Goal: Task Accomplishment & Management: Complete application form

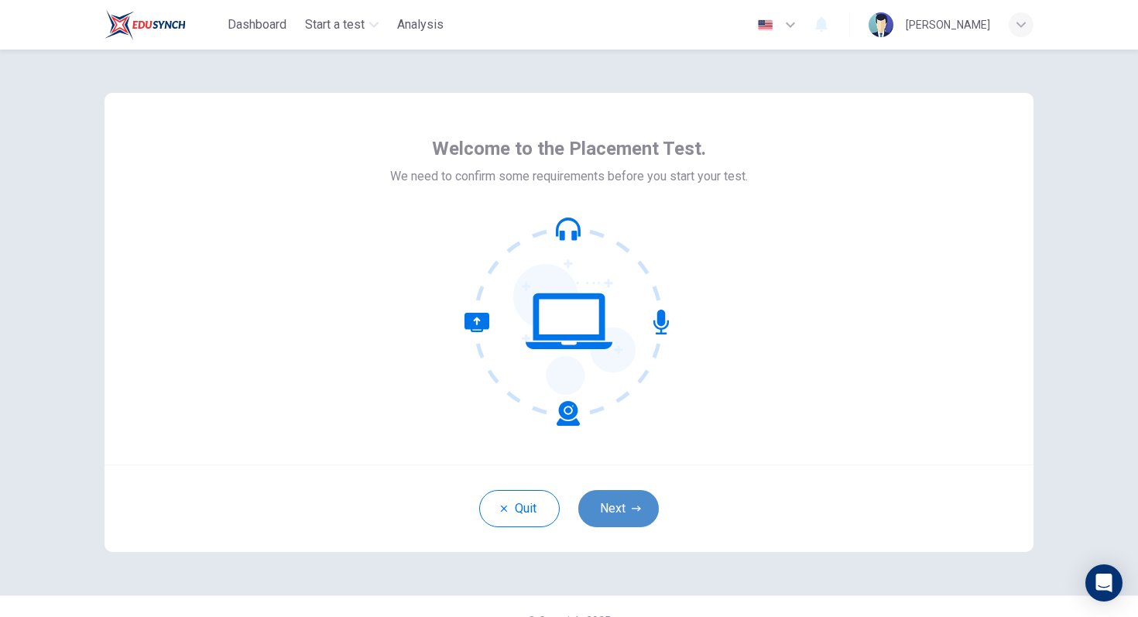
click at [621, 504] on button "Next" at bounding box center [618, 508] width 81 height 37
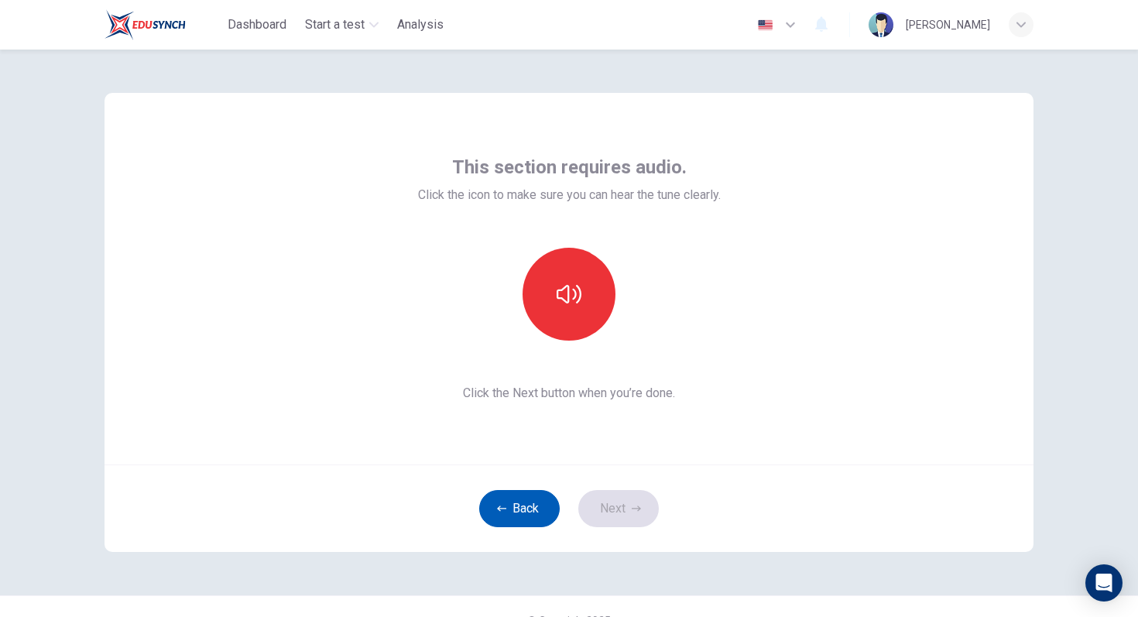
click at [530, 508] on button "Back" at bounding box center [519, 508] width 81 height 37
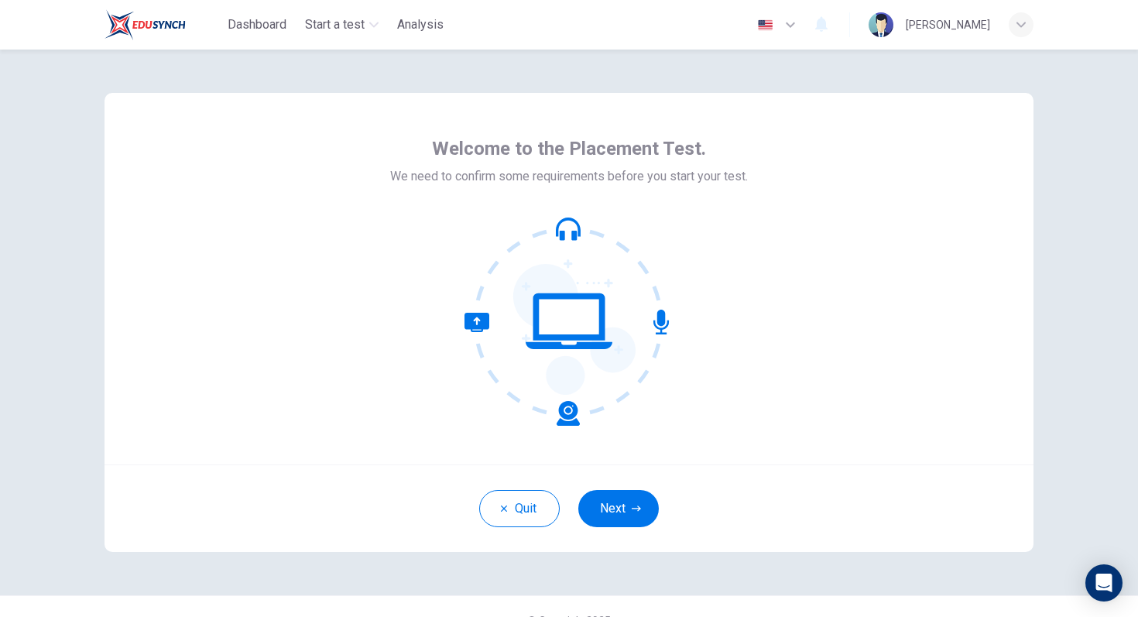
click at [559, 333] on icon at bounding box center [569, 321] width 209 height 209
click at [601, 500] on button "Next" at bounding box center [618, 508] width 81 height 37
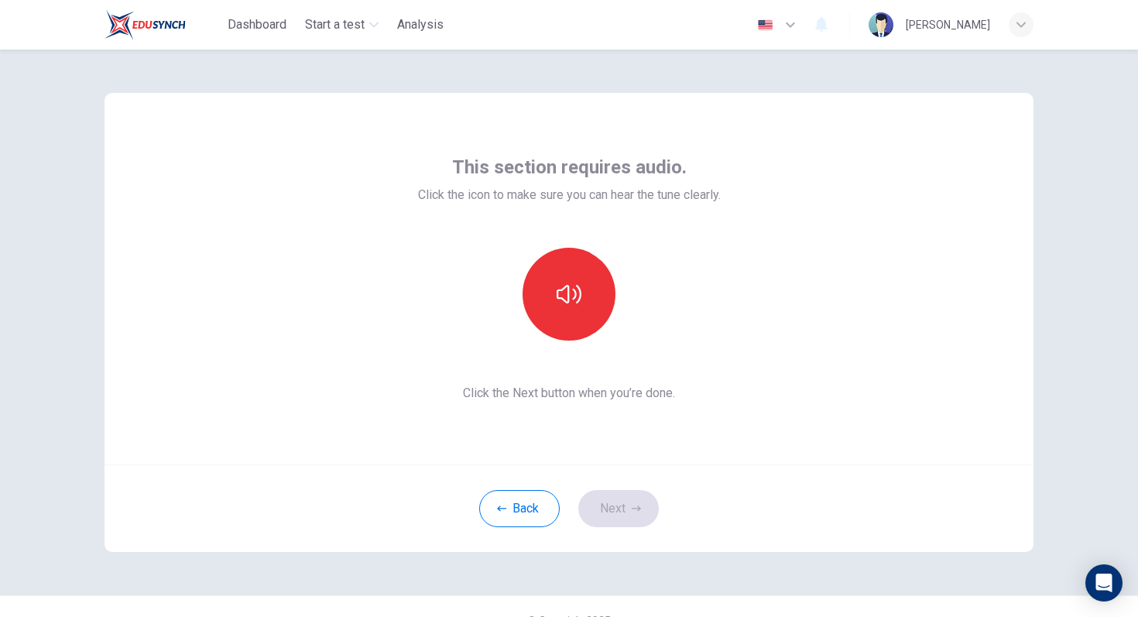
click at [535, 489] on div "Back Next" at bounding box center [569, 508] width 929 height 87
click at [521, 495] on button "Back" at bounding box center [519, 508] width 81 height 37
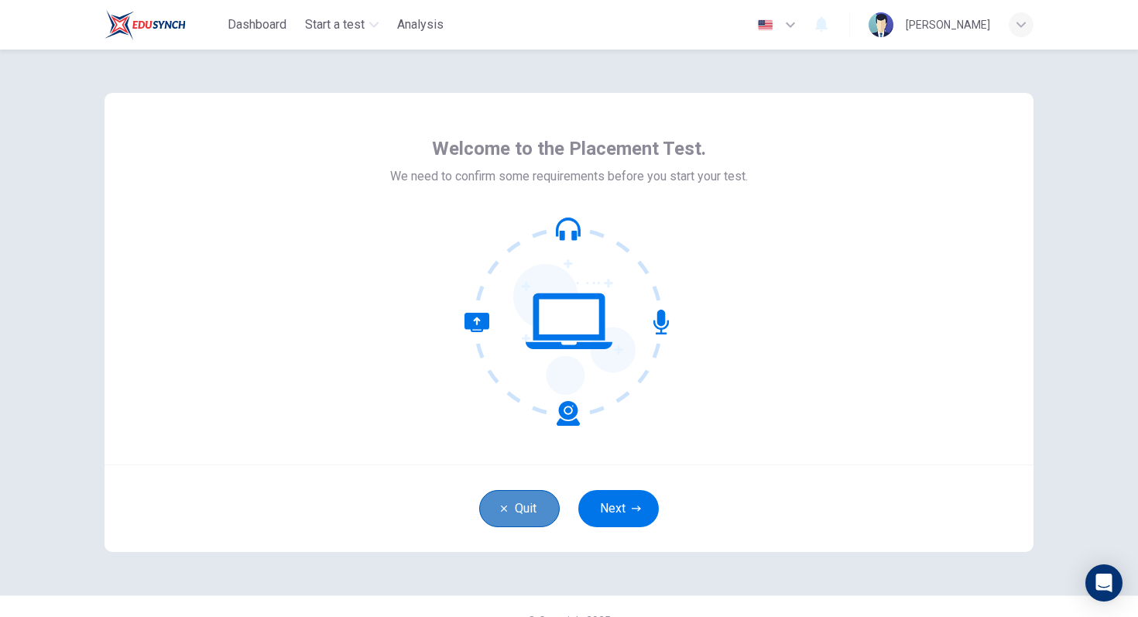
click at [521, 495] on button "Quit" at bounding box center [519, 508] width 81 height 37
click at [612, 500] on button "Next" at bounding box center [618, 508] width 81 height 37
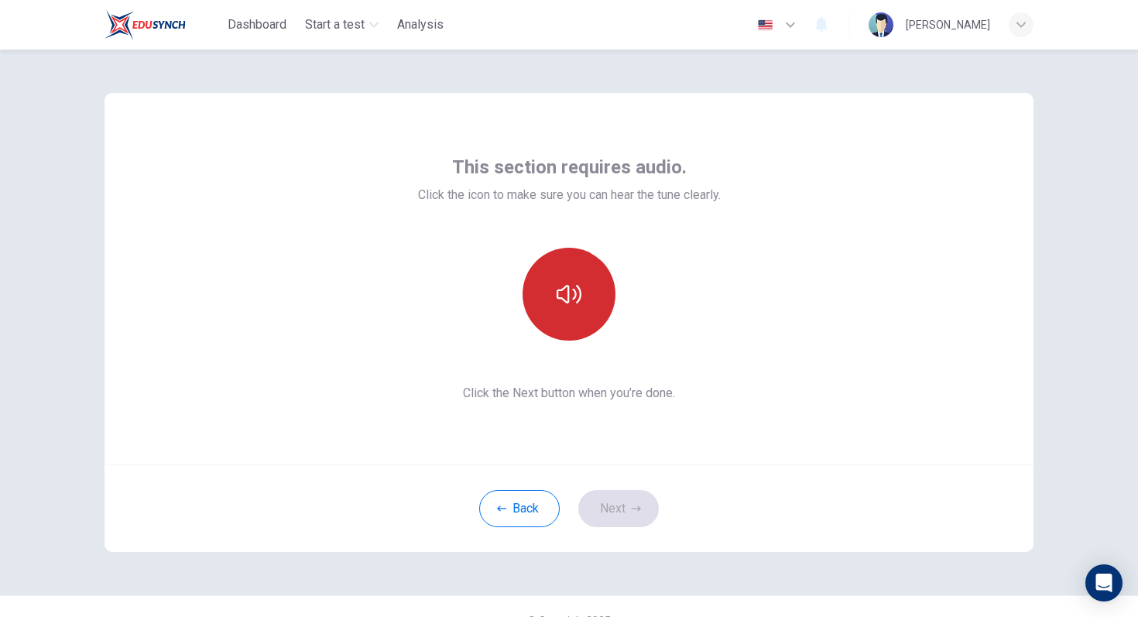
click at [578, 331] on button "button" at bounding box center [569, 294] width 93 height 93
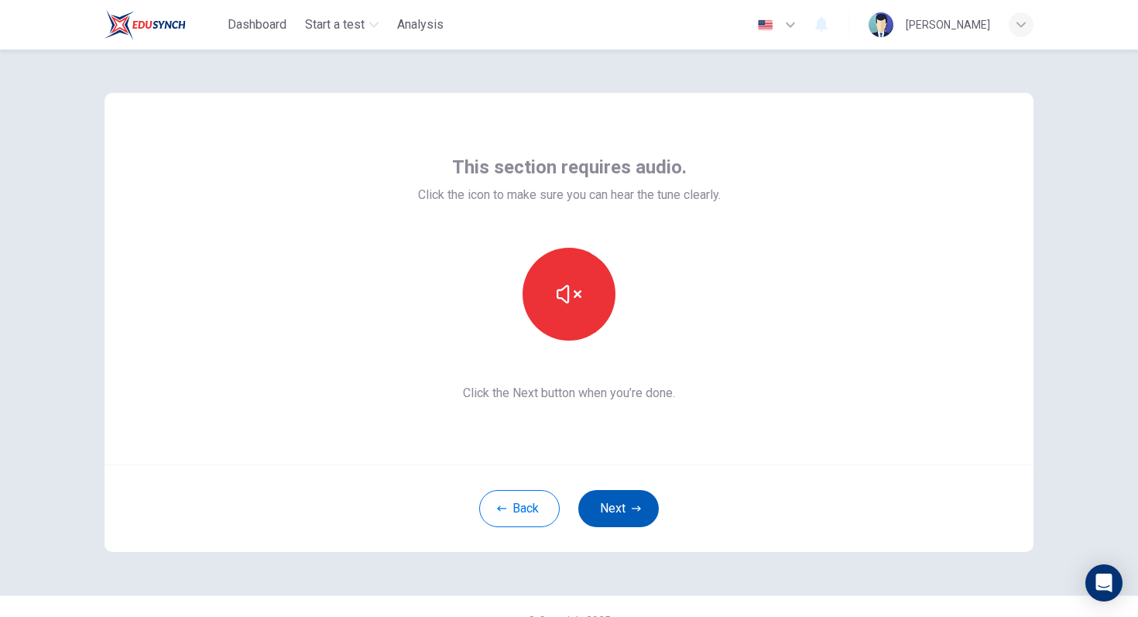
click at [614, 501] on button "Next" at bounding box center [618, 508] width 81 height 37
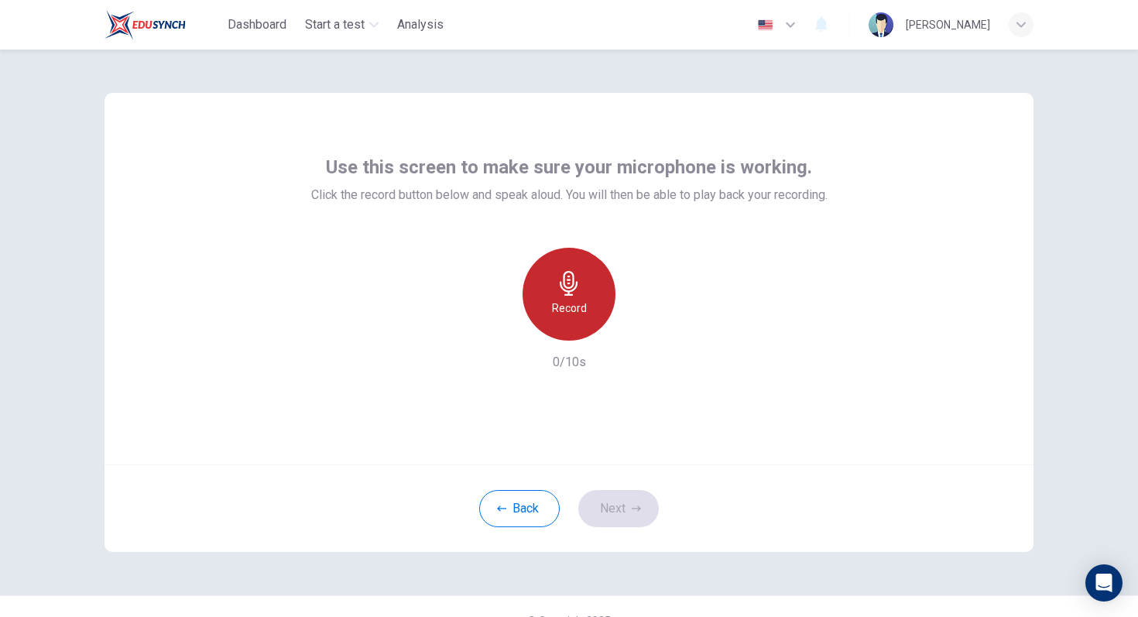
click at [575, 299] on h6 "Record" at bounding box center [569, 308] width 35 height 19
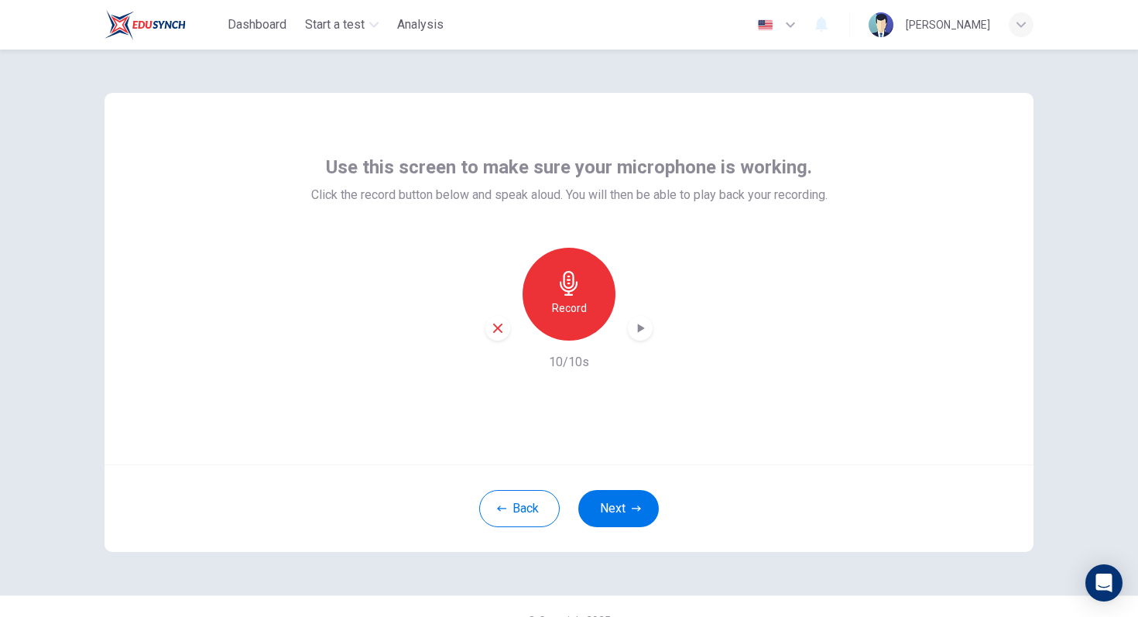
click at [635, 334] on icon "button" at bounding box center [640, 328] width 15 height 15
click at [633, 495] on button "Next" at bounding box center [618, 508] width 81 height 37
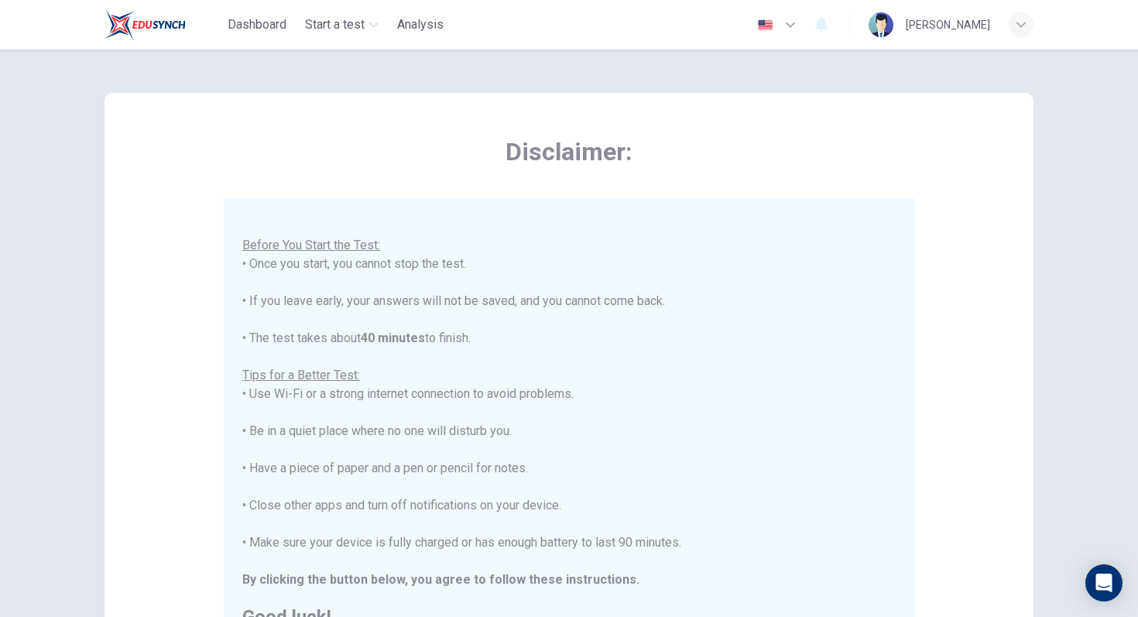
scroll to position [244, 0]
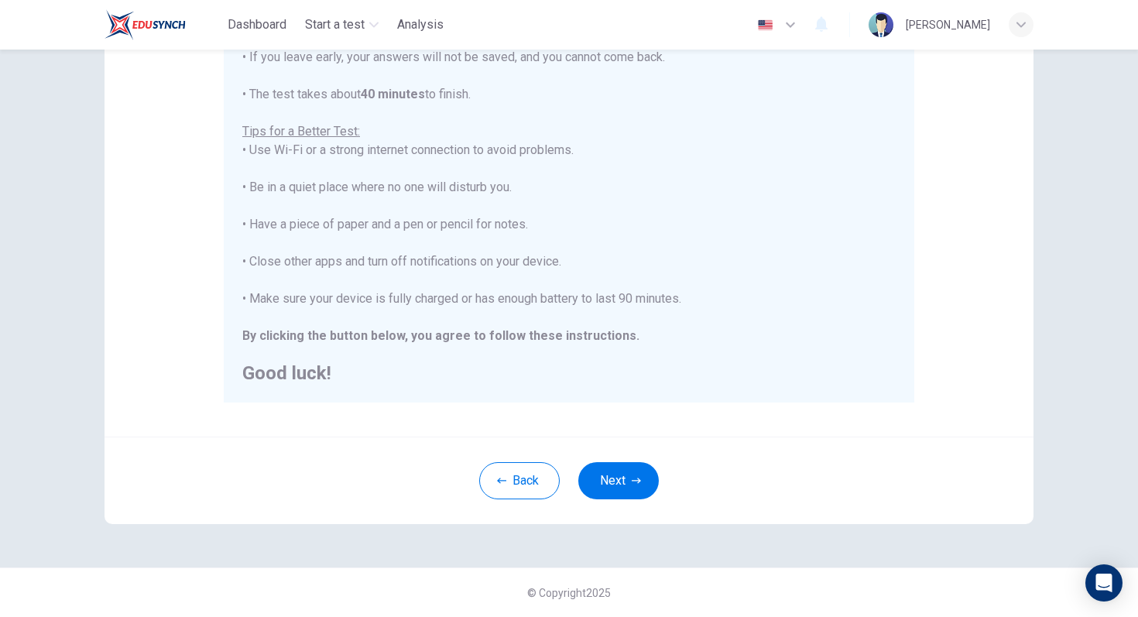
click at [626, 503] on div "Back Next" at bounding box center [569, 480] width 929 height 87
click at [629, 488] on button "Next" at bounding box center [618, 480] width 81 height 37
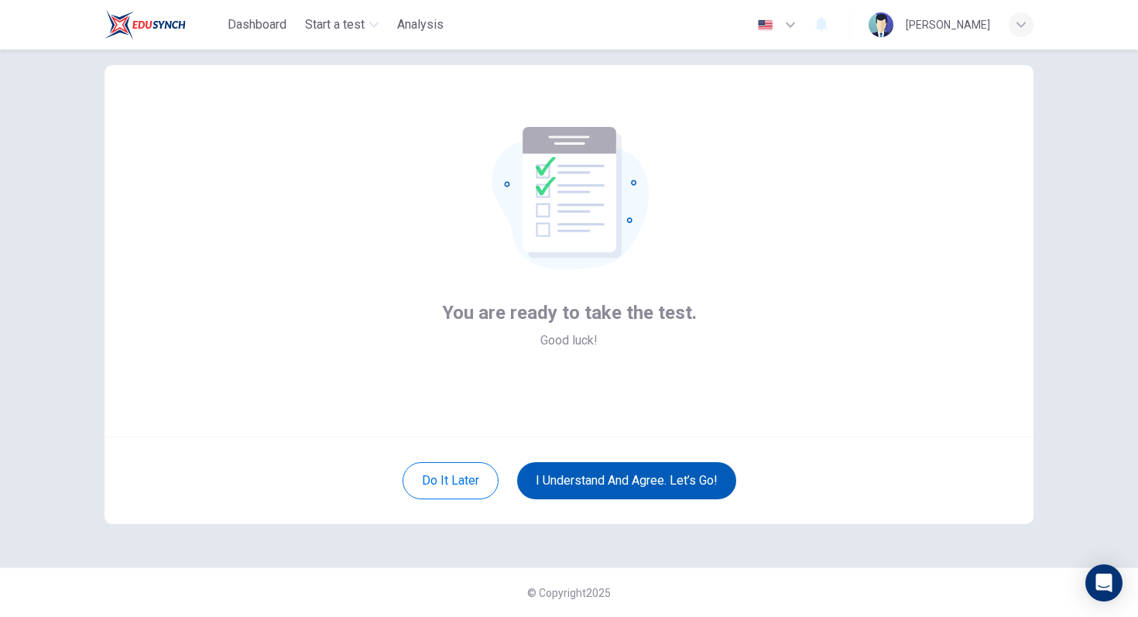
scroll to position [28, 0]
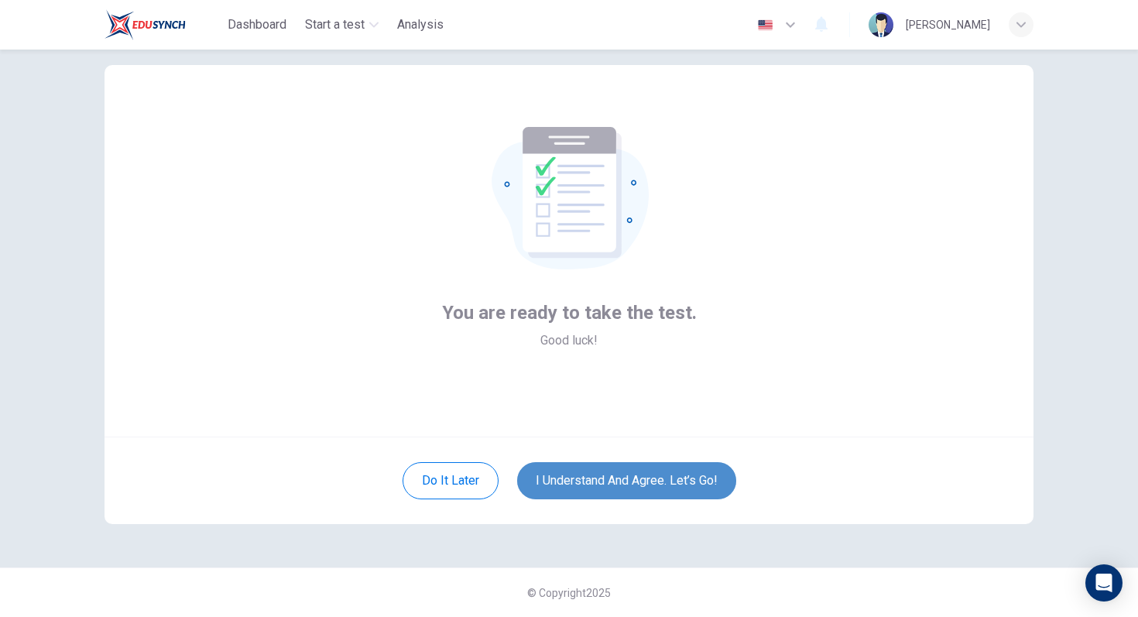
click at [631, 481] on button "I understand and agree. Let’s go!" at bounding box center [626, 480] width 219 height 37
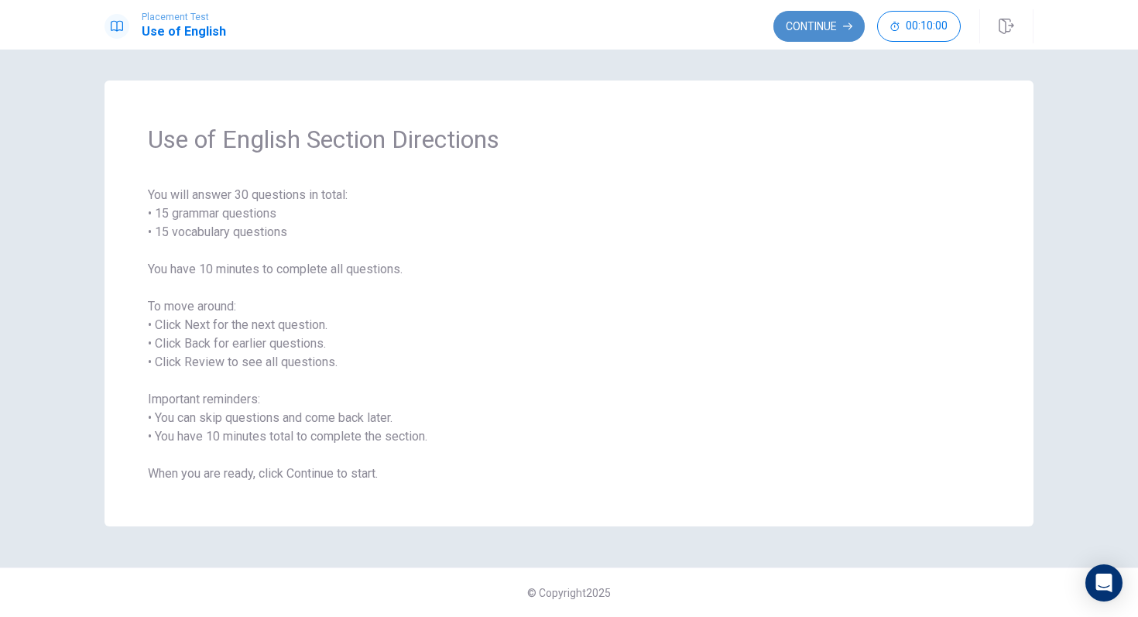
click at [794, 29] on button "Continue" at bounding box center [818, 26] width 91 height 31
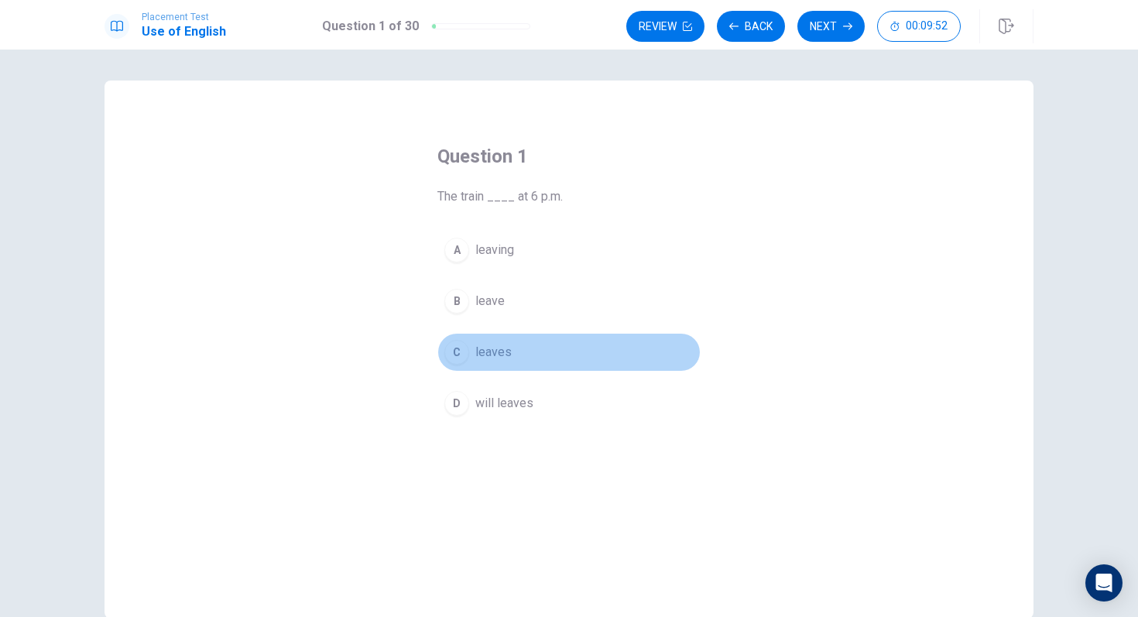
click at [459, 353] on div "C" at bounding box center [456, 352] width 25 height 25
click at [475, 355] on span "leaves" at bounding box center [493, 352] width 36 height 19
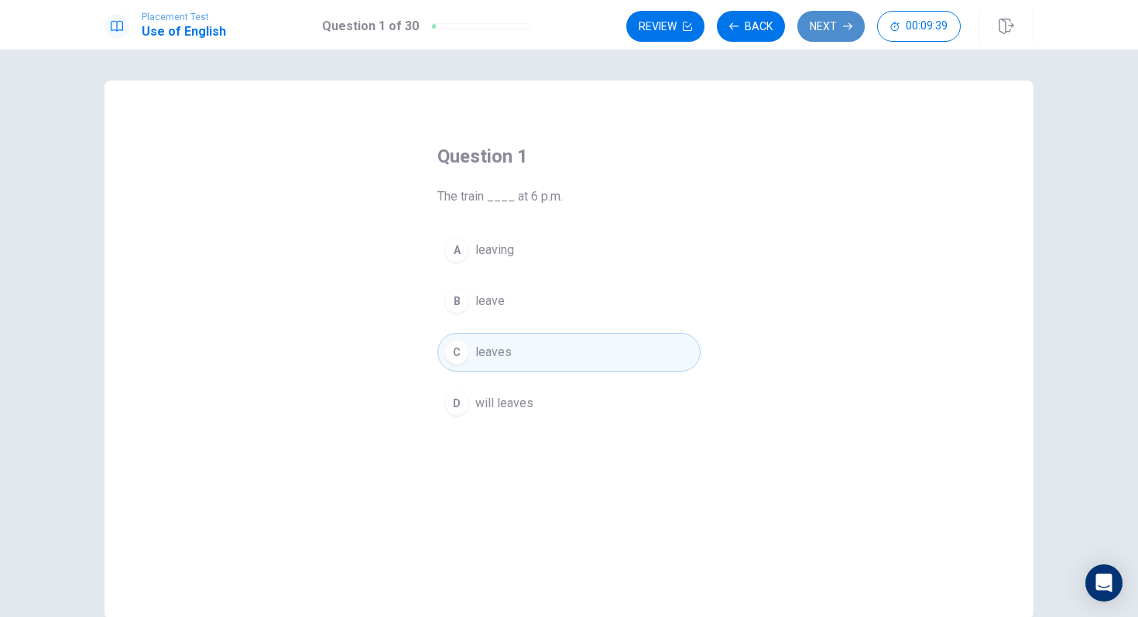
click at [818, 26] on button "Next" at bounding box center [830, 26] width 67 height 31
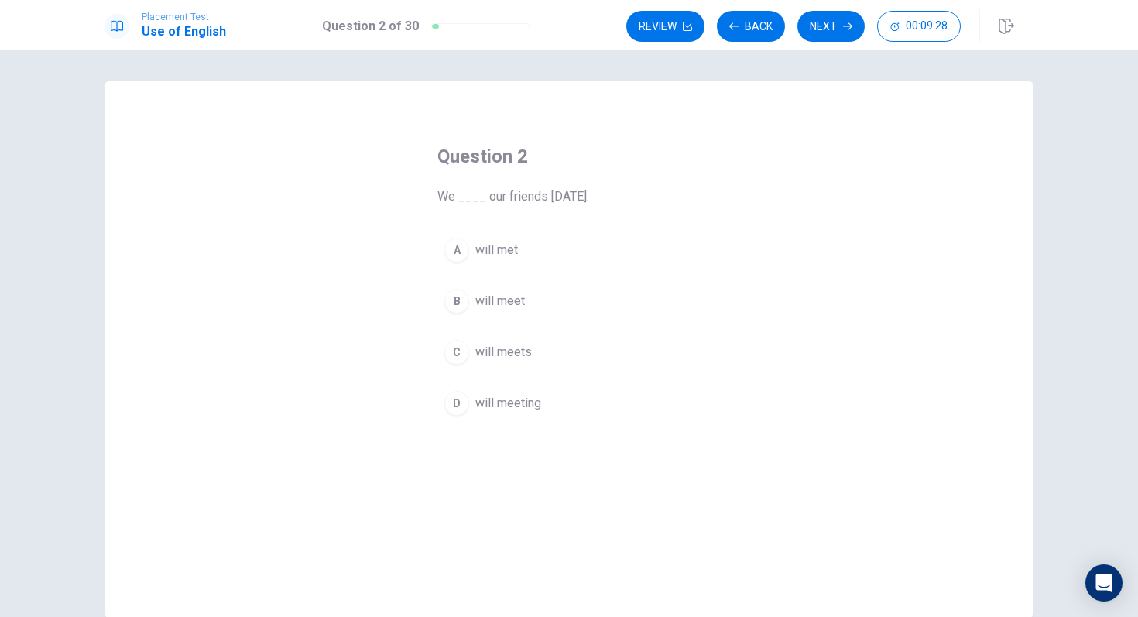
click at [466, 297] on div "B" at bounding box center [456, 301] width 25 height 25
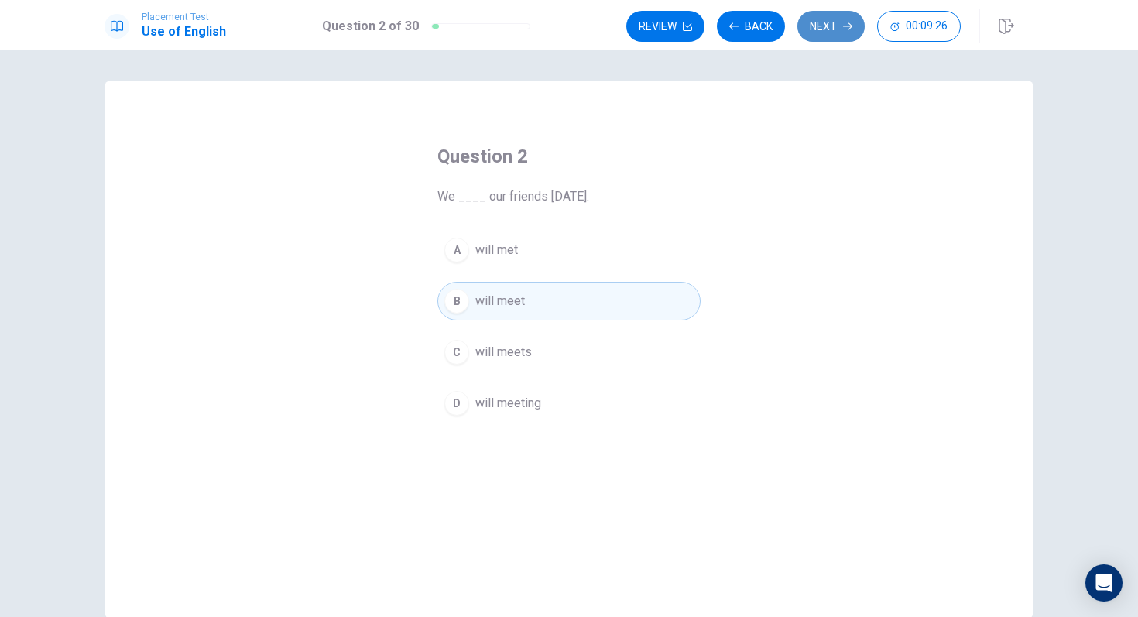
click at [822, 28] on button "Next" at bounding box center [830, 26] width 67 height 31
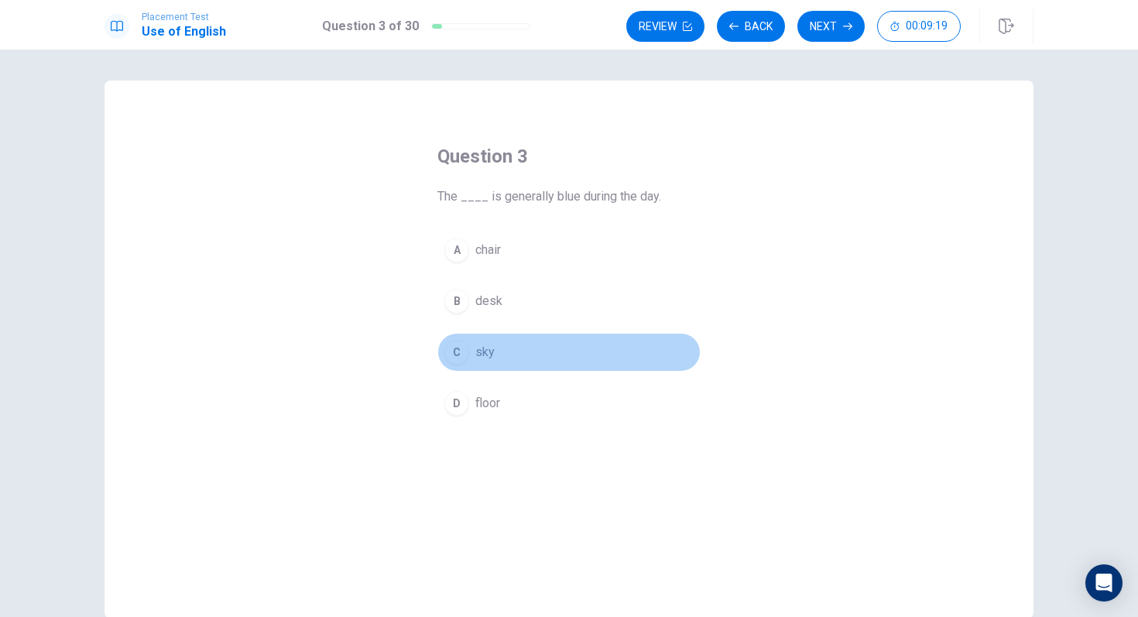
click at [470, 350] on button "C sky" at bounding box center [568, 352] width 263 height 39
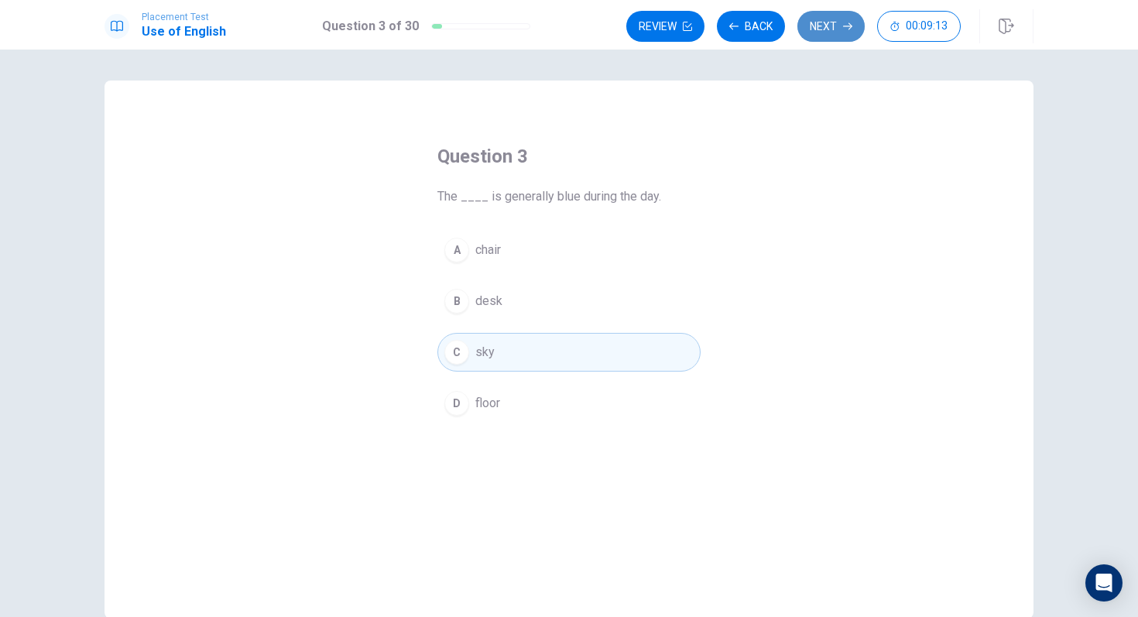
click at [832, 29] on button "Next" at bounding box center [830, 26] width 67 height 31
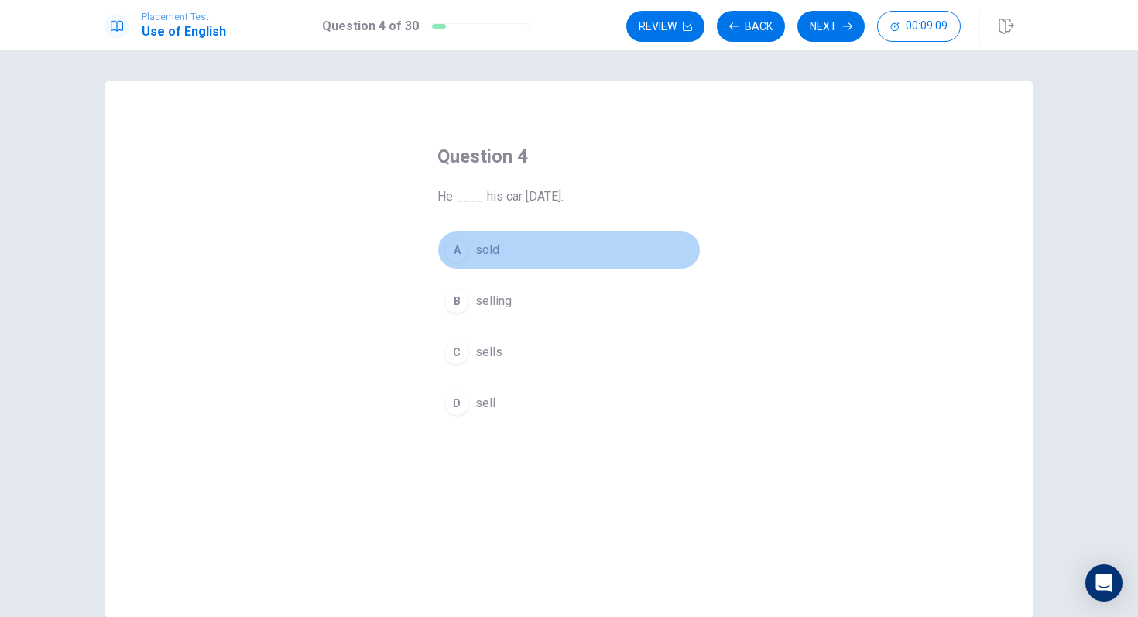
click at [487, 244] on span "sold" at bounding box center [487, 250] width 24 height 19
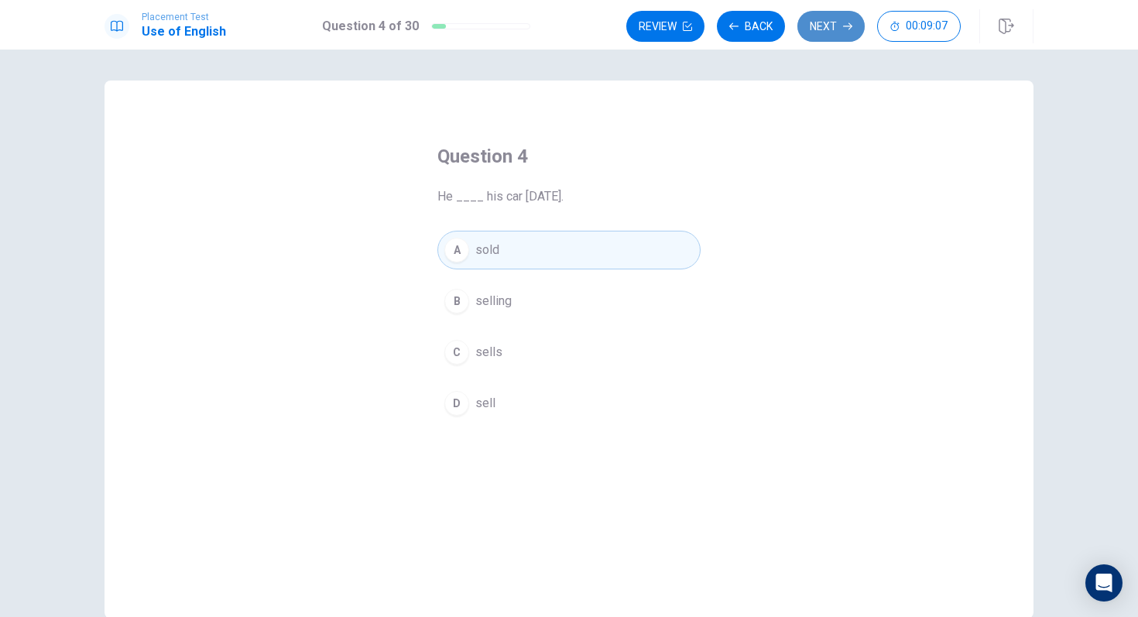
click at [830, 25] on button "Next" at bounding box center [830, 26] width 67 height 31
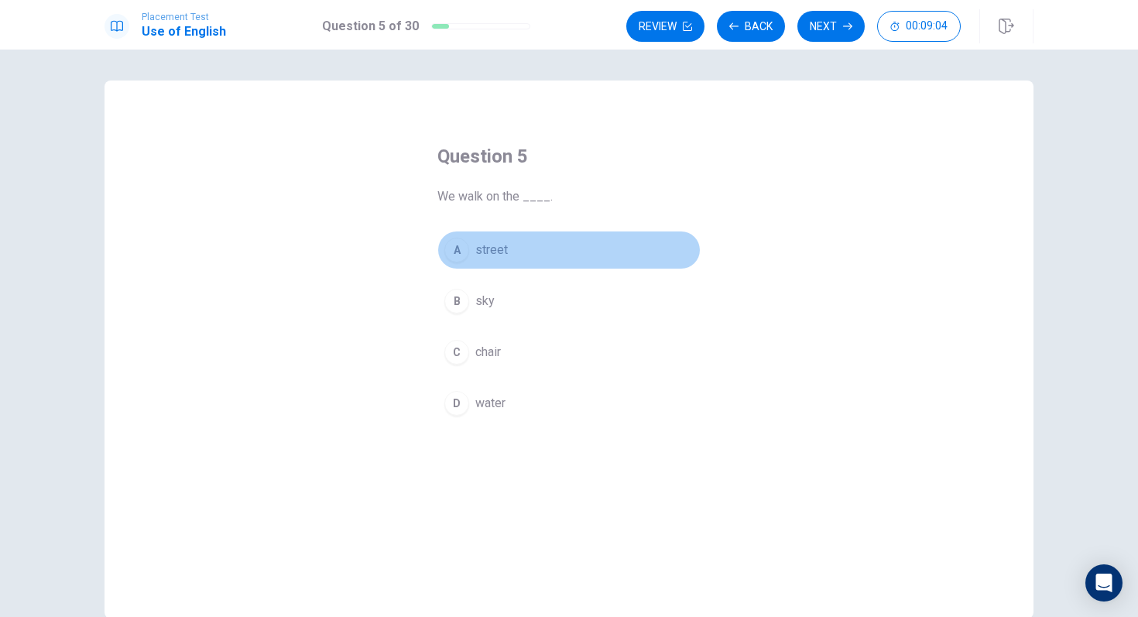
click at [478, 247] on span "street" at bounding box center [491, 250] width 33 height 19
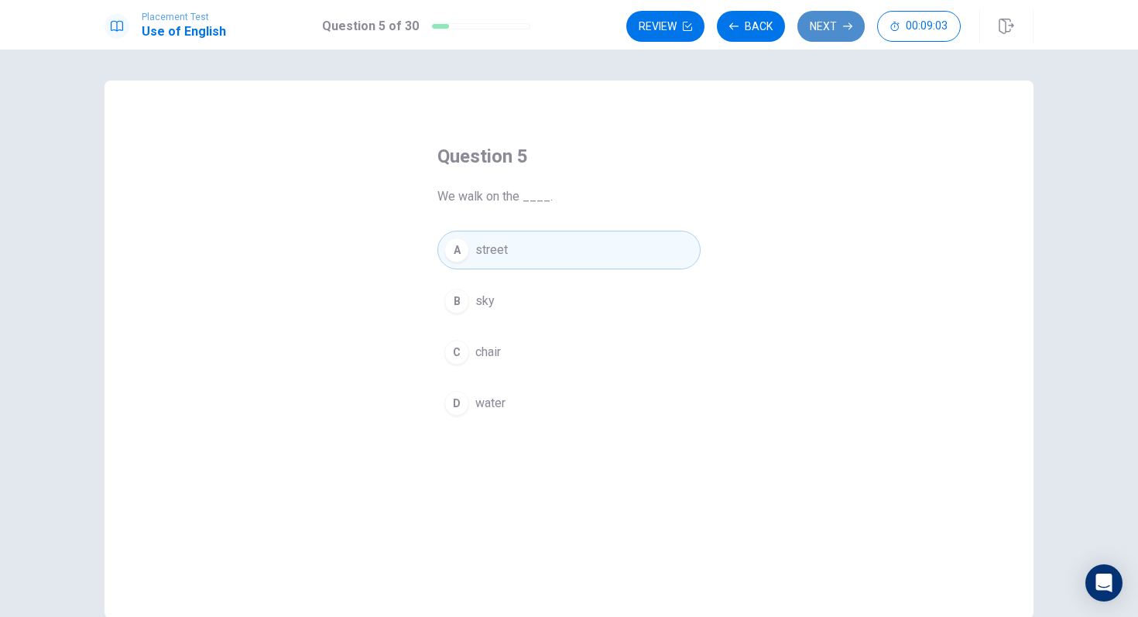
click at [815, 26] on button "Next" at bounding box center [830, 26] width 67 height 31
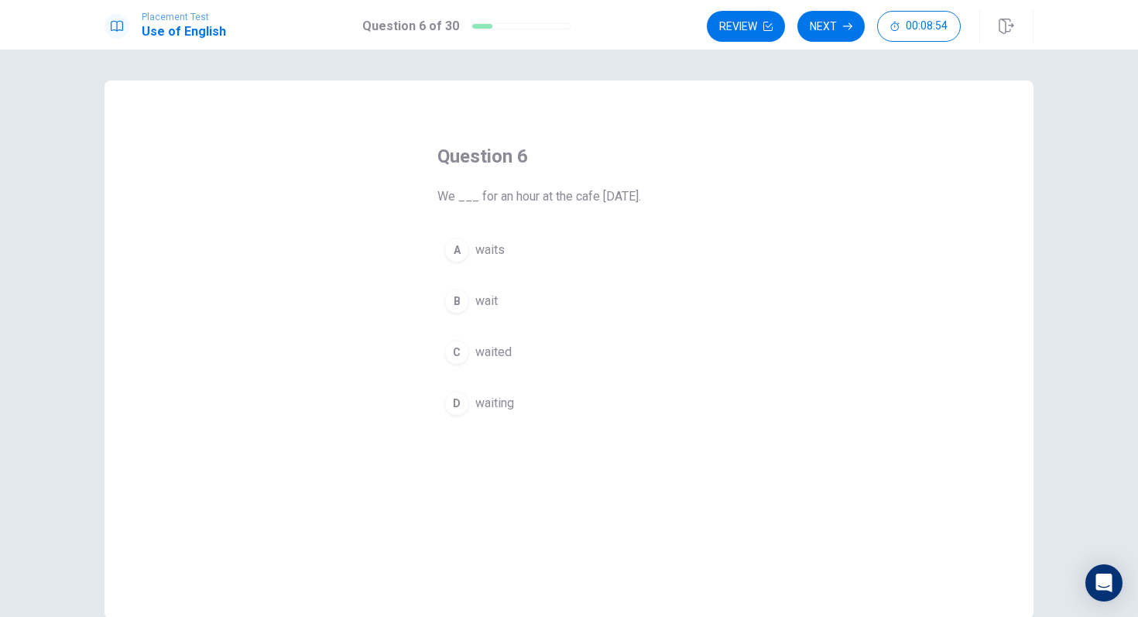
click at [497, 348] on span "waited" at bounding box center [493, 352] width 36 height 19
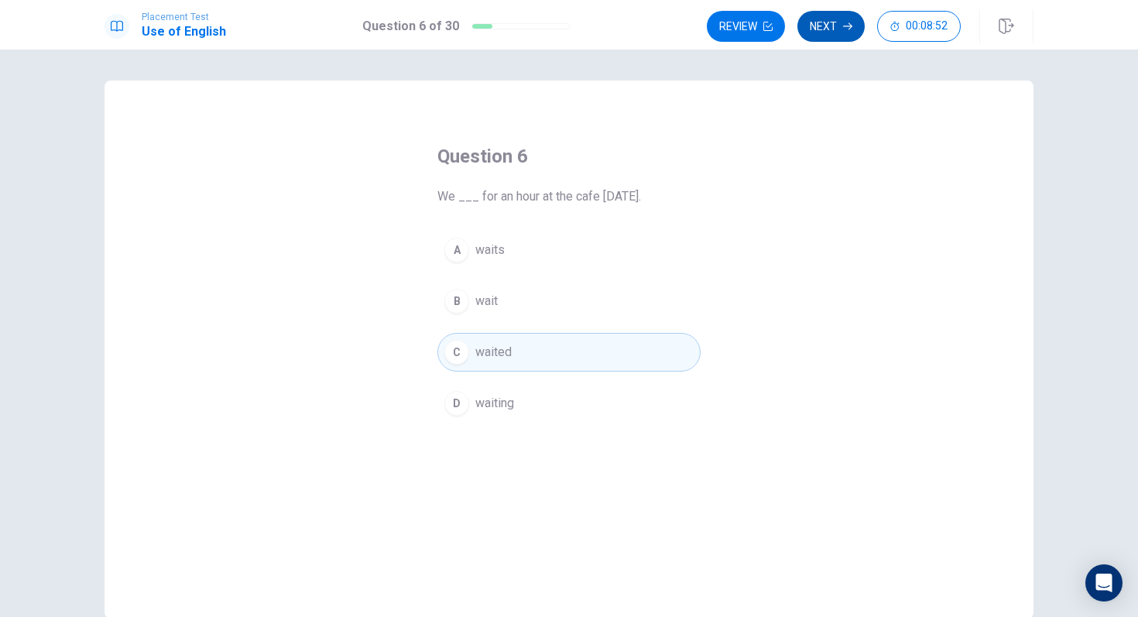
click at [836, 29] on button "Next" at bounding box center [830, 26] width 67 height 31
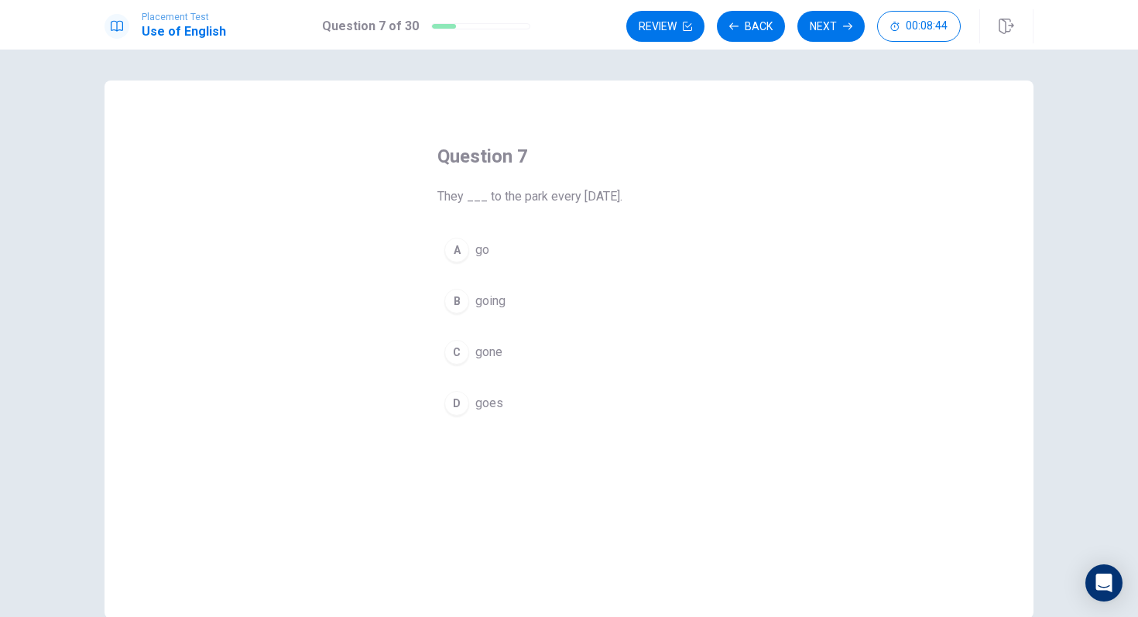
click at [475, 254] on span "go" at bounding box center [482, 250] width 14 height 19
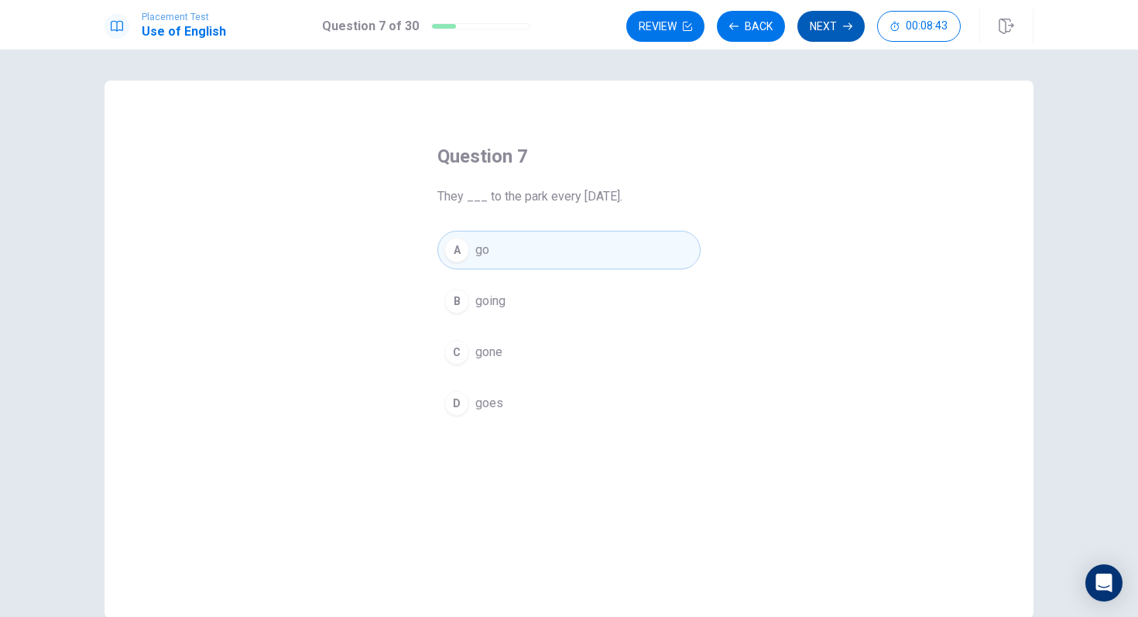
click at [830, 18] on button "Next" at bounding box center [830, 26] width 67 height 31
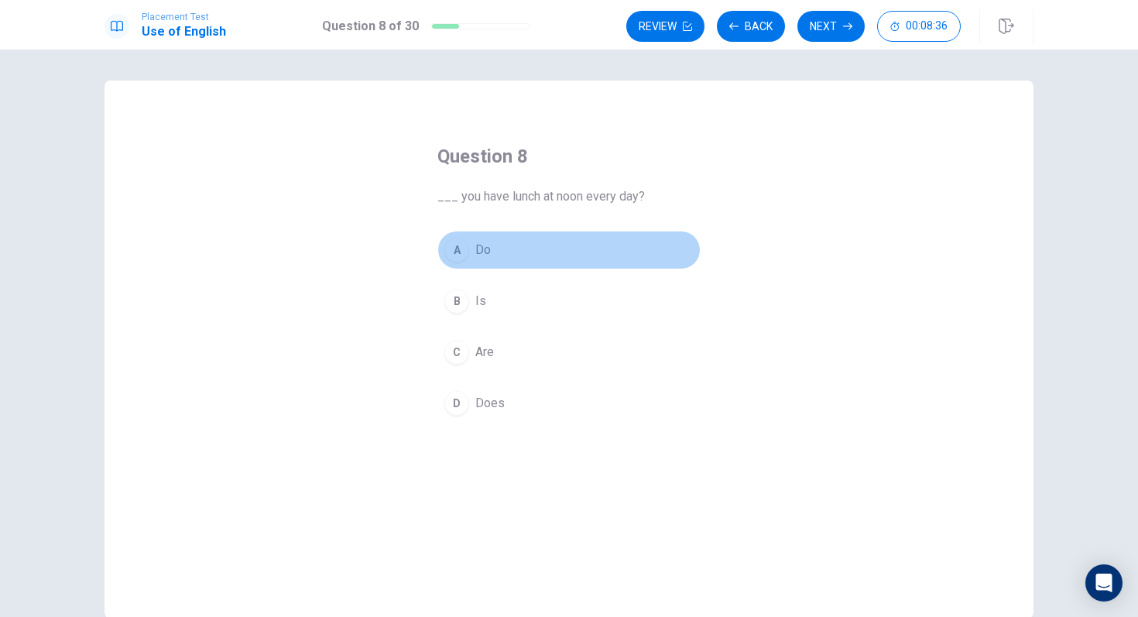
click at [485, 241] on span "Do" at bounding box center [482, 250] width 15 height 19
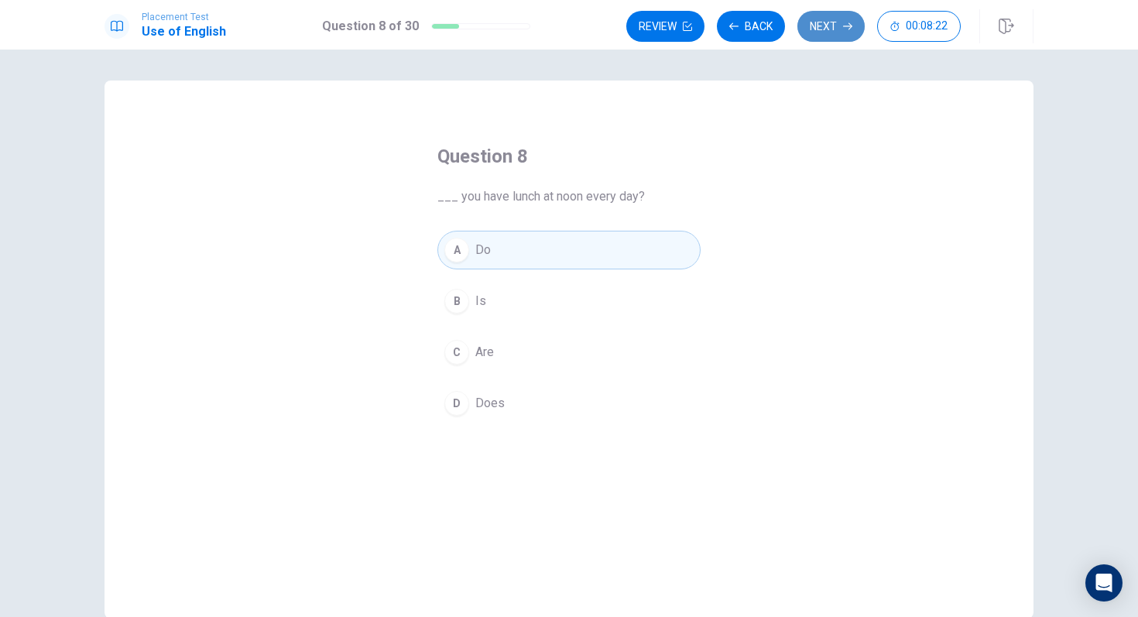
click at [835, 23] on button "Next" at bounding box center [830, 26] width 67 height 31
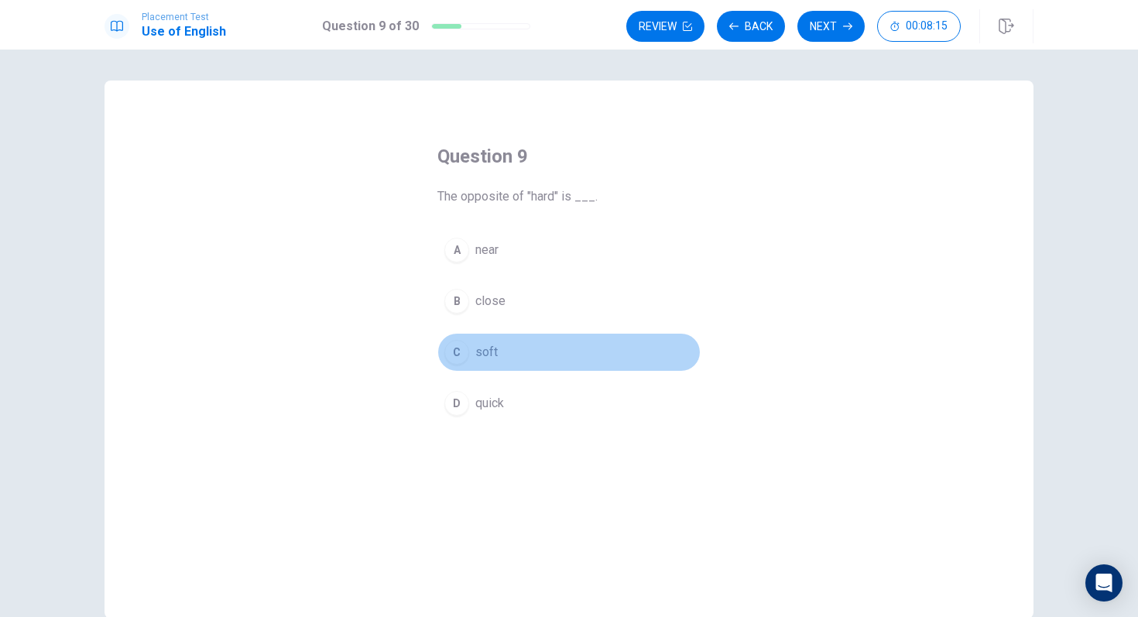
click at [504, 352] on button "C soft" at bounding box center [568, 352] width 263 height 39
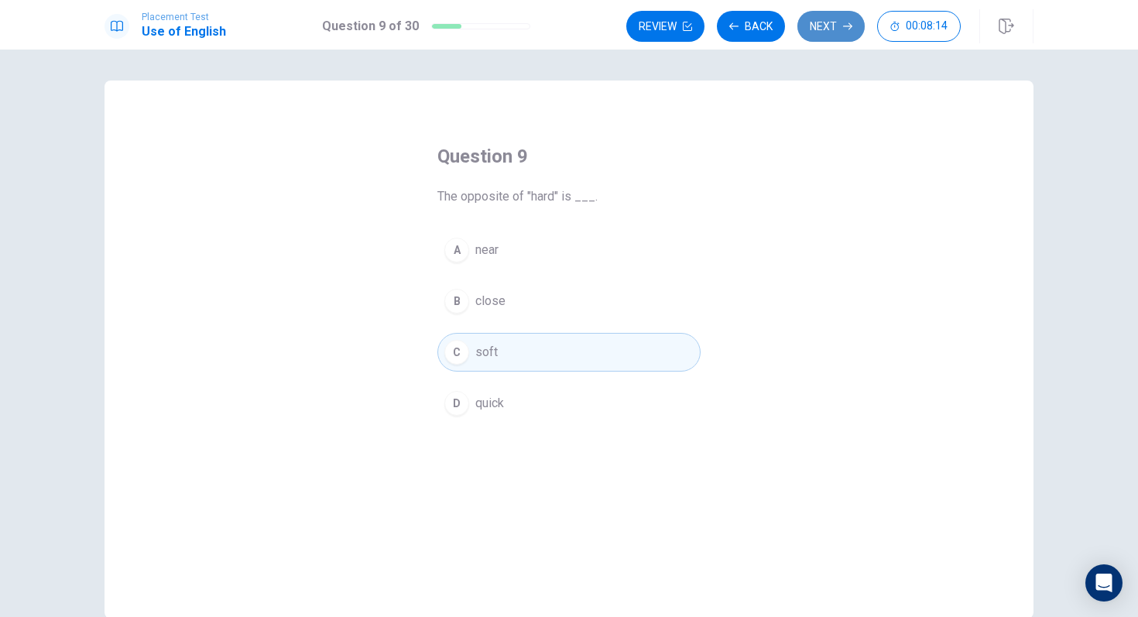
click at [823, 26] on button "Next" at bounding box center [830, 26] width 67 height 31
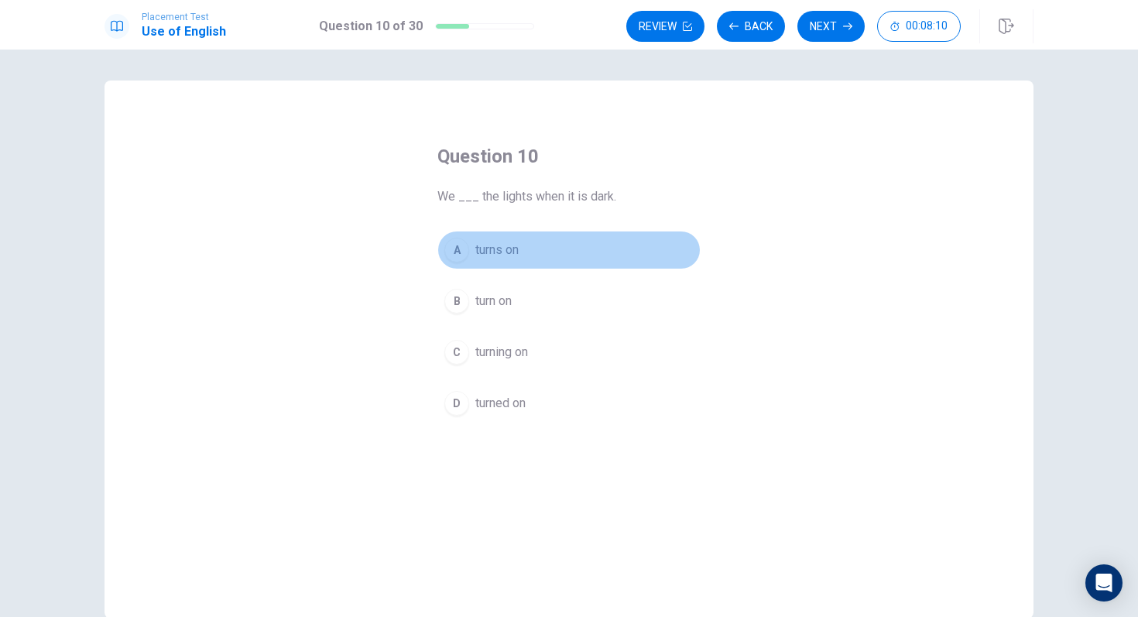
click at [537, 246] on button "A turns on" at bounding box center [568, 250] width 263 height 39
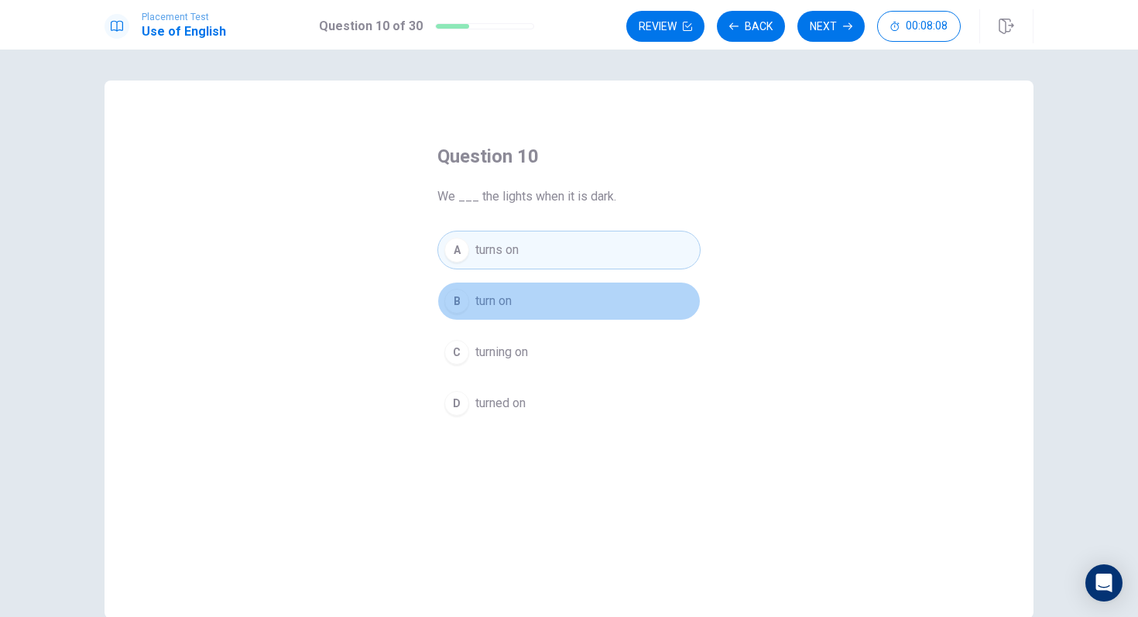
click at [512, 290] on button "B turn on" at bounding box center [568, 301] width 263 height 39
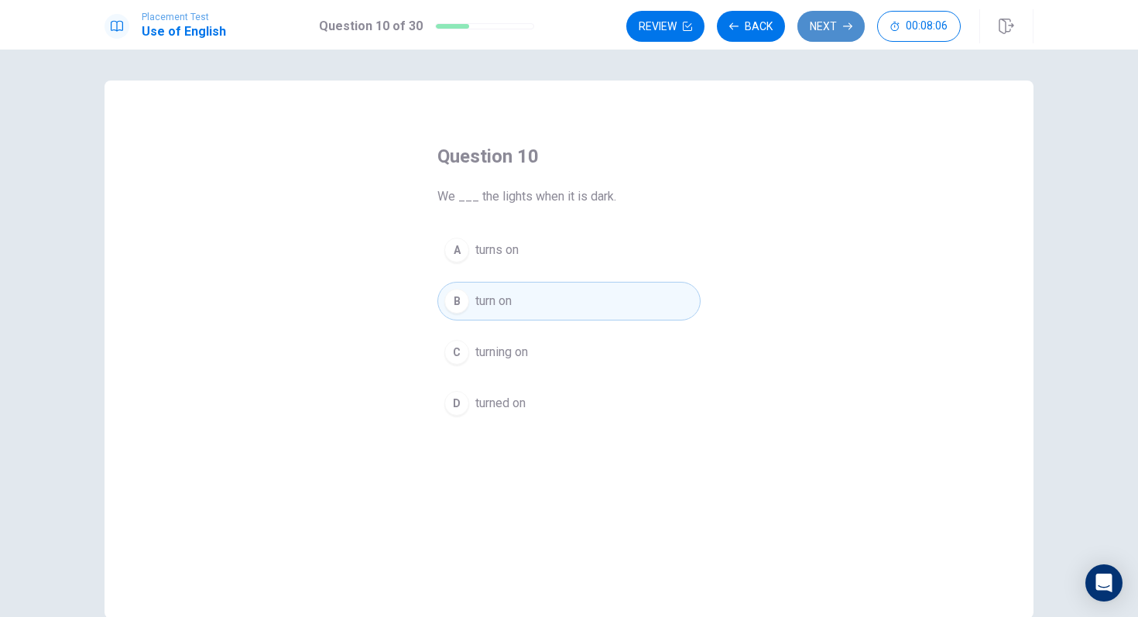
click at [836, 12] on button "Next" at bounding box center [830, 26] width 67 height 31
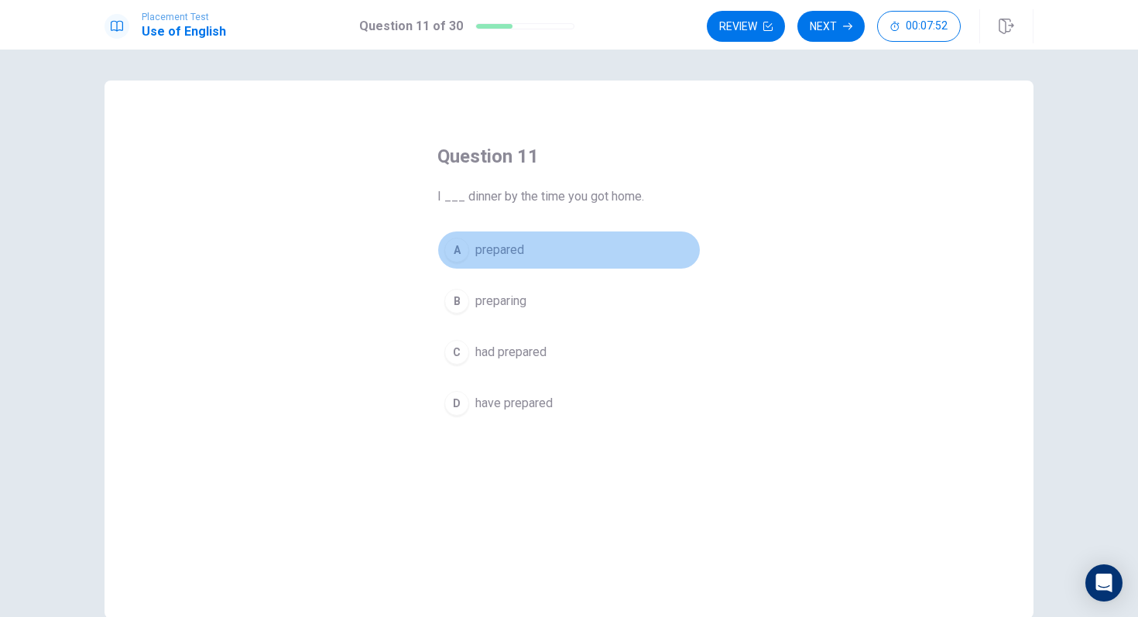
click at [527, 255] on button "A prepared" at bounding box center [568, 250] width 263 height 39
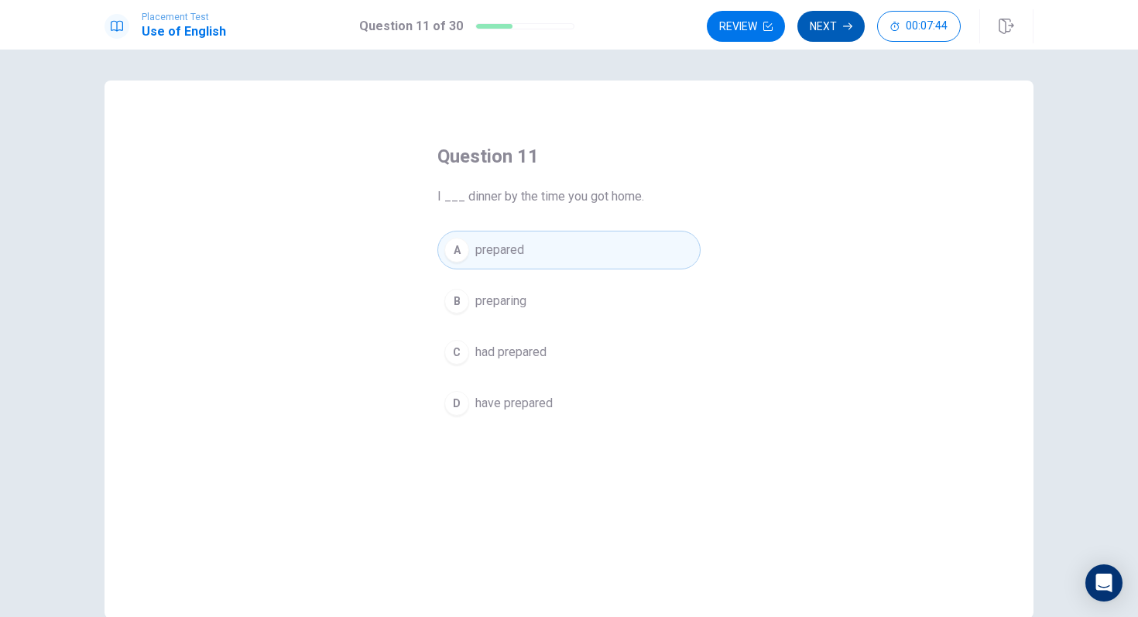
click at [842, 30] on button "Next" at bounding box center [830, 26] width 67 height 31
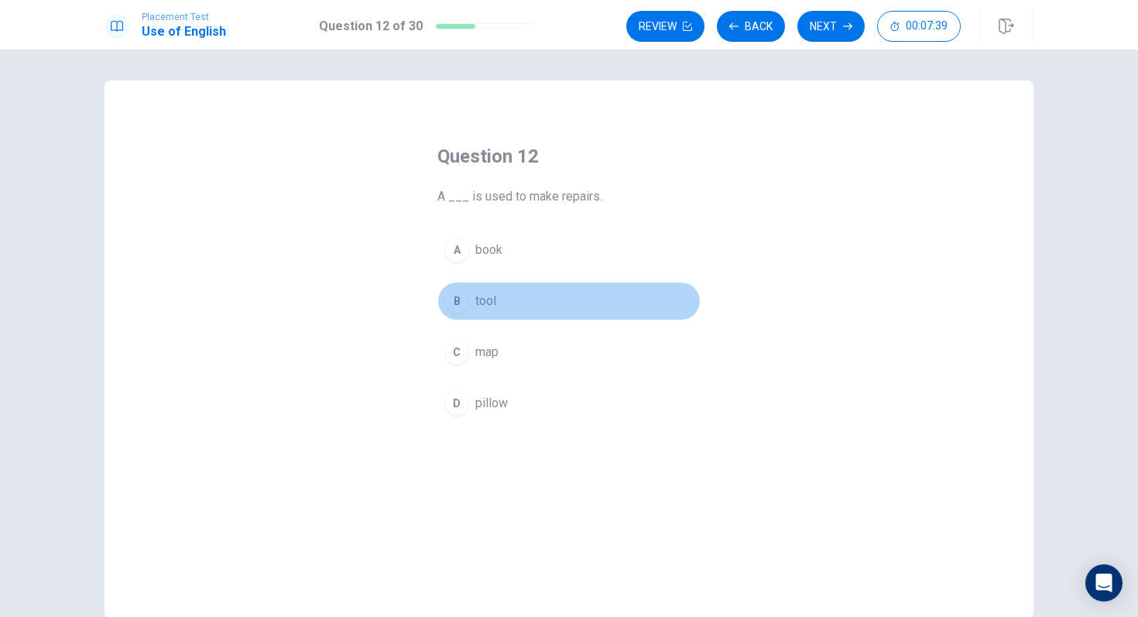
click at [504, 291] on button "B tool" at bounding box center [568, 301] width 263 height 39
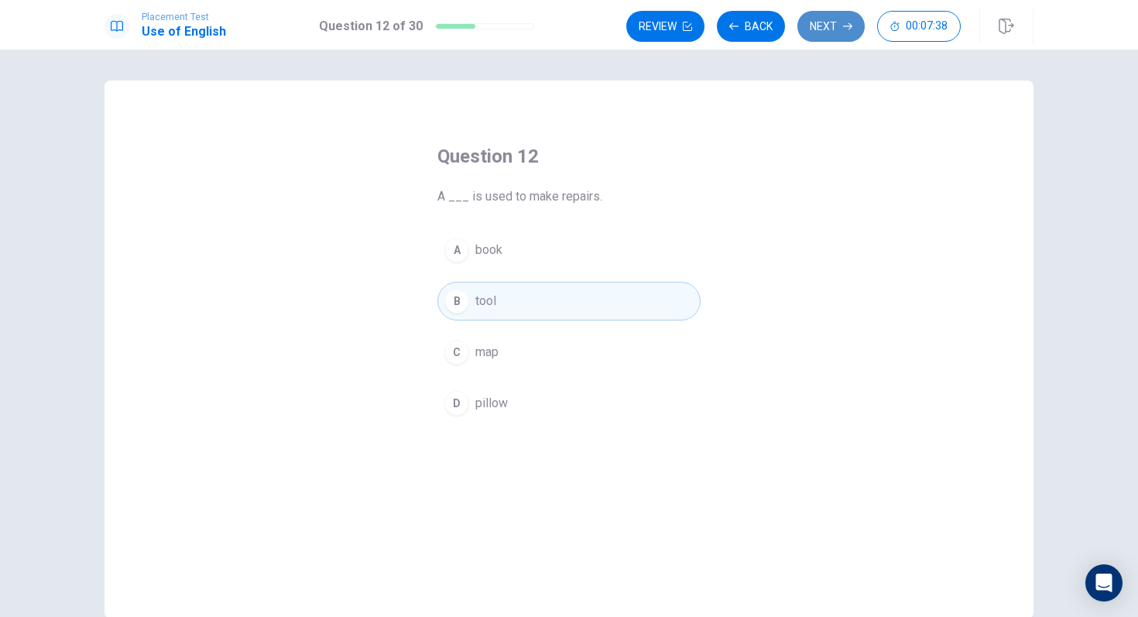
click at [819, 35] on button "Next" at bounding box center [830, 26] width 67 height 31
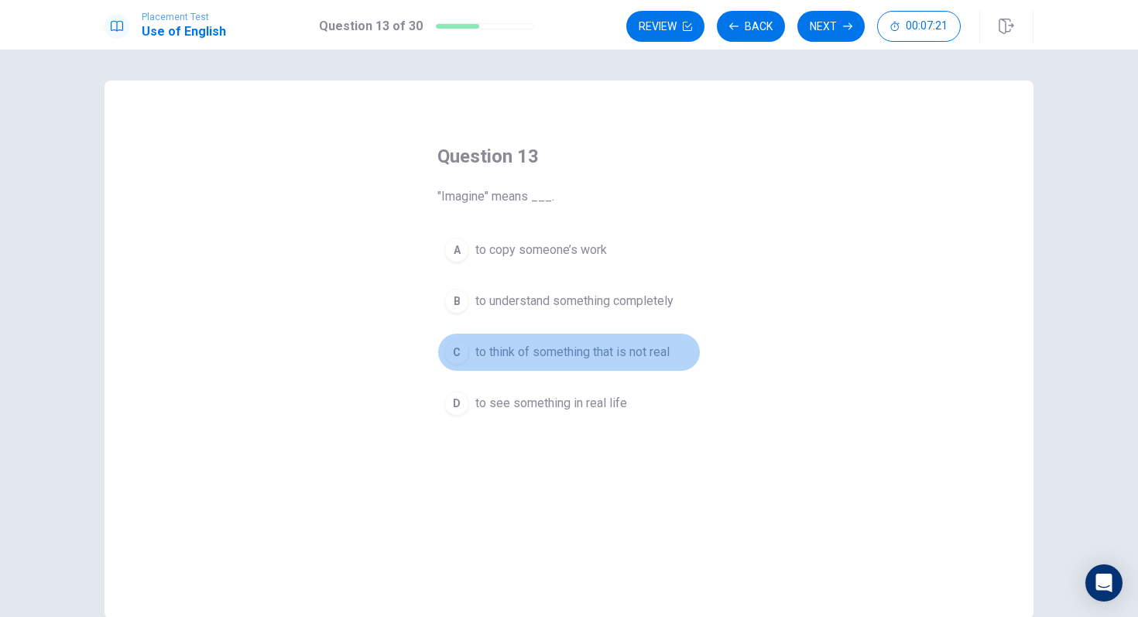
click at [607, 355] on span "to think of something that is not real" at bounding box center [572, 352] width 194 height 19
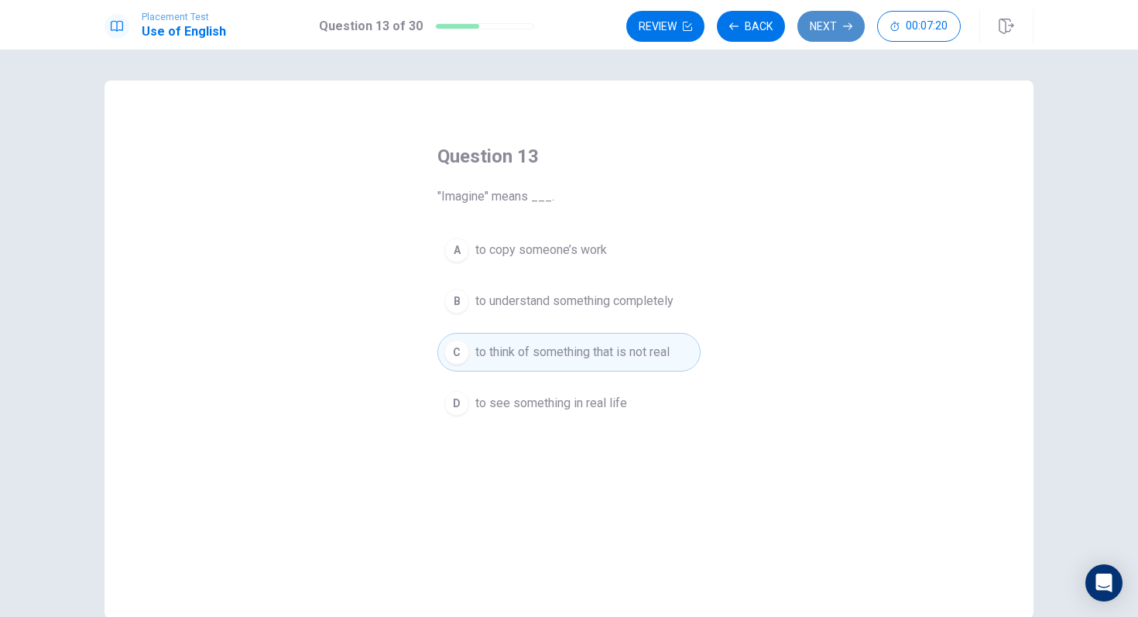
click at [832, 26] on button "Next" at bounding box center [830, 26] width 67 height 31
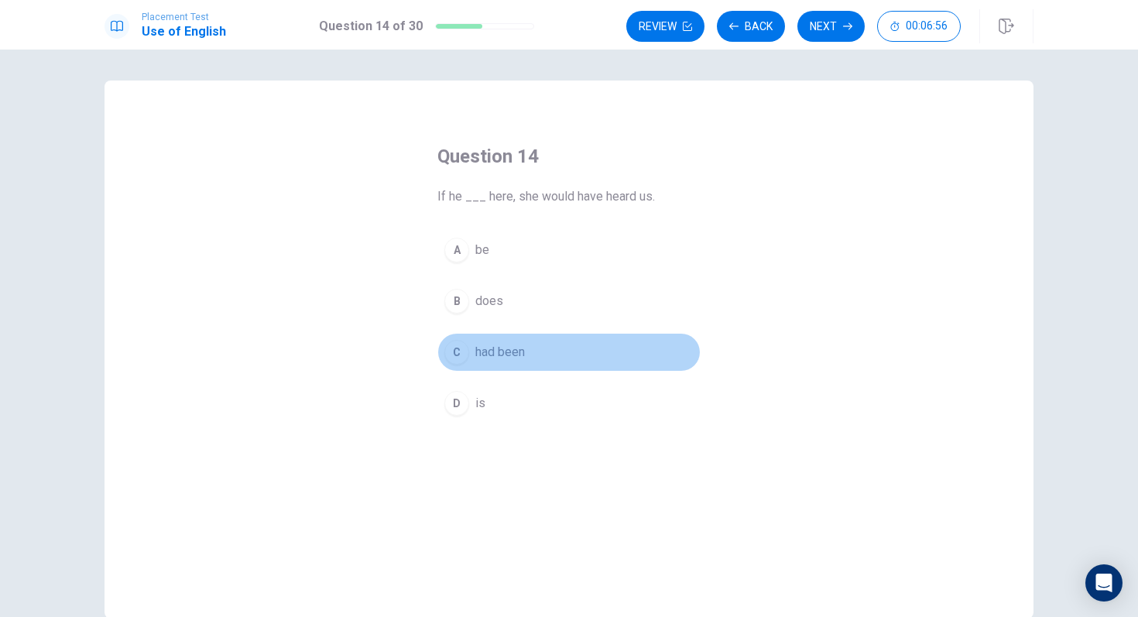
click at [492, 353] on span "had been" at bounding box center [500, 352] width 50 height 19
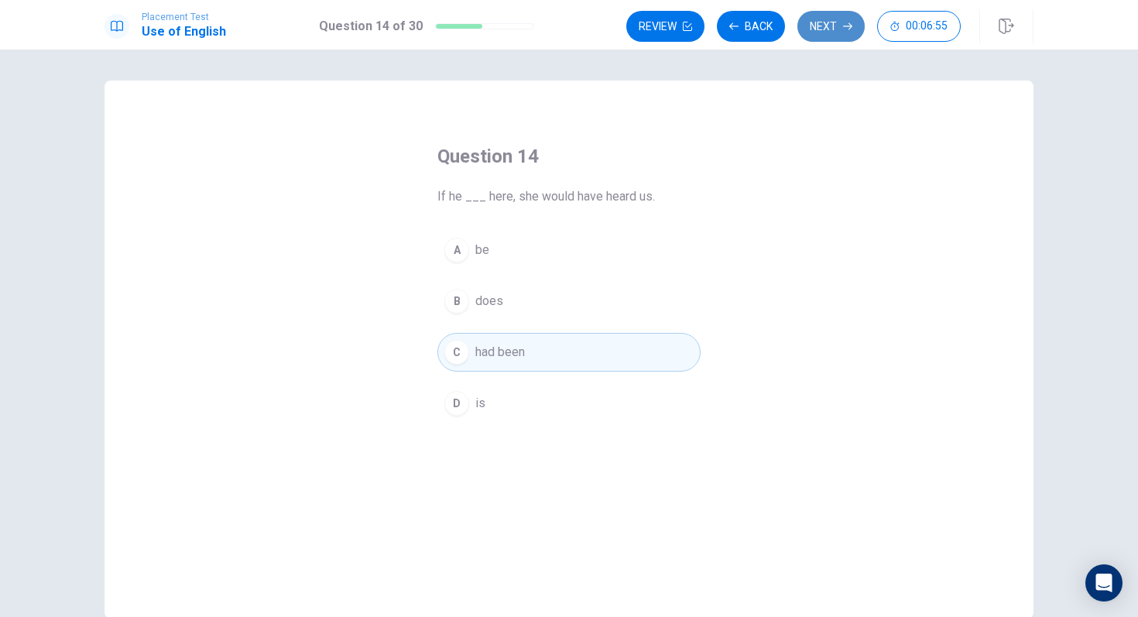
click at [833, 26] on button "Next" at bounding box center [830, 26] width 67 height 31
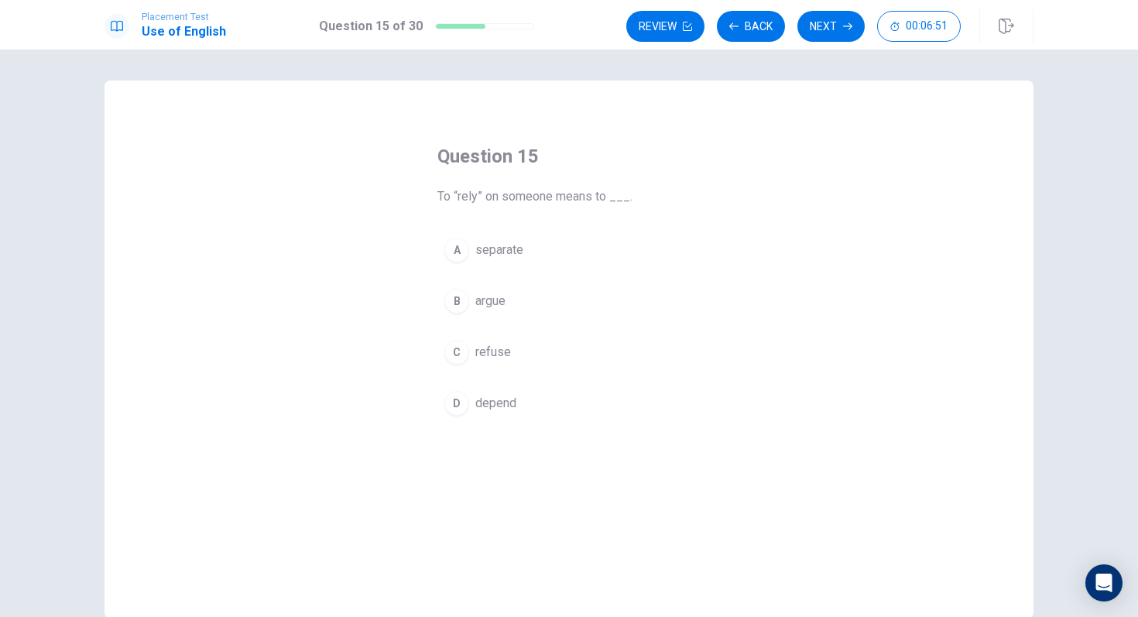
click at [518, 398] on button "D depend" at bounding box center [568, 403] width 263 height 39
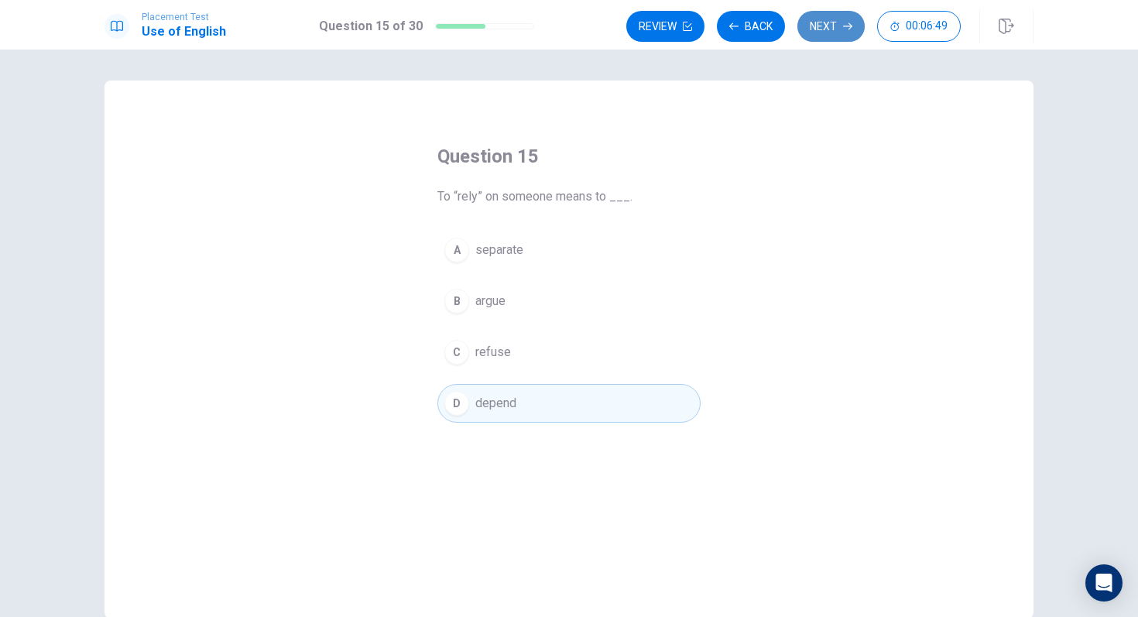
click at [810, 32] on button "Next" at bounding box center [830, 26] width 67 height 31
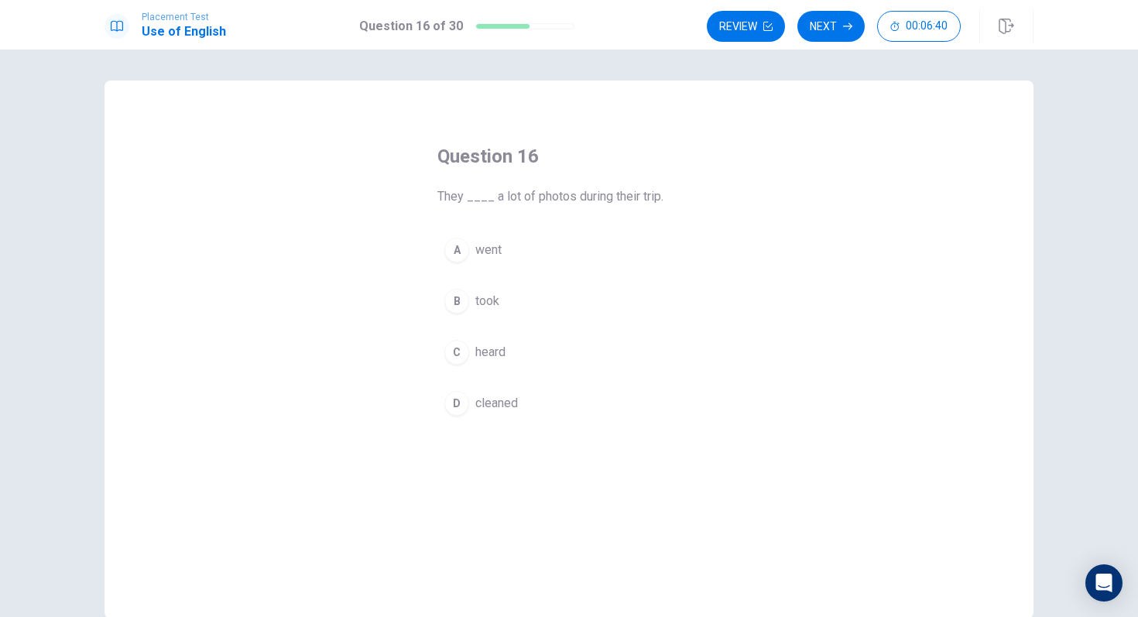
click at [516, 303] on button "B took" at bounding box center [568, 301] width 263 height 39
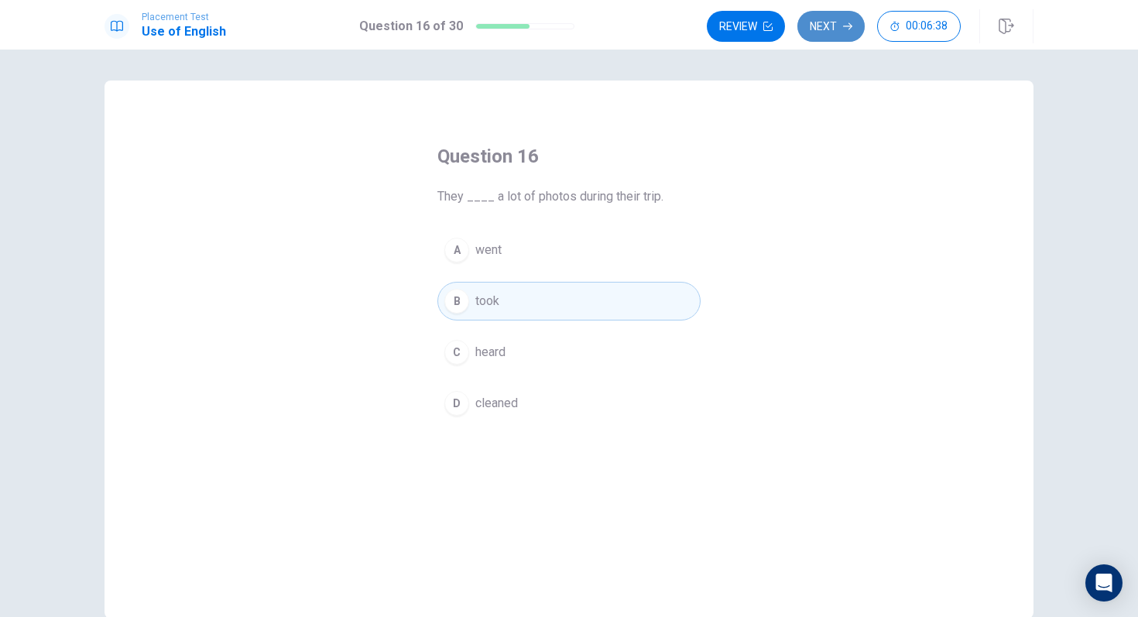
click at [852, 20] on button "Next" at bounding box center [830, 26] width 67 height 31
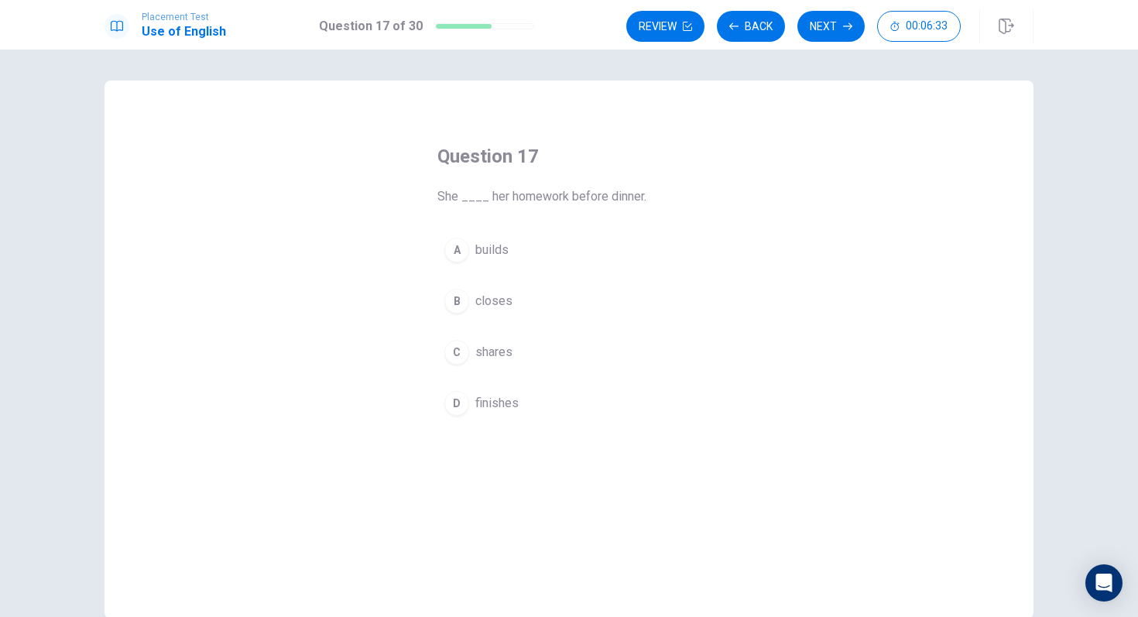
click at [485, 396] on span "finishes" at bounding box center [496, 403] width 43 height 19
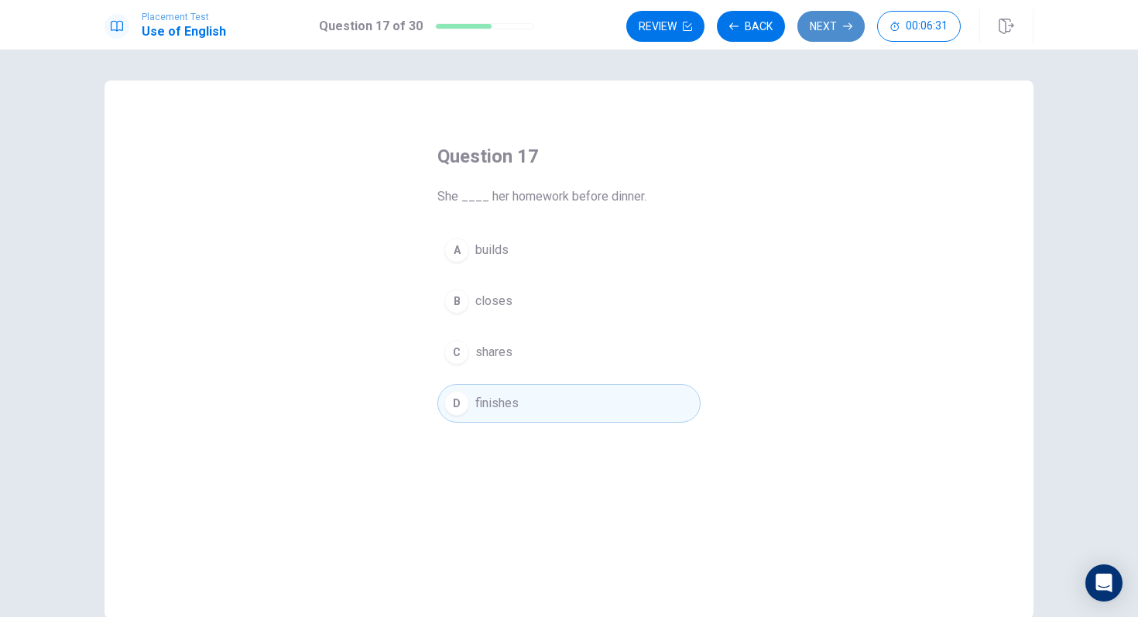
click at [828, 29] on button "Next" at bounding box center [830, 26] width 67 height 31
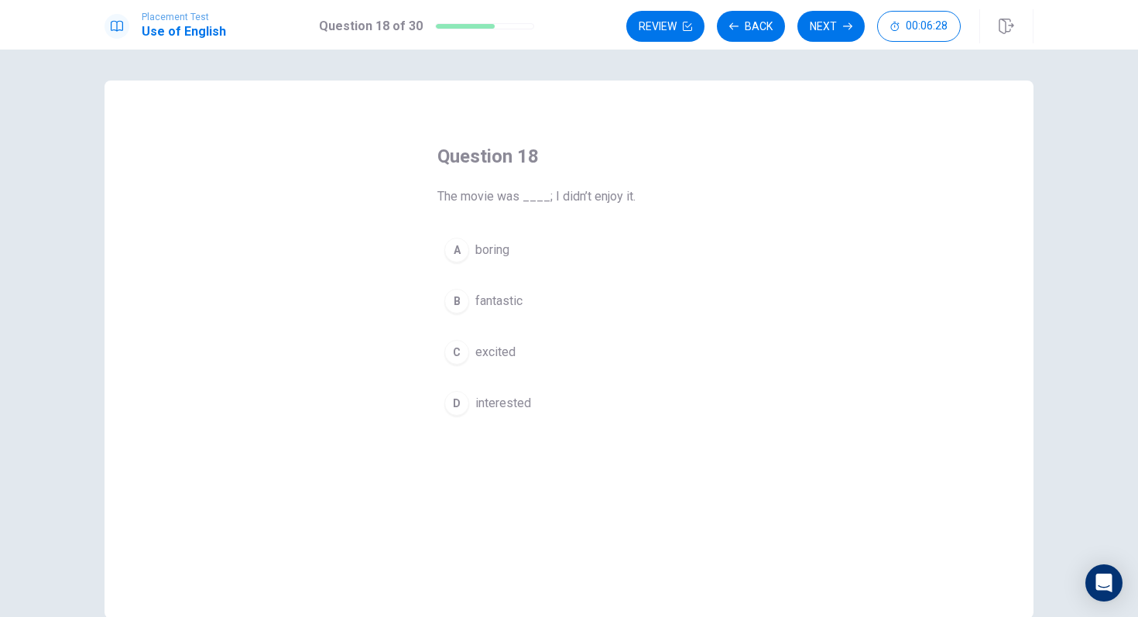
click at [553, 251] on button "A boring" at bounding box center [568, 250] width 263 height 39
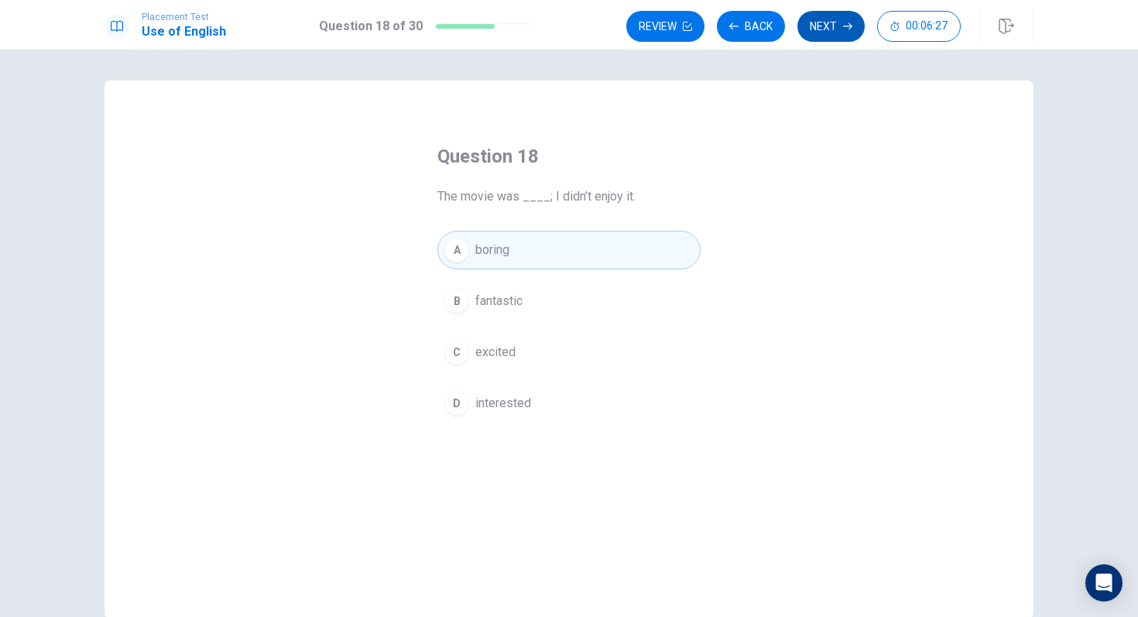
click at [841, 18] on button "Next" at bounding box center [830, 26] width 67 height 31
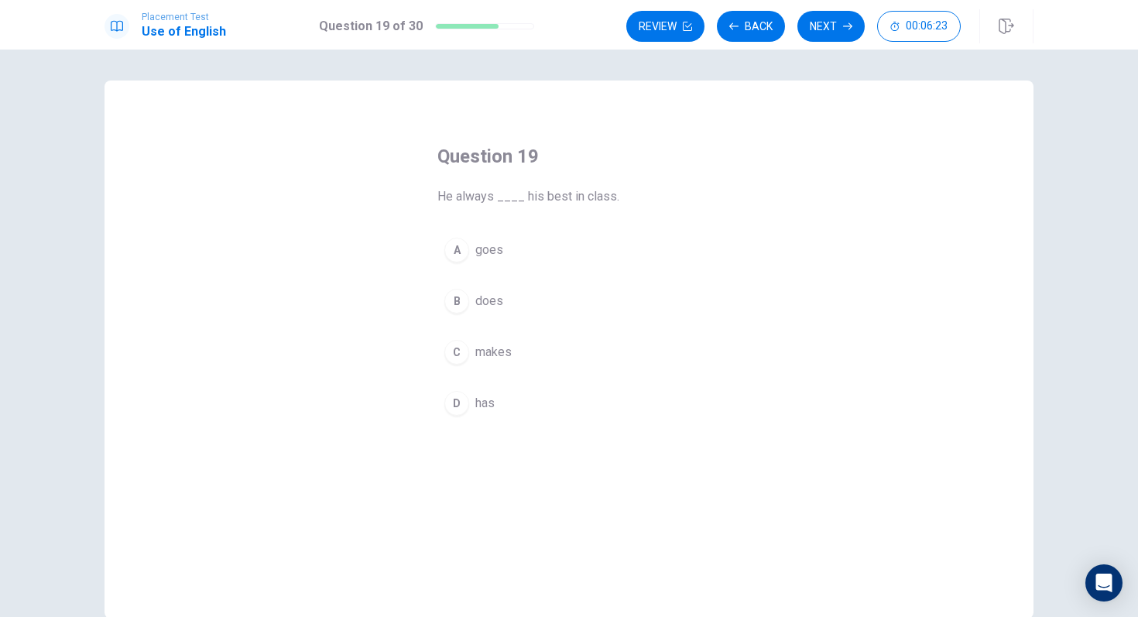
click at [492, 307] on span "does" at bounding box center [489, 301] width 28 height 19
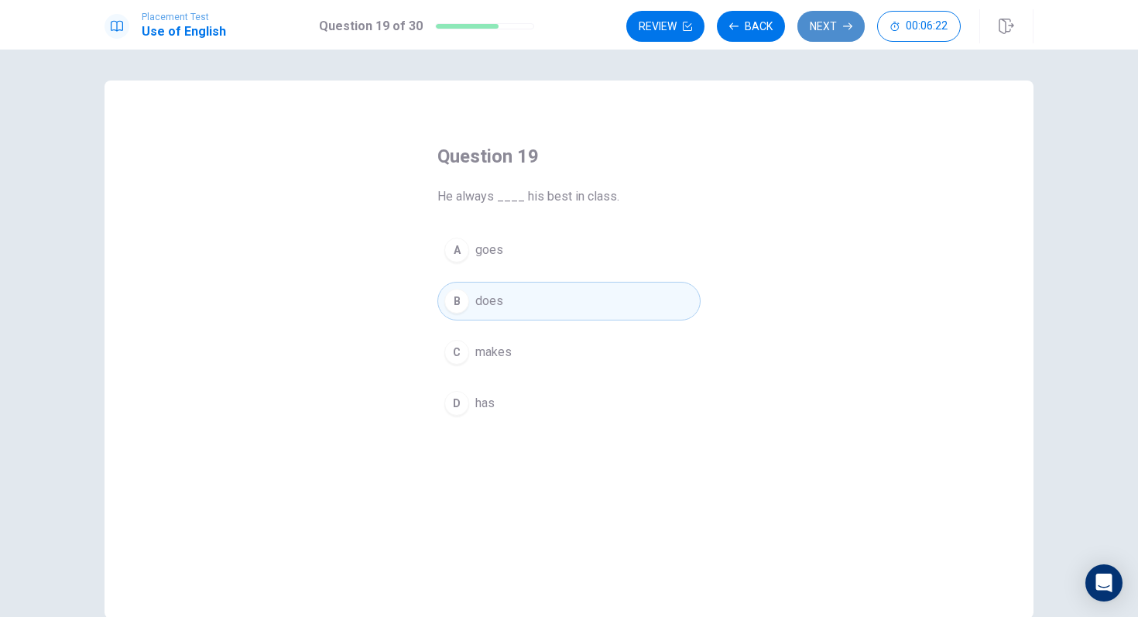
click at [828, 32] on button "Next" at bounding box center [830, 26] width 67 height 31
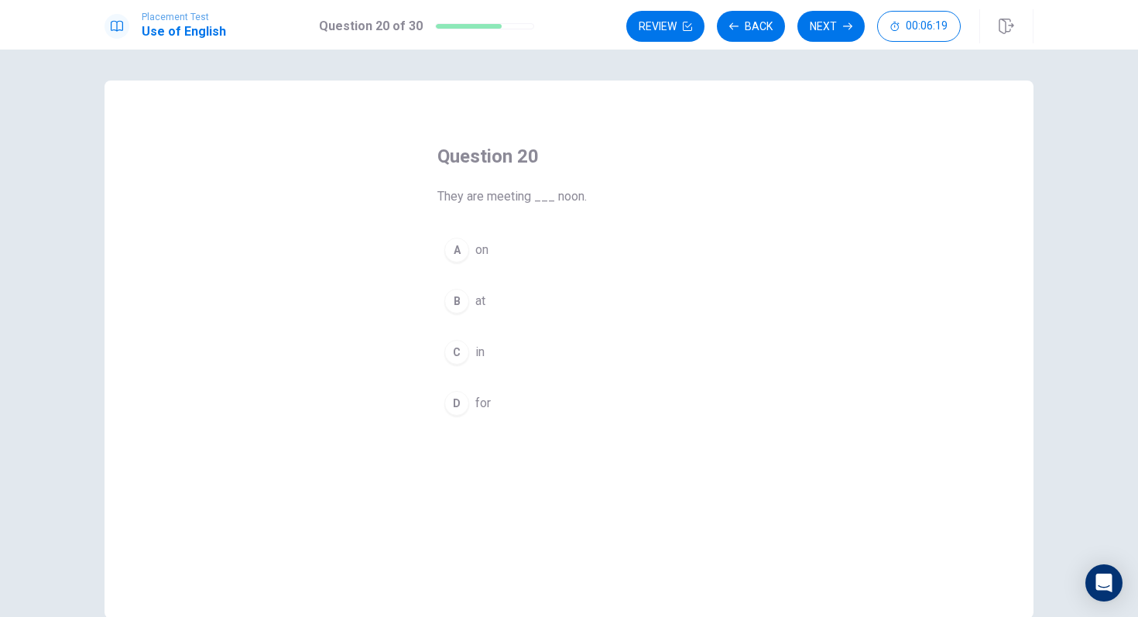
click at [487, 300] on button "B at" at bounding box center [568, 301] width 263 height 39
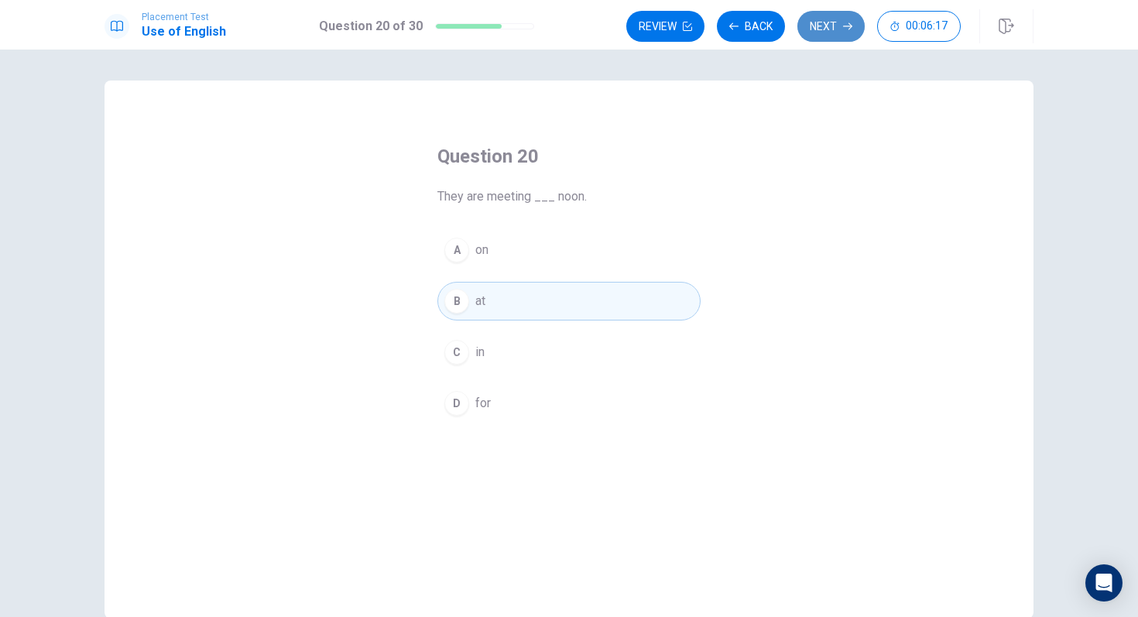
click at [826, 33] on button "Next" at bounding box center [830, 26] width 67 height 31
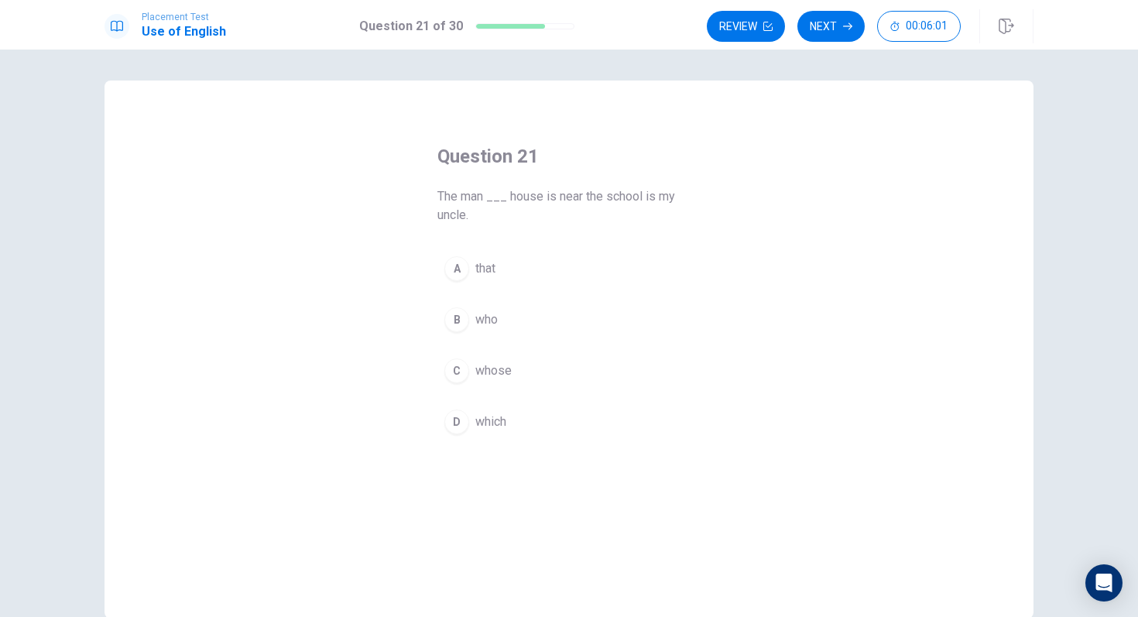
click at [499, 365] on span "whose" at bounding box center [493, 371] width 36 height 19
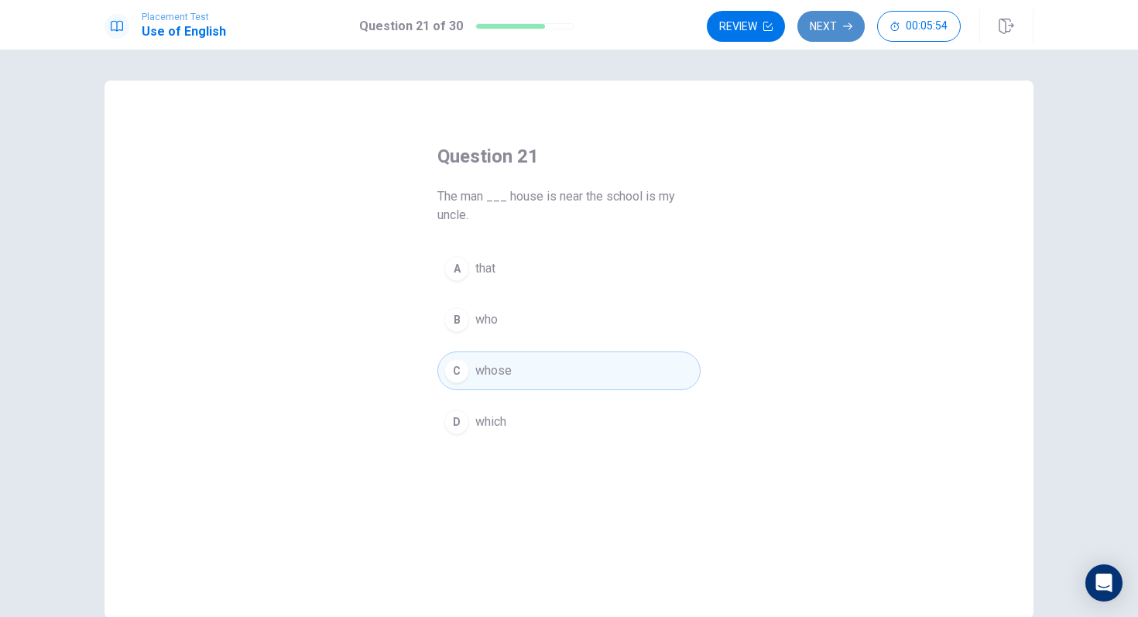
click at [845, 22] on icon "button" at bounding box center [847, 26] width 9 height 9
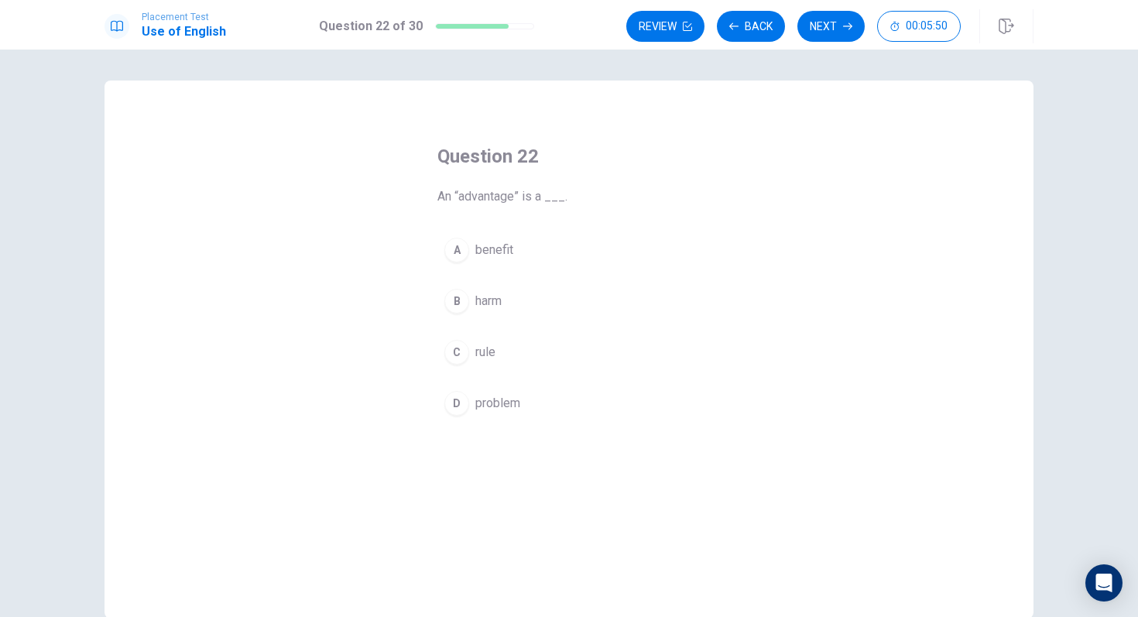
click at [502, 242] on span "benefit" at bounding box center [494, 250] width 38 height 19
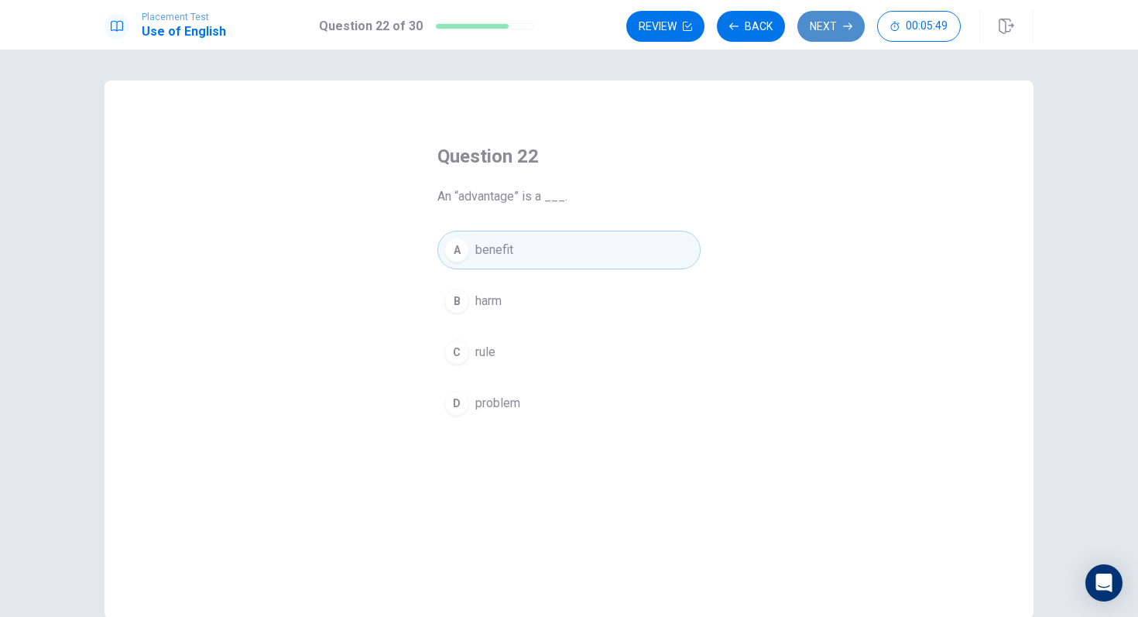
click at [822, 31] on button "Next" at bounding box center [830, 26] width 67 height 31
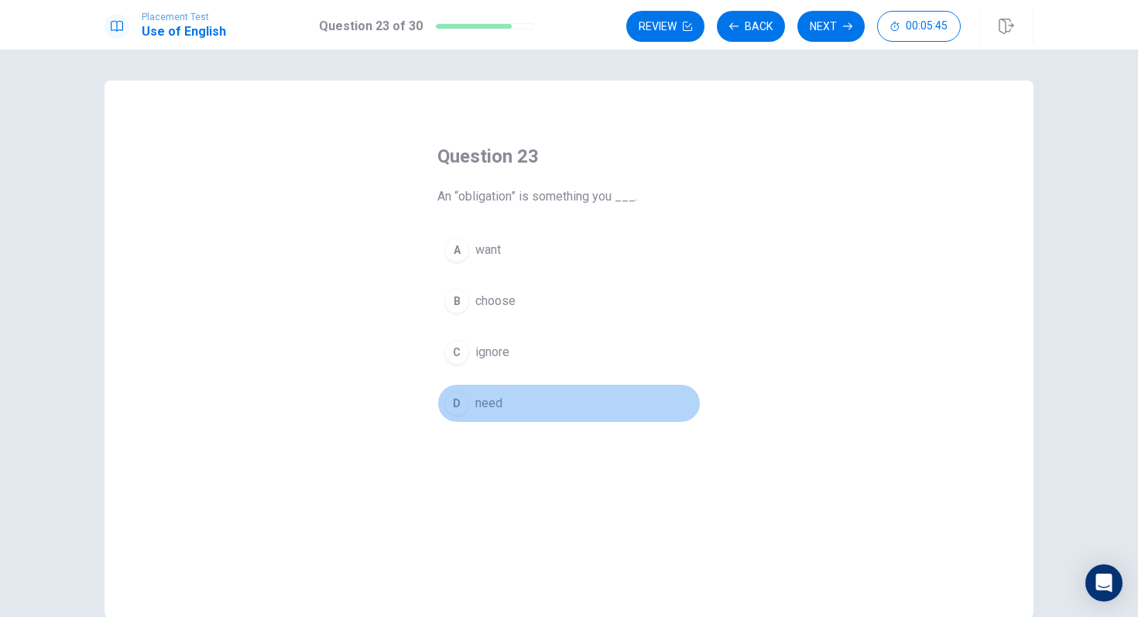
click at [489, 402] on span "need" at bounding box center [488, 403] width 27 height 19
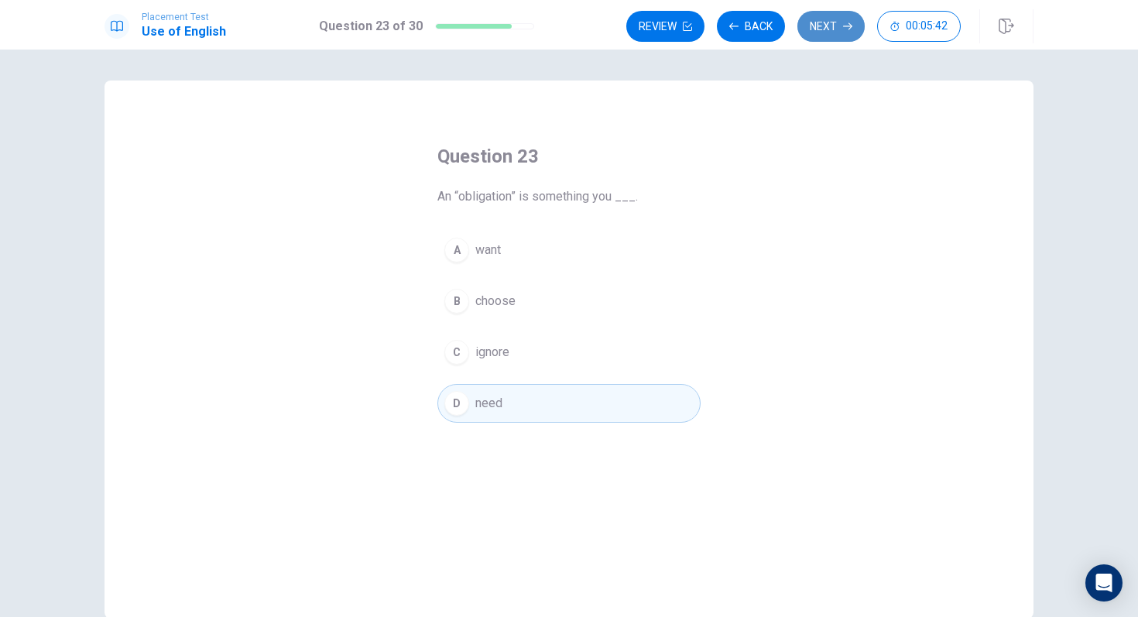
click at [848, 17] on button "Next" at bounding box center [830, 26] width 67 height 31
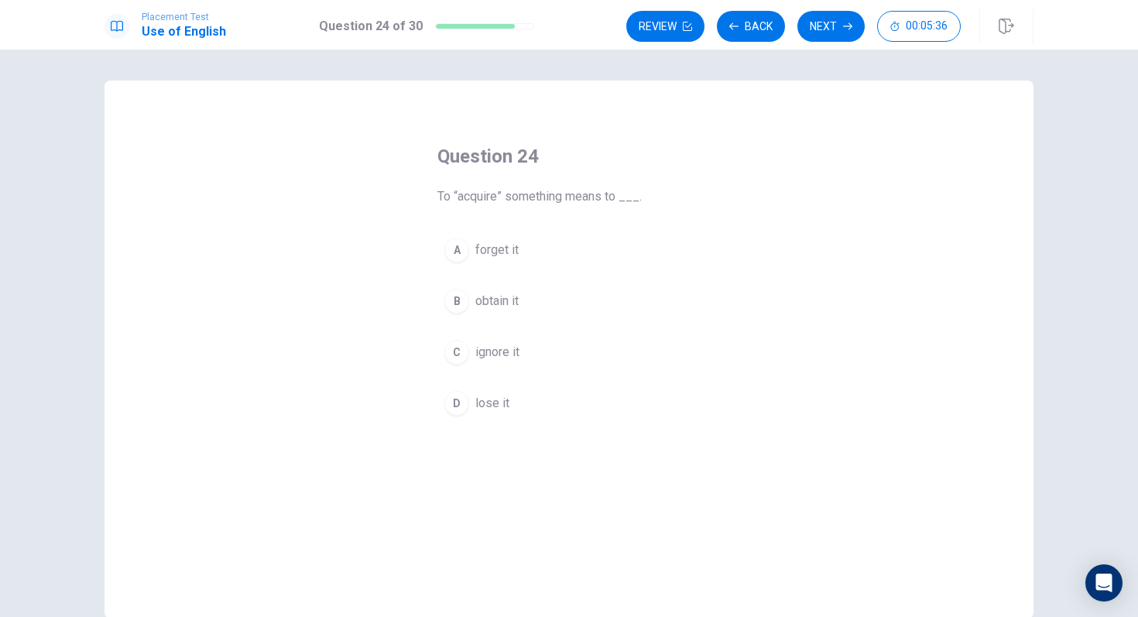
click at [506, 300] on span "obtain it" at bounding box center [496, 301] width 43 height 19
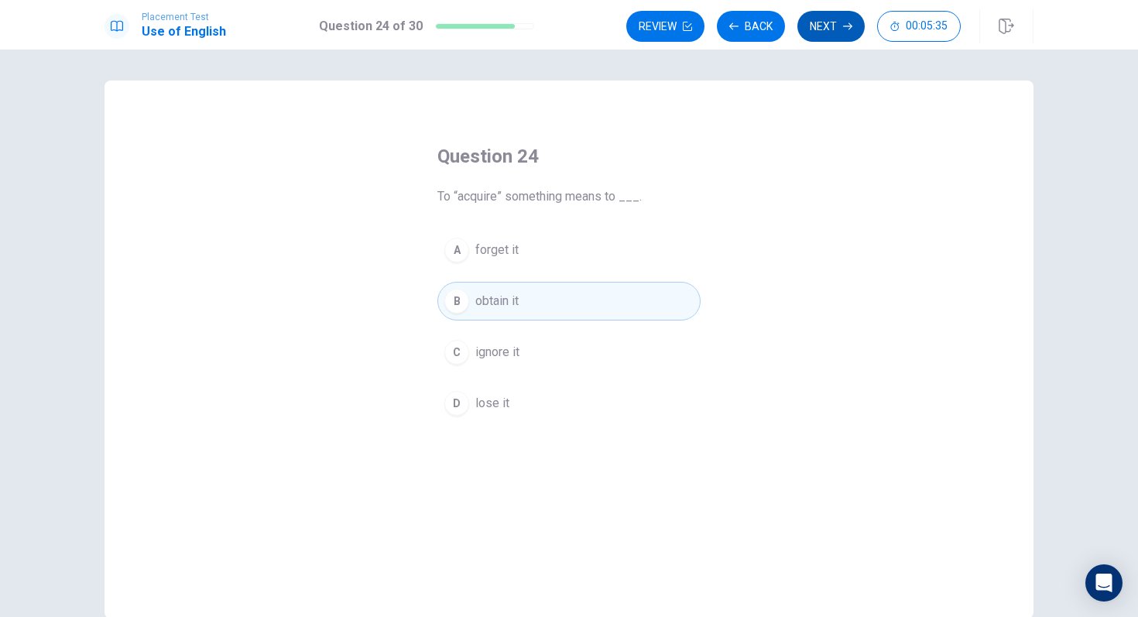
click at [825, 27] on button "Next" at bounding box center [830, 26] width 67 height 31
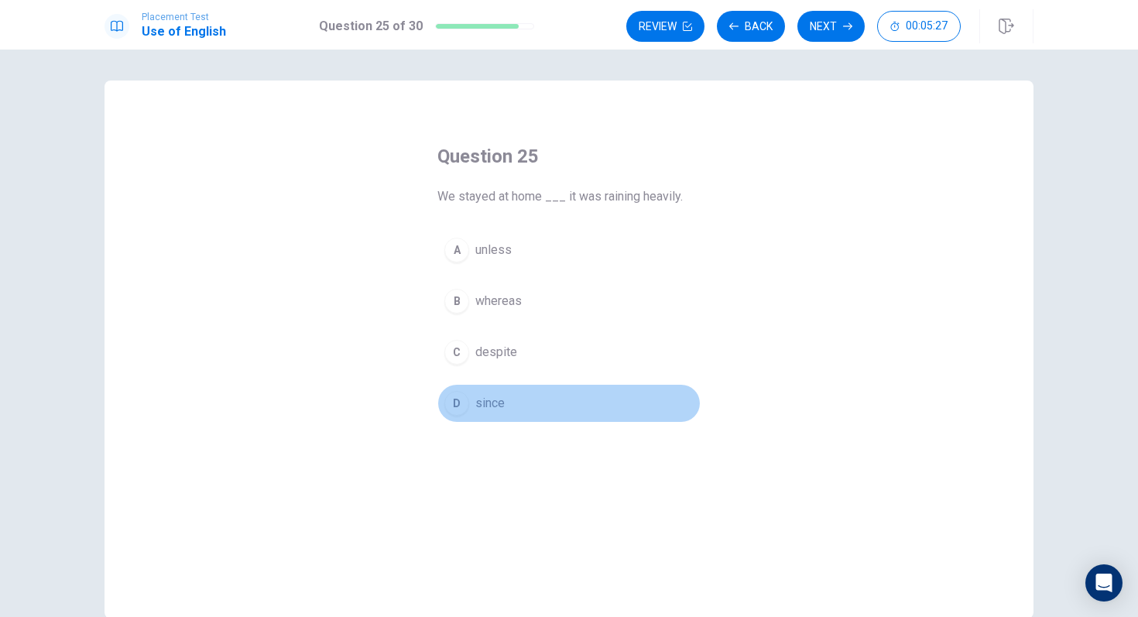
click at [523, 404] on button "D since" at bounding box center [568, 403] width 263 height 39
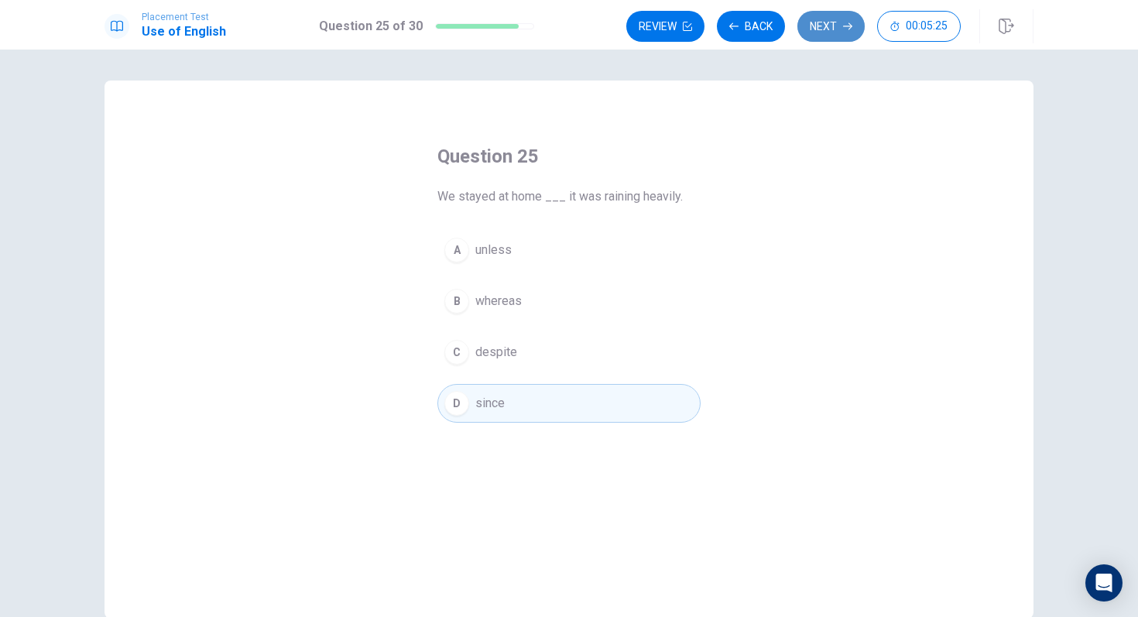
click at [842, 20] on button "Next" at bounding box center [830, 26] width 67 height 31
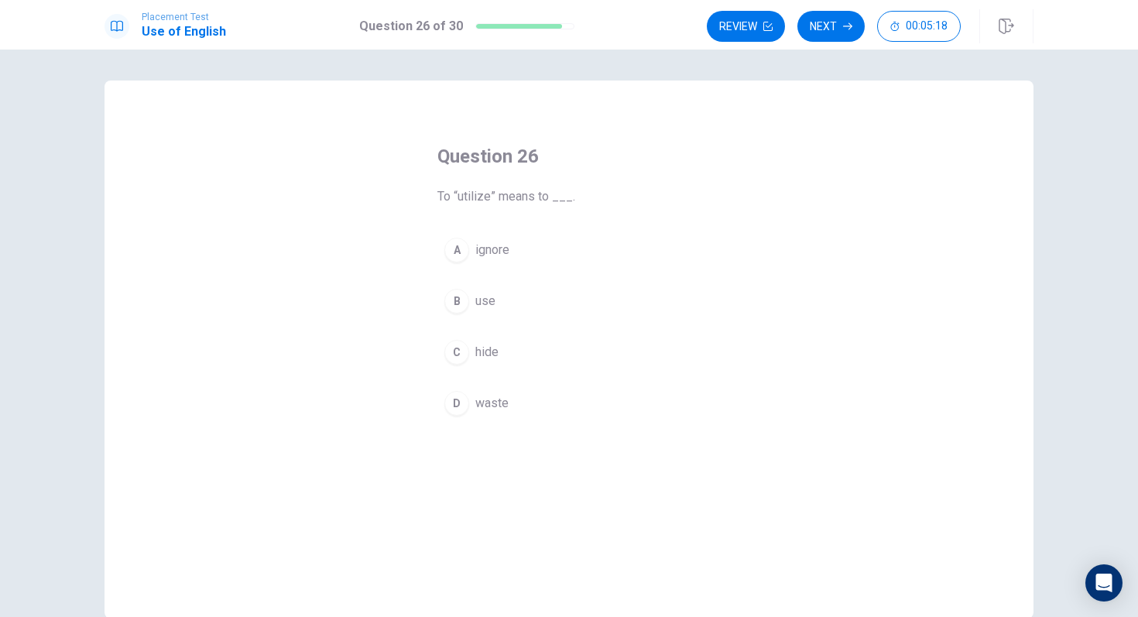
click at [494, 296] on span "use" at bounding box center [485, 301] width 20 height 19
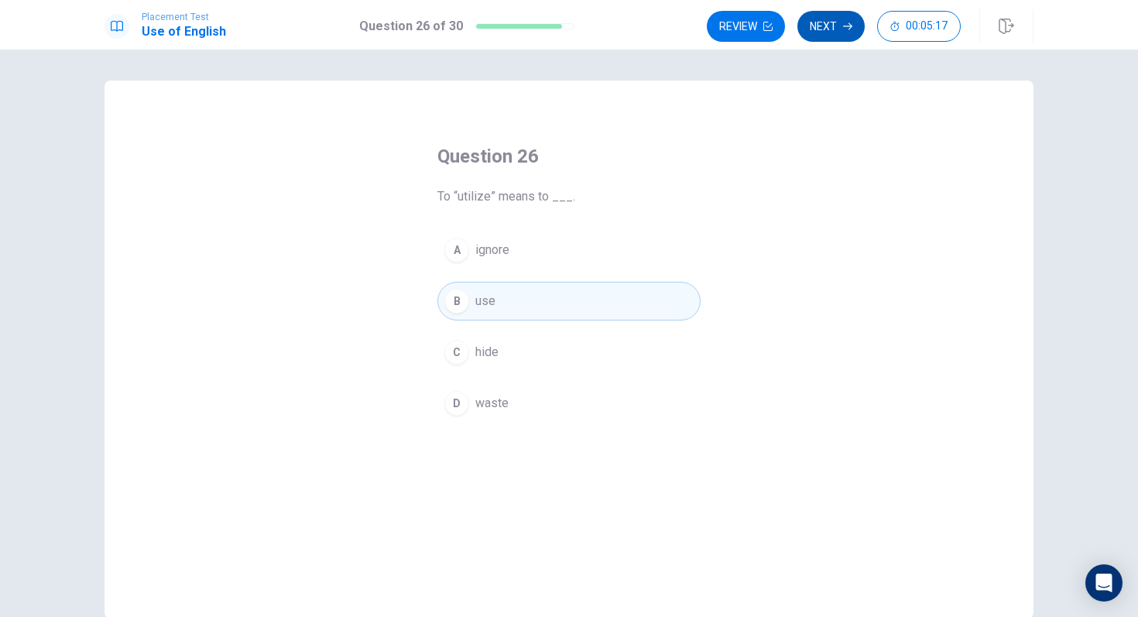
click at [829, 26] on button "Next" at bounding box center [830, 26] width 67 height 31
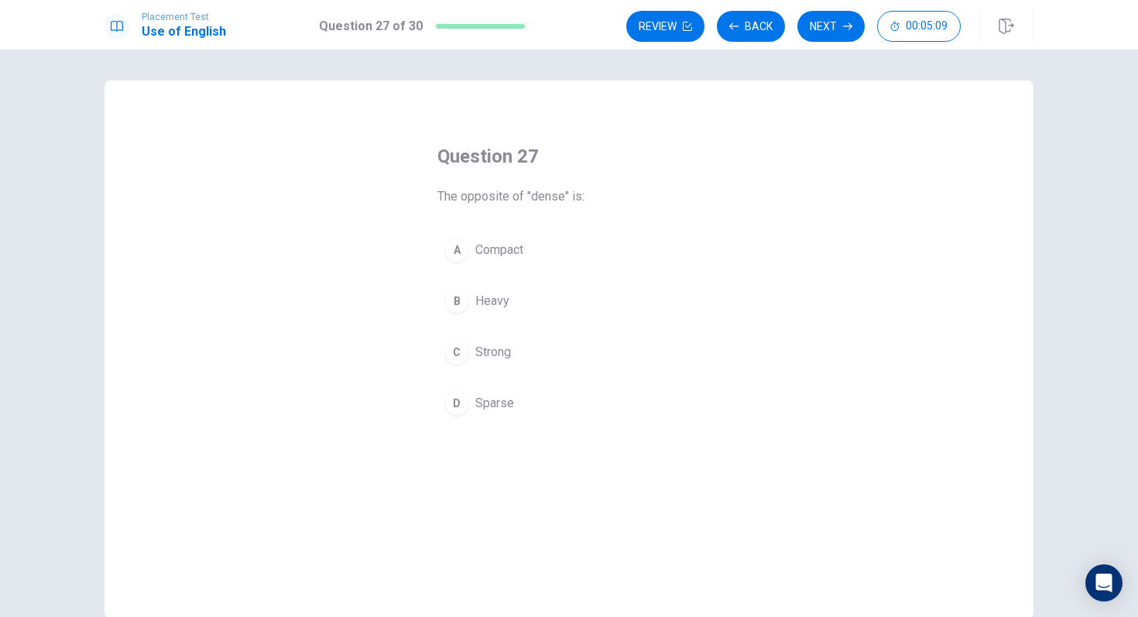
click at [508, 399] on span "Sparse" at bounding box center [494, 403] width 39 height 19
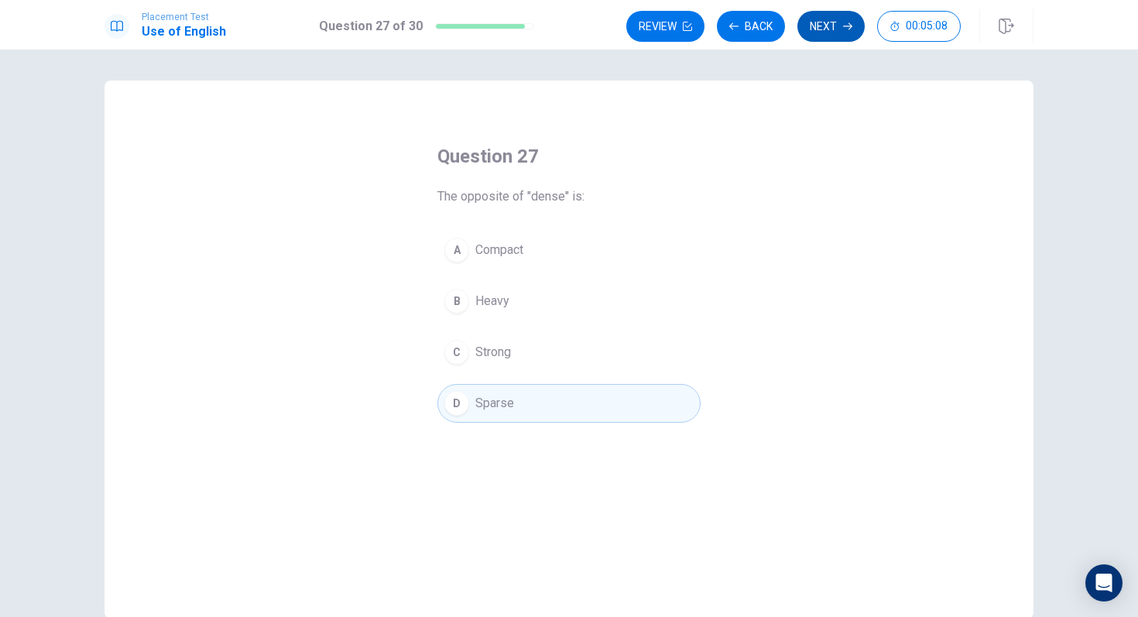
click at [821, 32] on button "Next" at bounding box center [830, 26] width 67 height 31
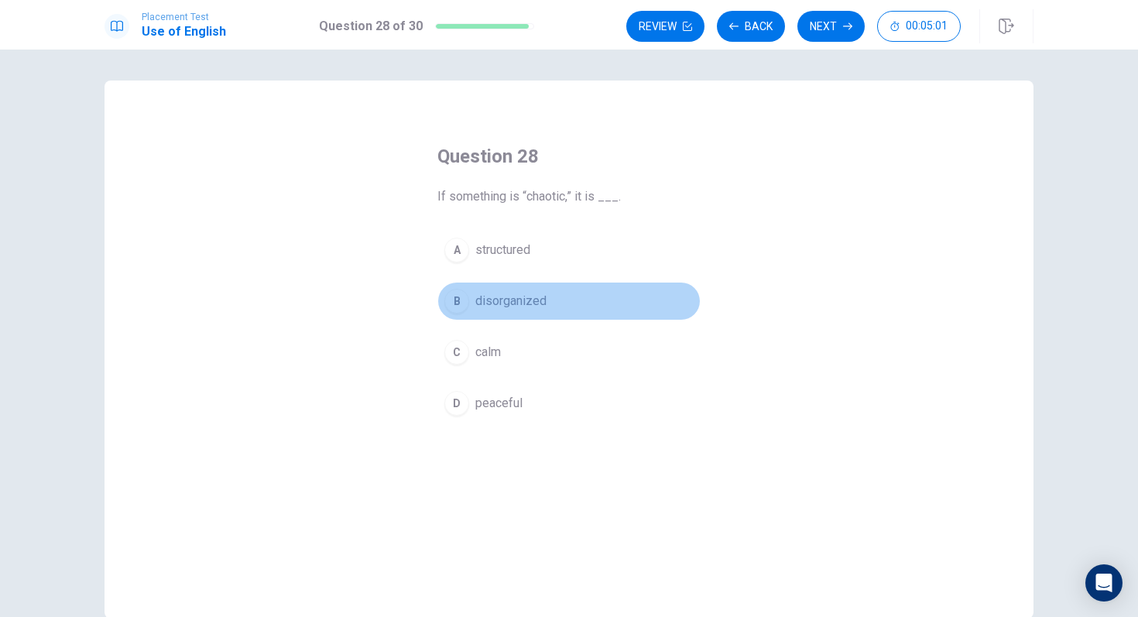
click at [554, 303] on button "B disorganized" at bounding box center [568, 301] width 263 height 39
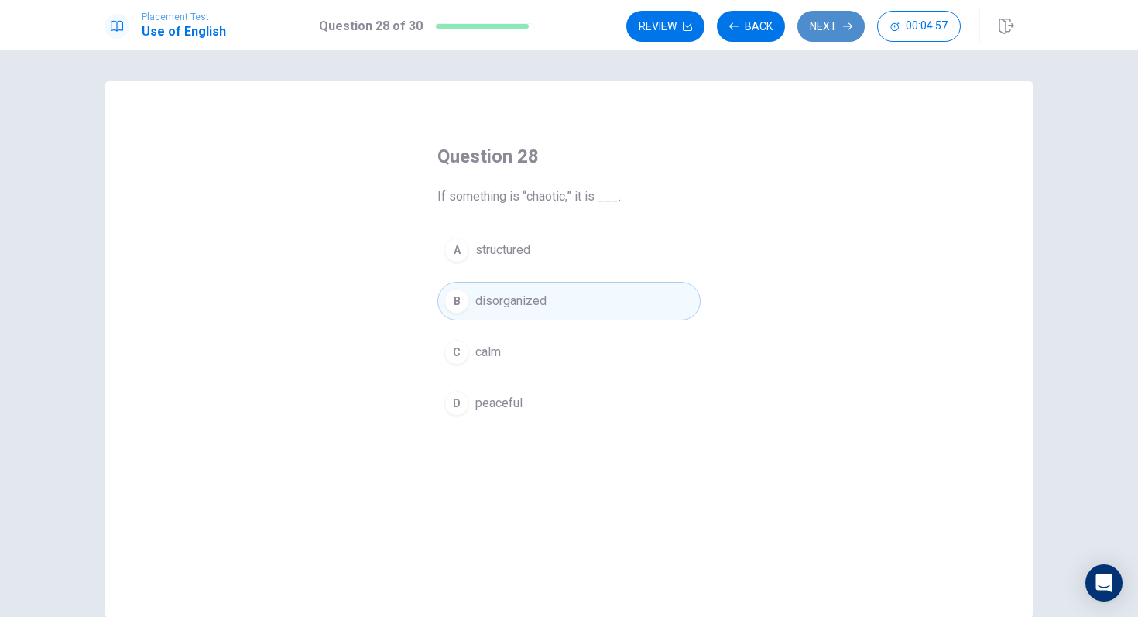
click at [841, 23] on button "Next" at bounding box center [830, 26] width 67 height 31
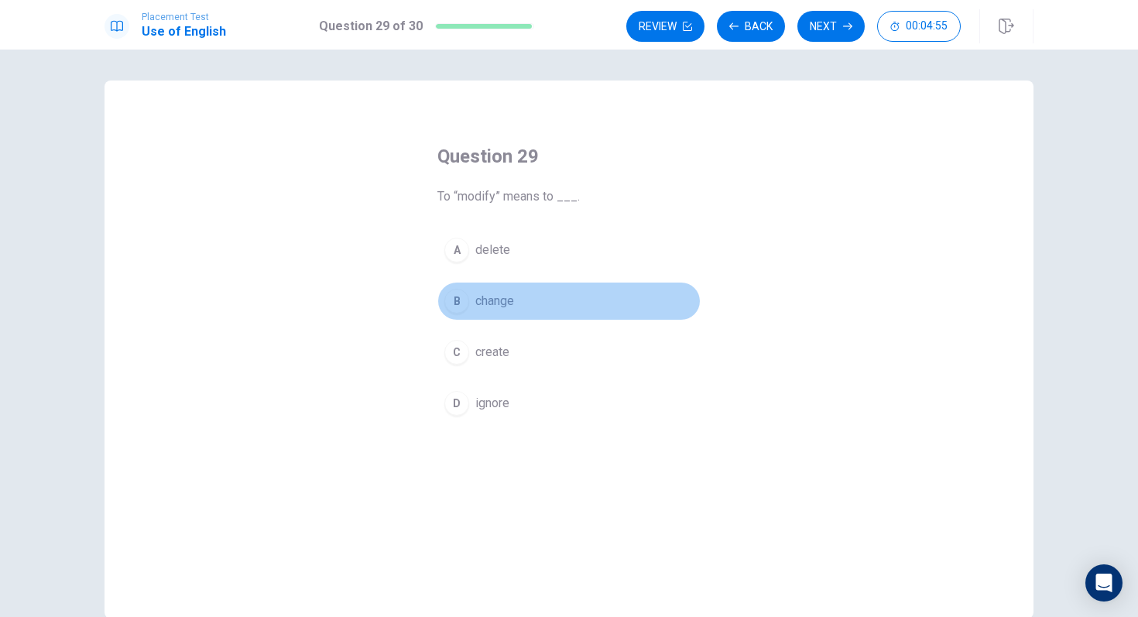
click at [523, 297] on button "B change" at bounding box center [568, 301] width 263 height 39
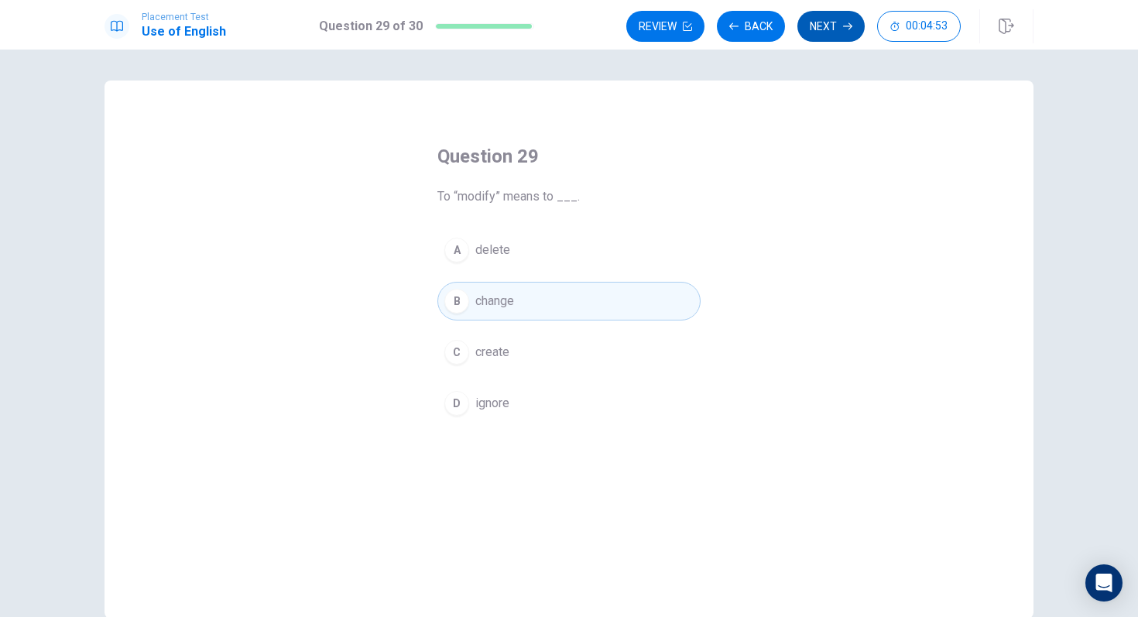
click at [817, 33] on button "Next" at bounding box center [830, 26] width 67 height 31
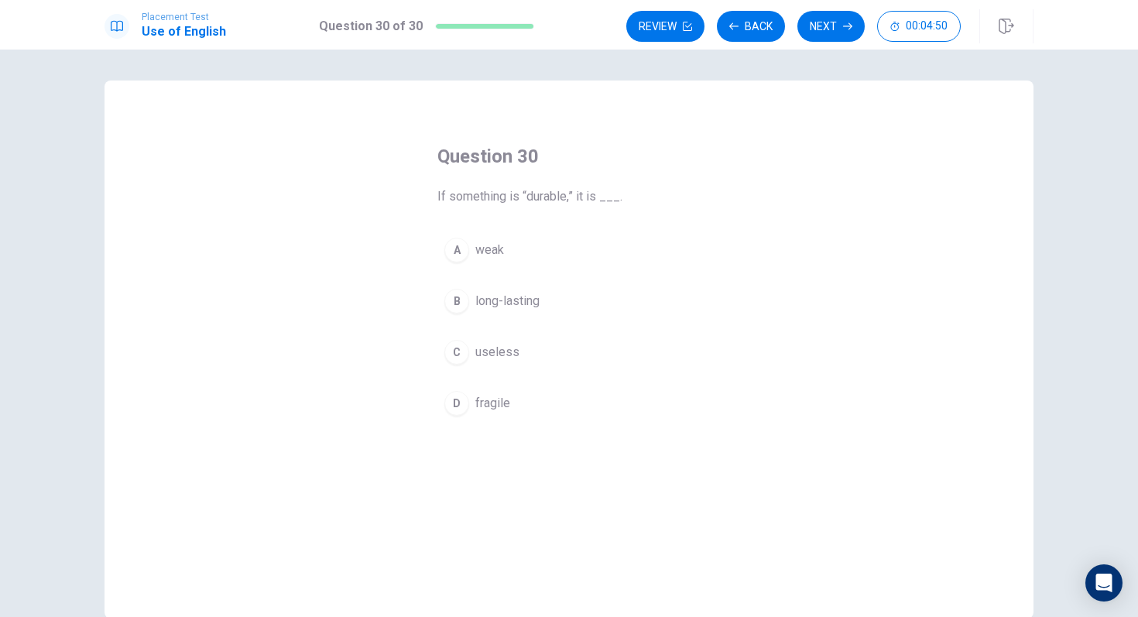
click at [516, 292] on span "long-lasting" at bounding box center [507, 301] width 64 height 19
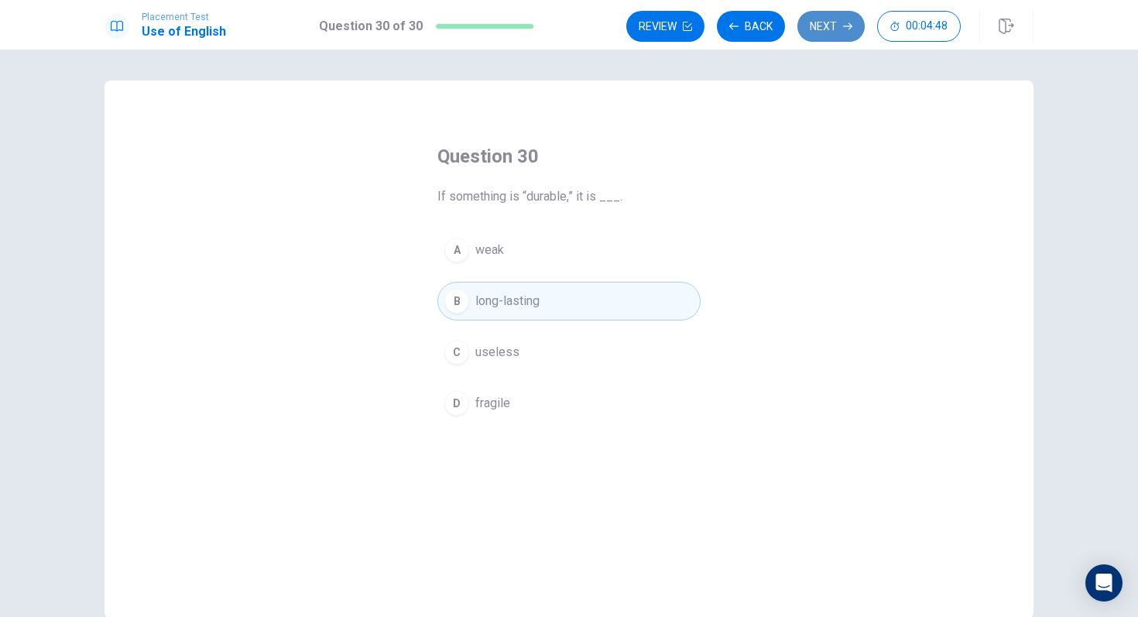
click at [828, 22] on button "Next" at bounding box center [830, 26] width 67 height 31
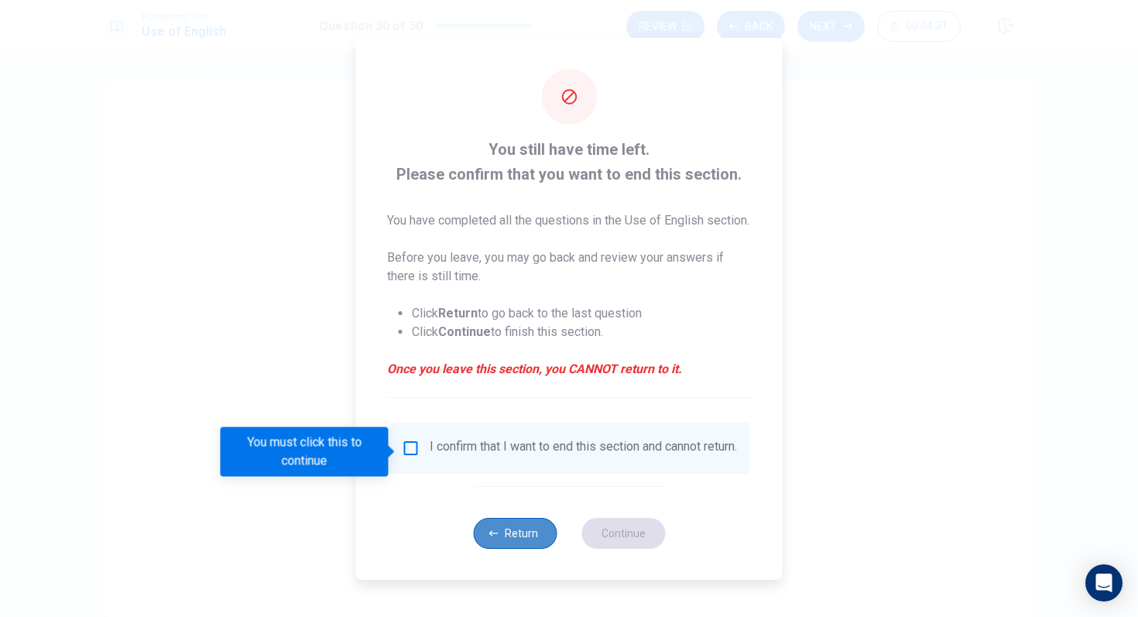
click at [511, 537] on button "Return" at bounding box center [515, 533] width 84 height 31
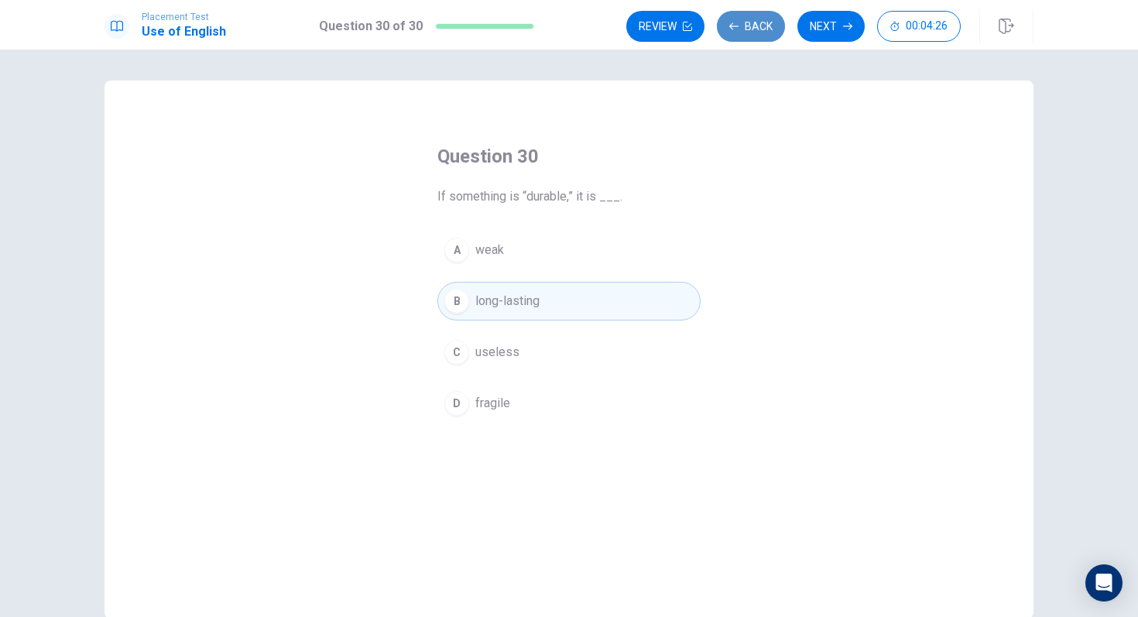
click at [763, 27] on button "Back" at bounding box center [751, 26] width 68 height 31
click at [763, 28] on button "Back" at bounding box center [751, 26] width 68 height 31
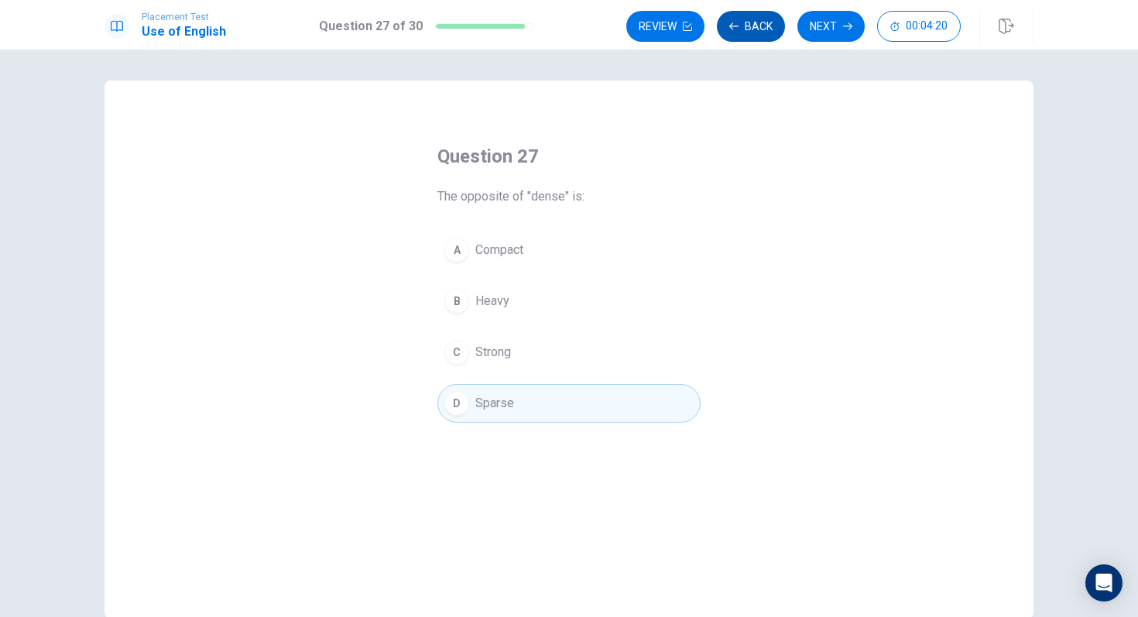
click at [763, 29] on button "Back" at bounding box center [751, 26] width 68 height 31
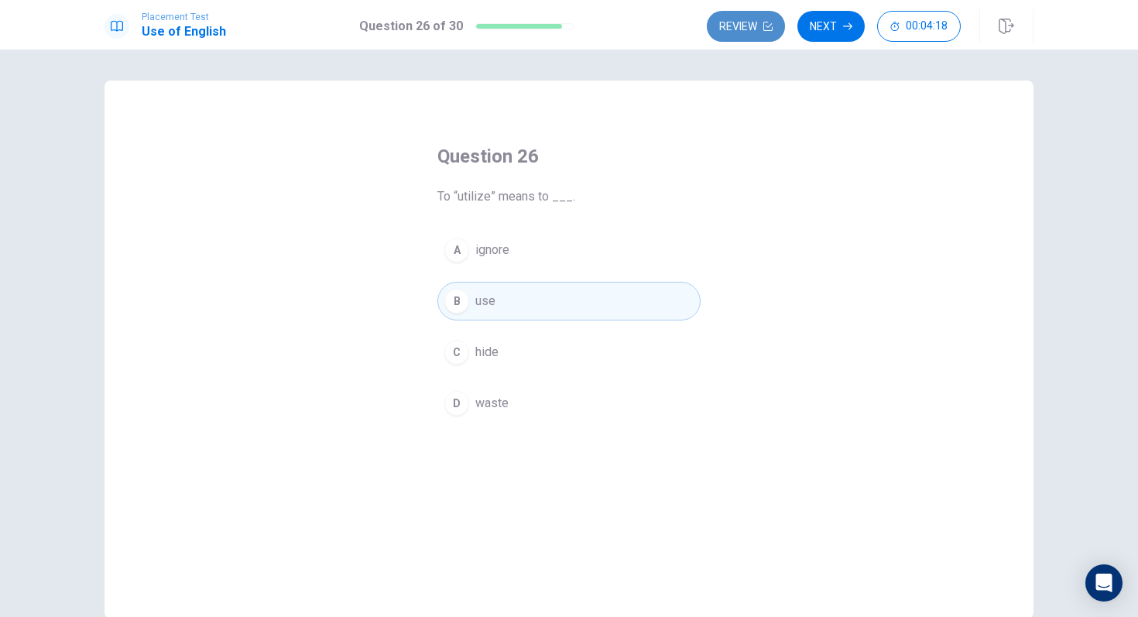
click at [763, 29] on icon "button" at bounding box center [767, 26] width 9 height 9
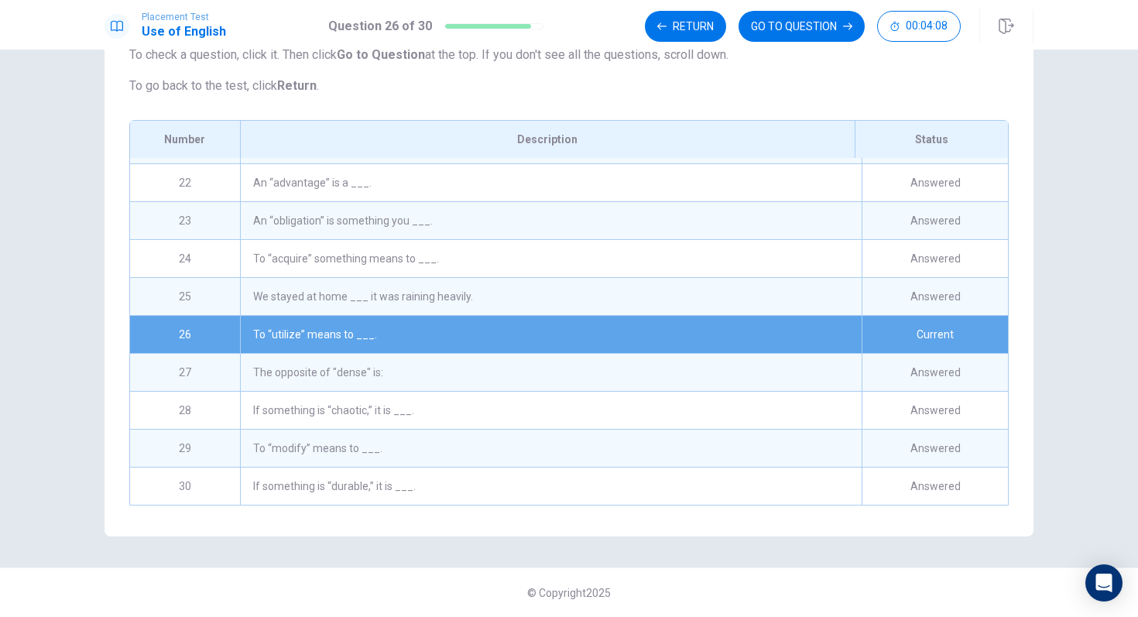
scroll to position [165, 0]
click at [739, 331] on div "To “utilize” means to ___." at bounding box center [551, 334] width 622 height 37
click at [809, 25] on button "GO TO QUESTION" at bounding box center [802, 26] width 126 height 31
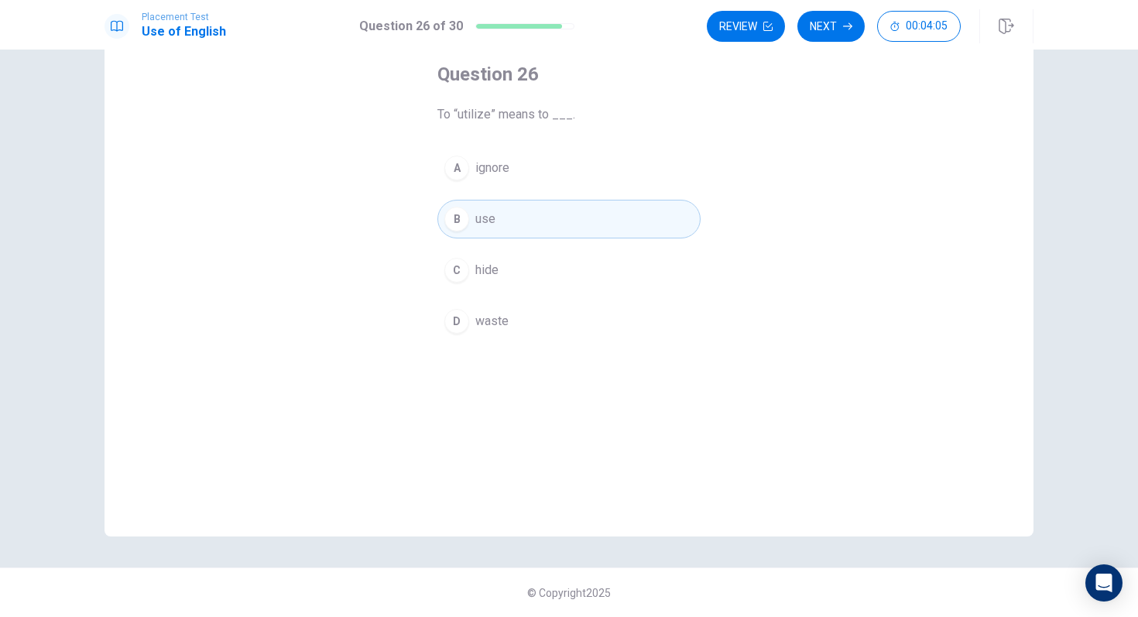
scroll to position [82, 0]
click at [648, 216] on button "B use" at bounding box center [568, 219] width 263 height 39
click at [821, 31] on button "Next" at bounding box center [830, 26] width 67 height 31
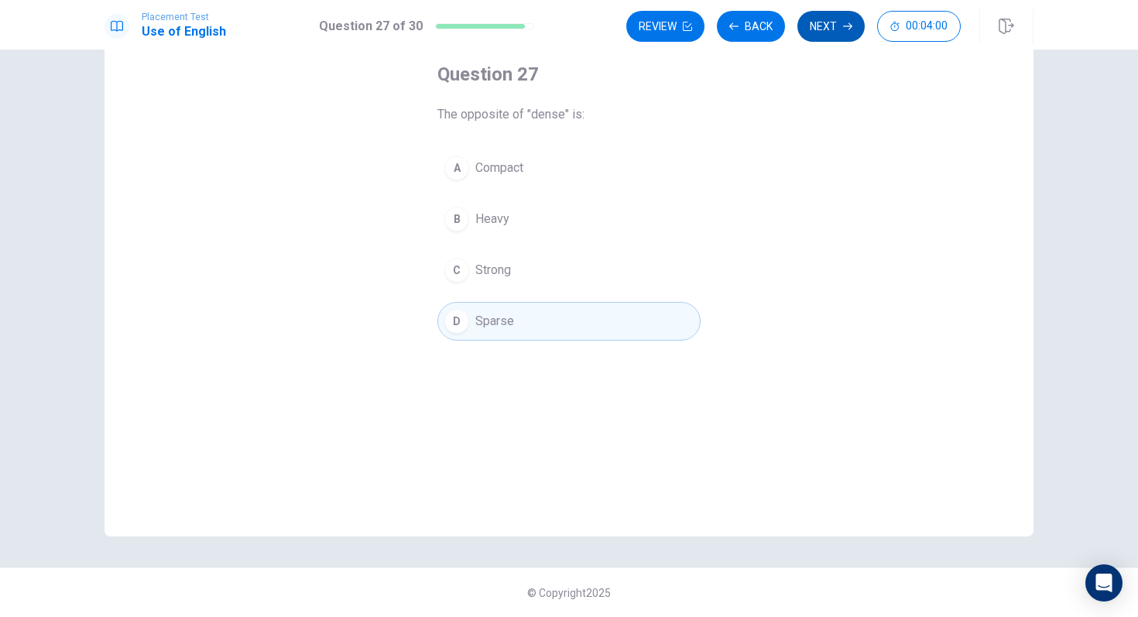
click at [825, 28] on button "Next" at bounding box center [830, 26] width 67 height 31
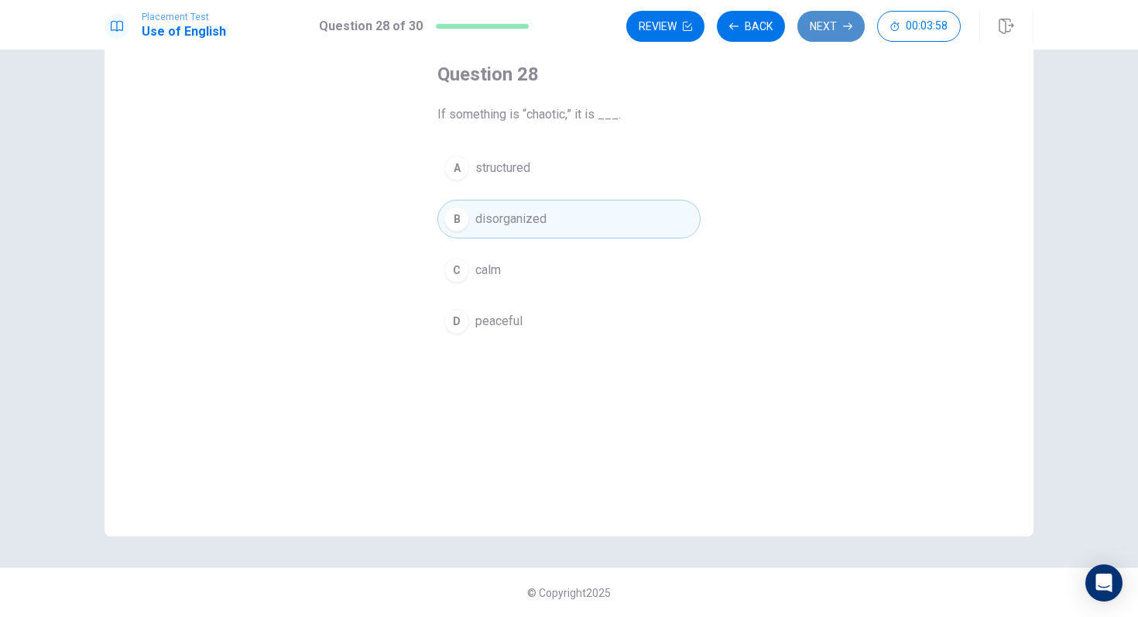
click at [825, 29] on button "Next" at bounding box center [830, 26] width 67 height 31
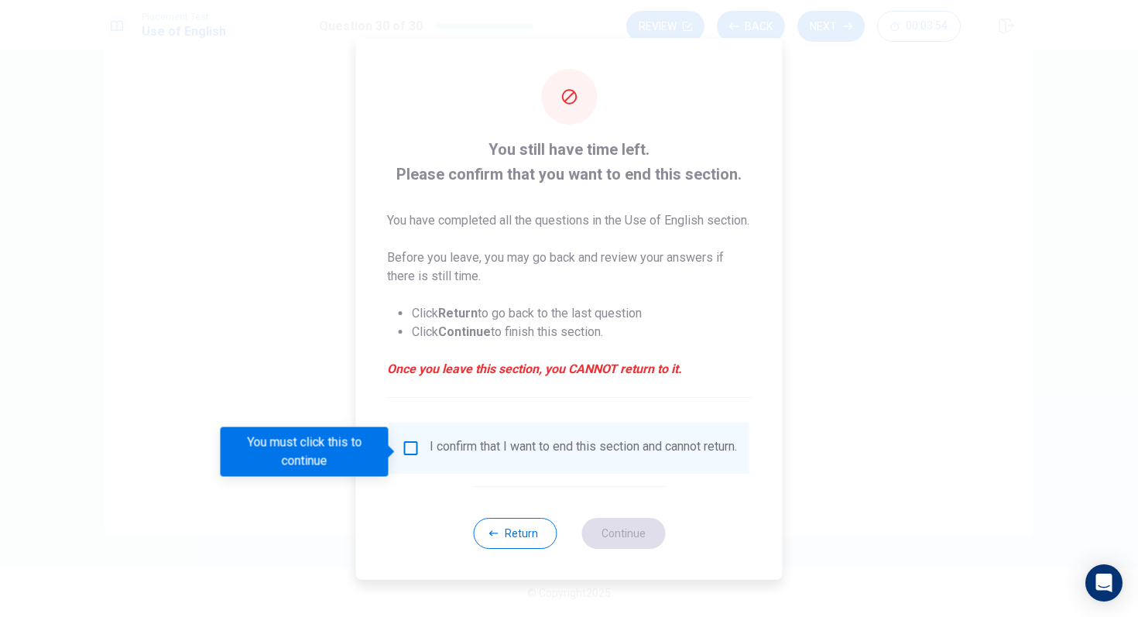
click at [415, 455] on input "You must click this to continue" at bounding box center [411, 448] width 19 height 19
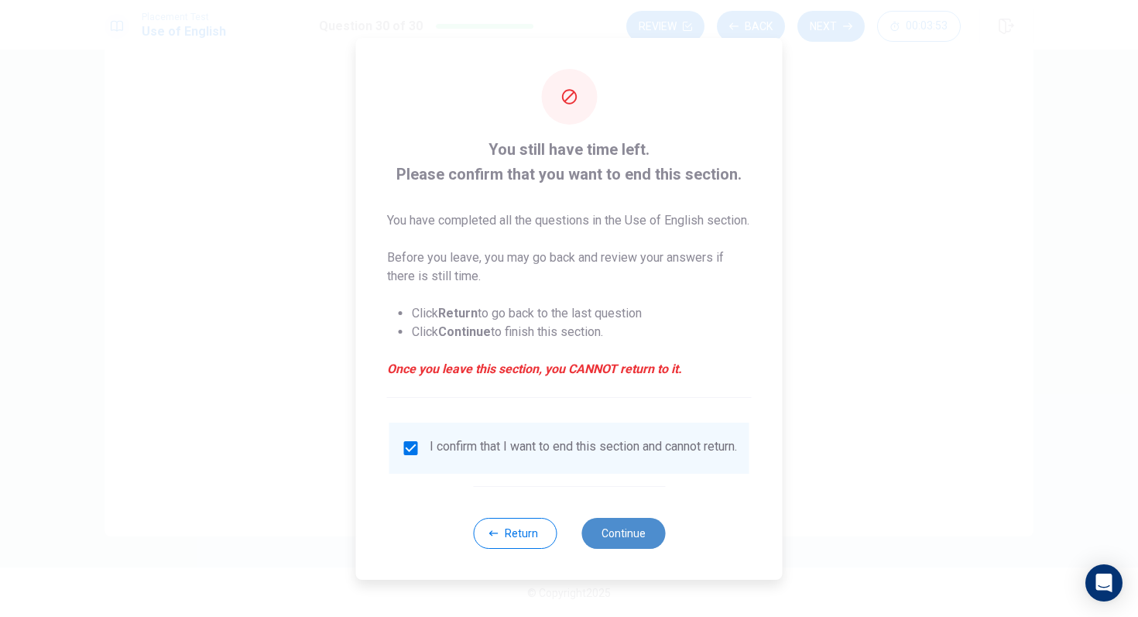
click at [599, 541] on button "Continue" at bounding box center [623, 533] width 84 height 31
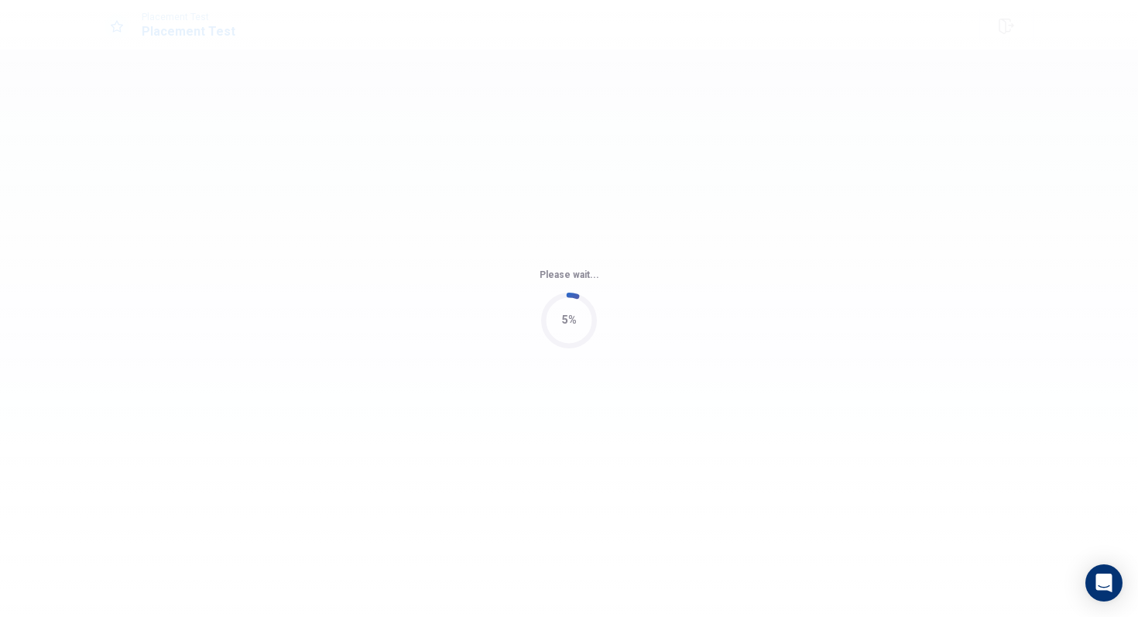
scroll to position [0, 0]
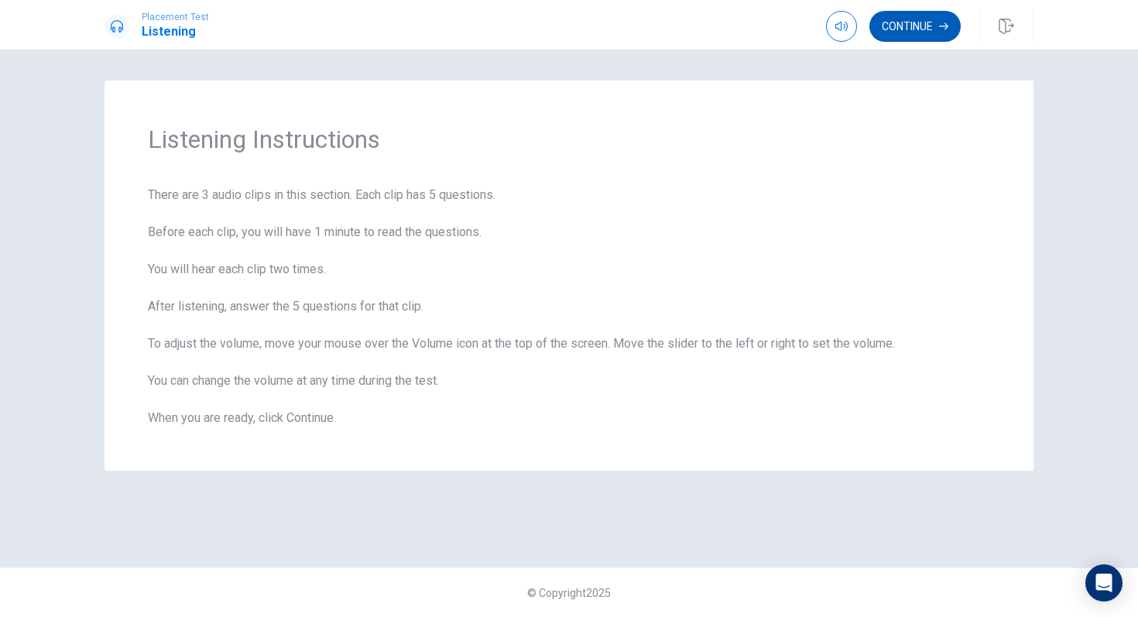
click at [910, 12] on button "Continue" at bounding box center [914, 26] width 91 height 31
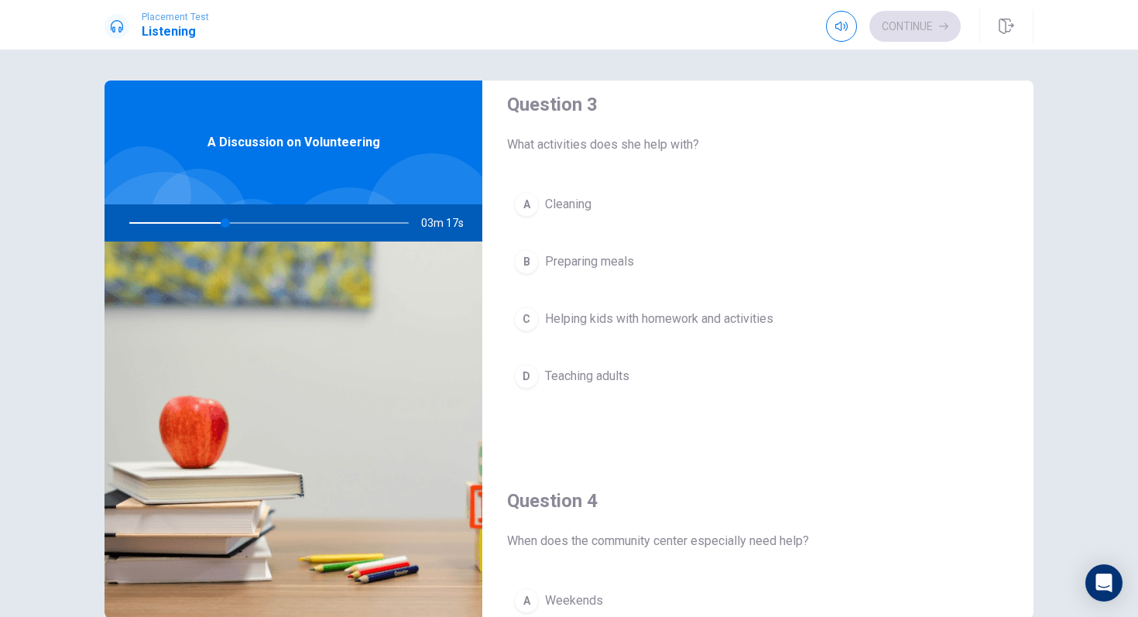
scroll to position [808, 0]
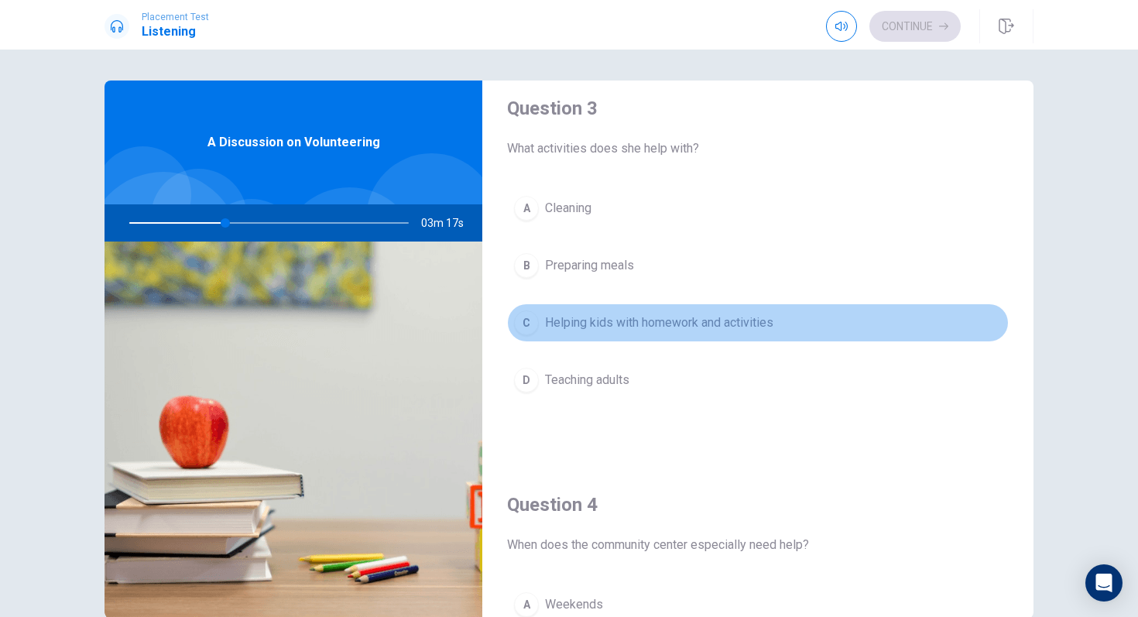
click at [722, 321] on span "Helping kids with homework and activities" at bounding box center [659, 323] width 228 height 19
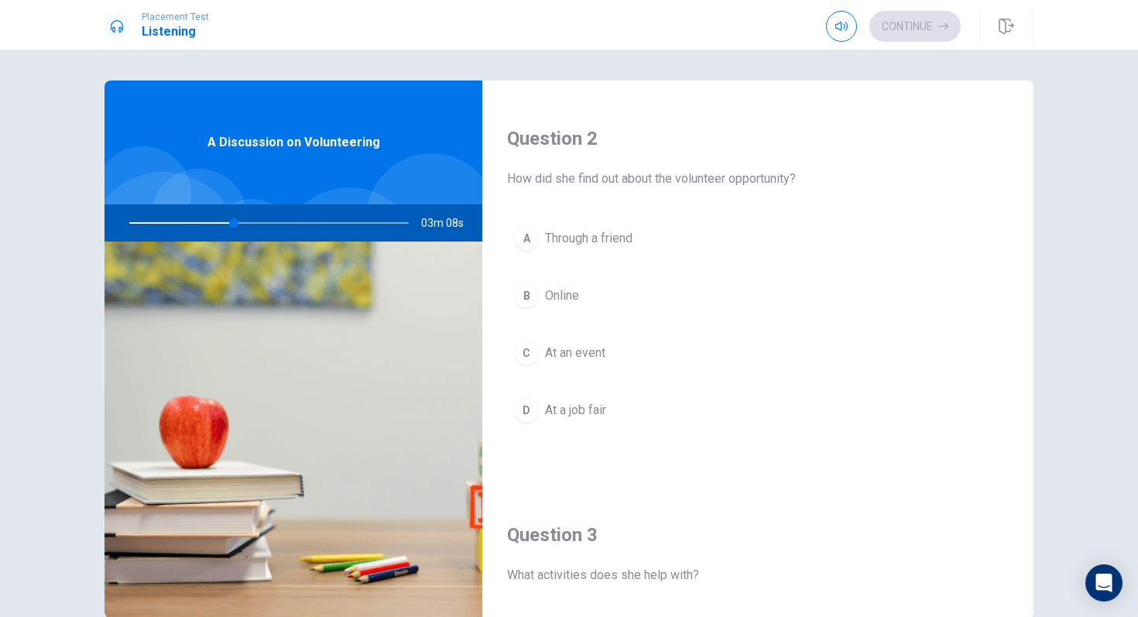
scroll to position [380, 0]
click at [598, 303] on button "B Online" at bounding box center [758, 297] width 502 height 39
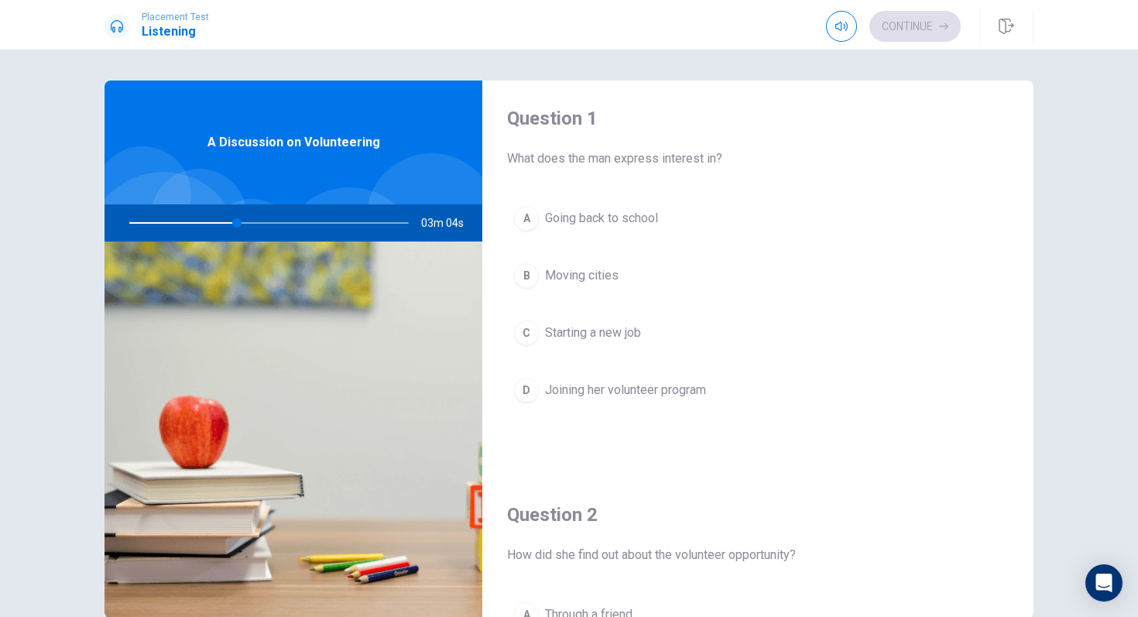
scroll to position [0, 0]
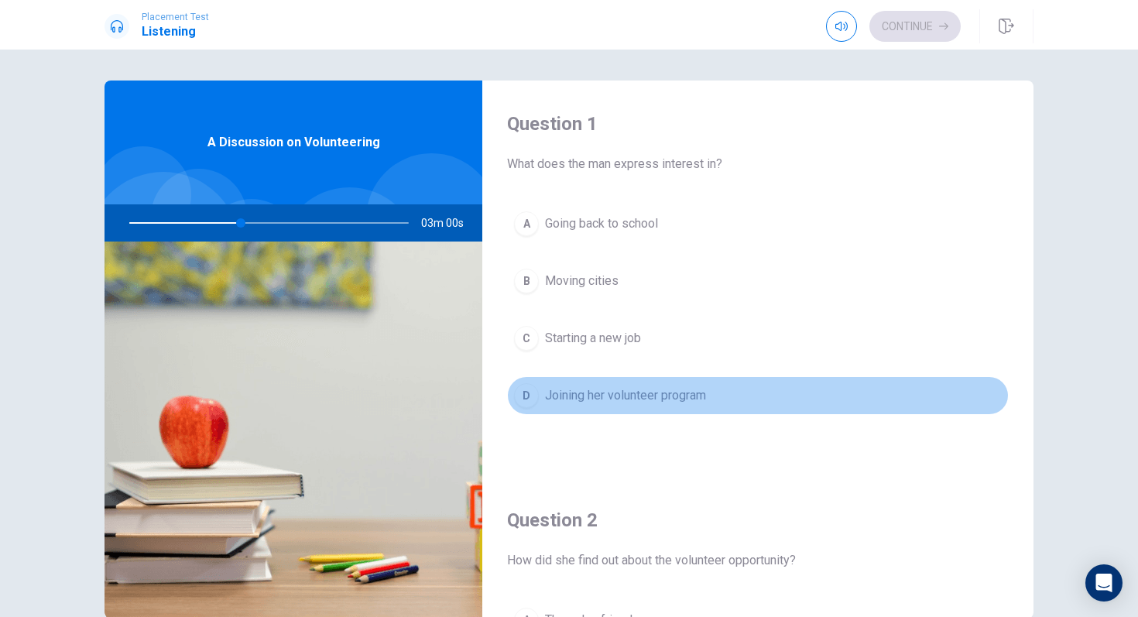
click at [650, 401] on span "Joining her volunteer program" at bounding box center [625, 395] width 161 height 19
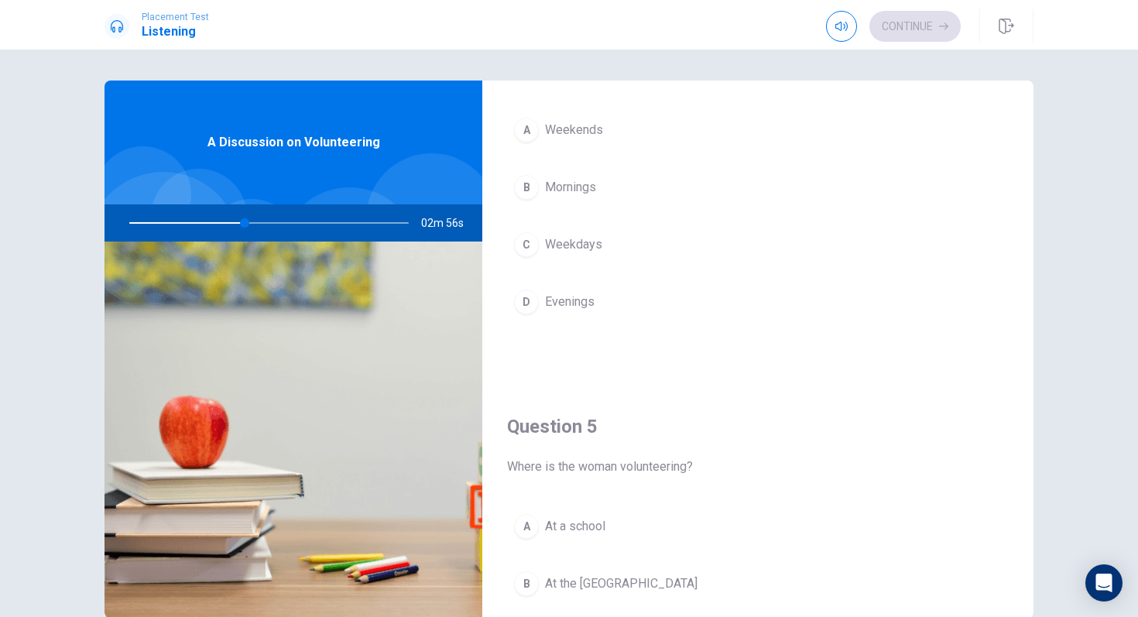
scroll to position [1276, 0]
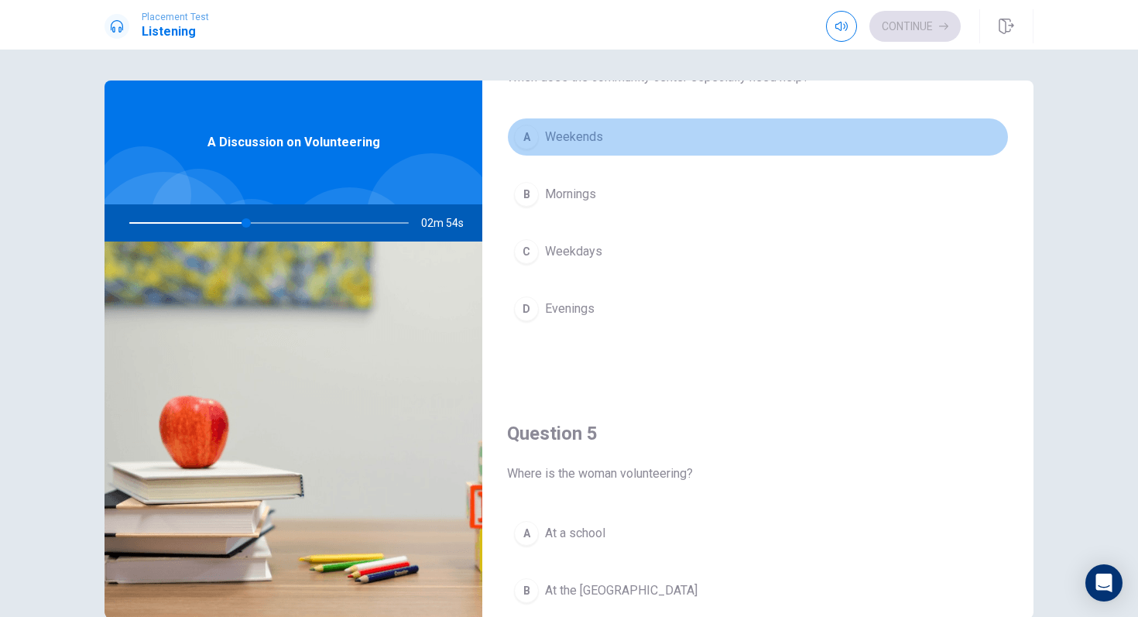
click at [583, 143] on span "Weekends" at bounding box center [574, 137] width 58 height 19
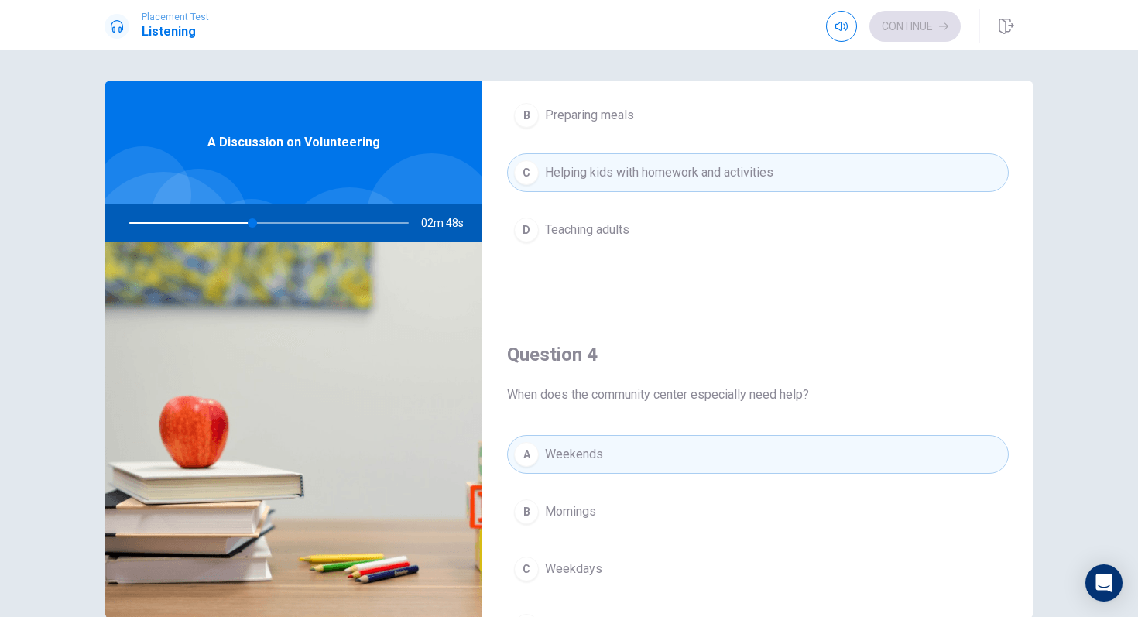
scroll to position [1444, 0]
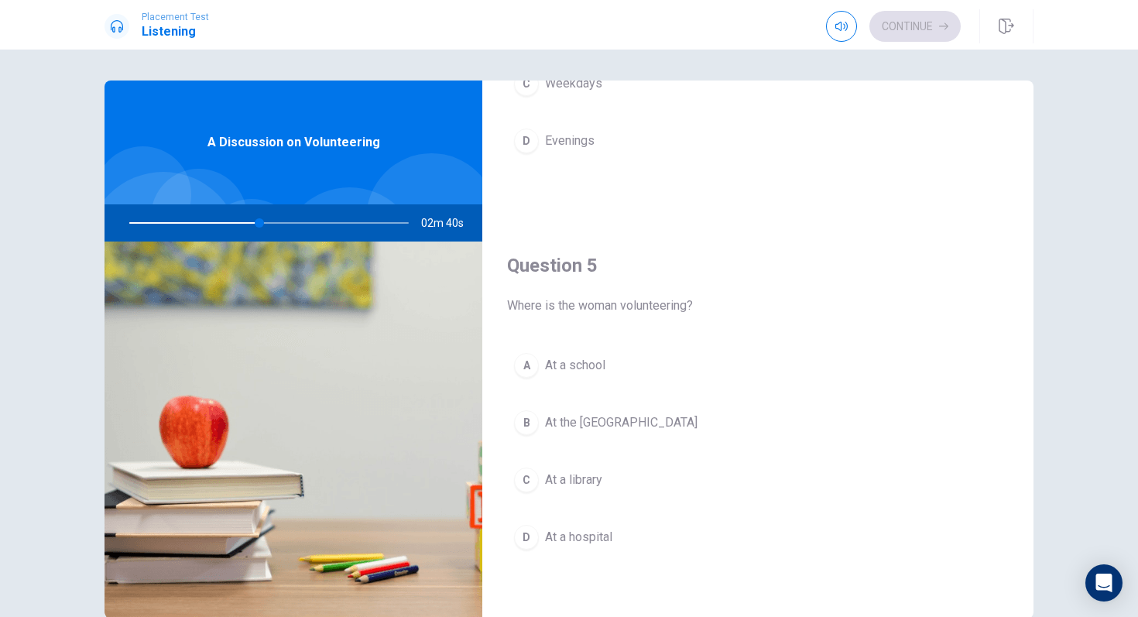
click at [612, 421] on span "At the [GEOGRAPHIC_DATA]" at bounding box center [621, 422] width 153 height 19
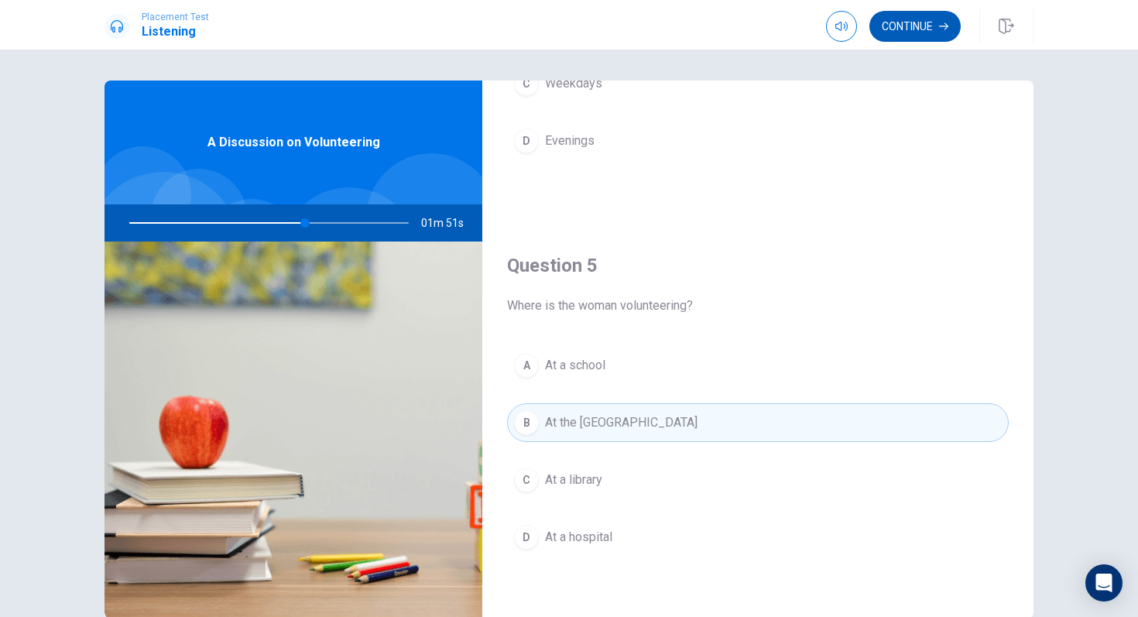
click at [921, 22] on button "Continue" at bounding box center [914, 26] width 91 height 31
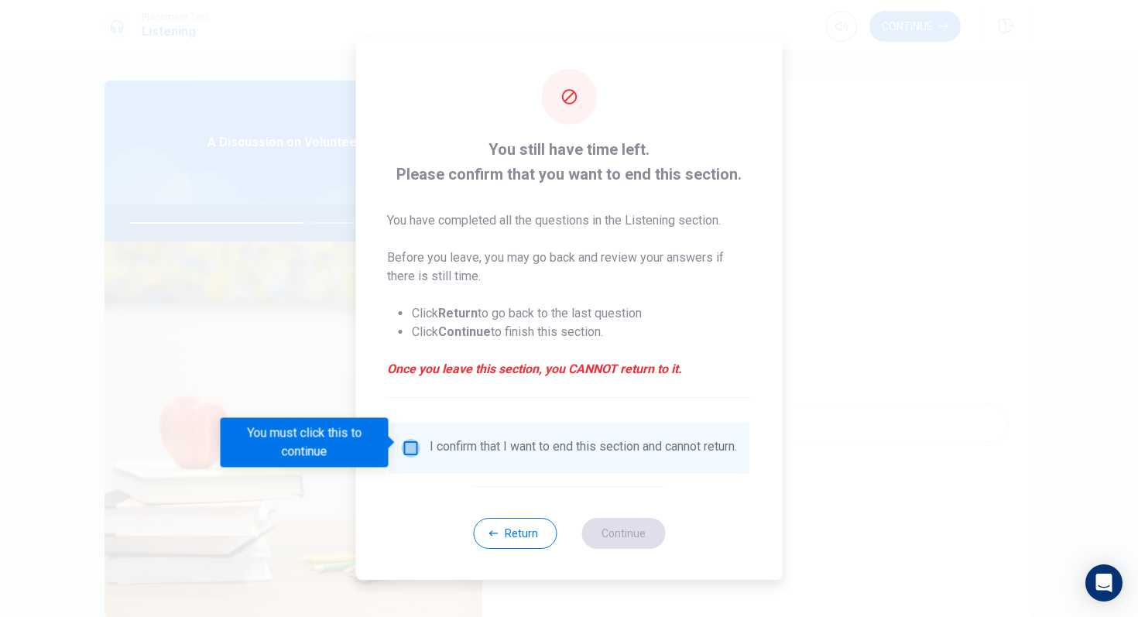
click at [413, 439] on input "You must click this to continue" at bounding box center [411, 448] width 19 height 19
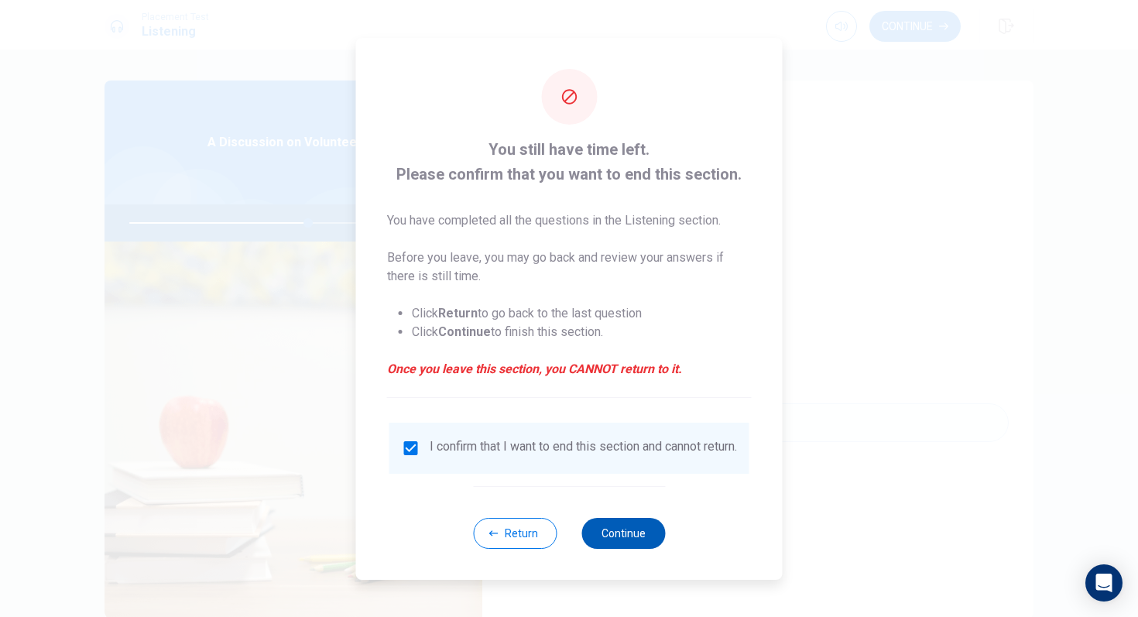
click at [593, 527] on button "Continue" at bounding box center [623, 533] width 84 height 31
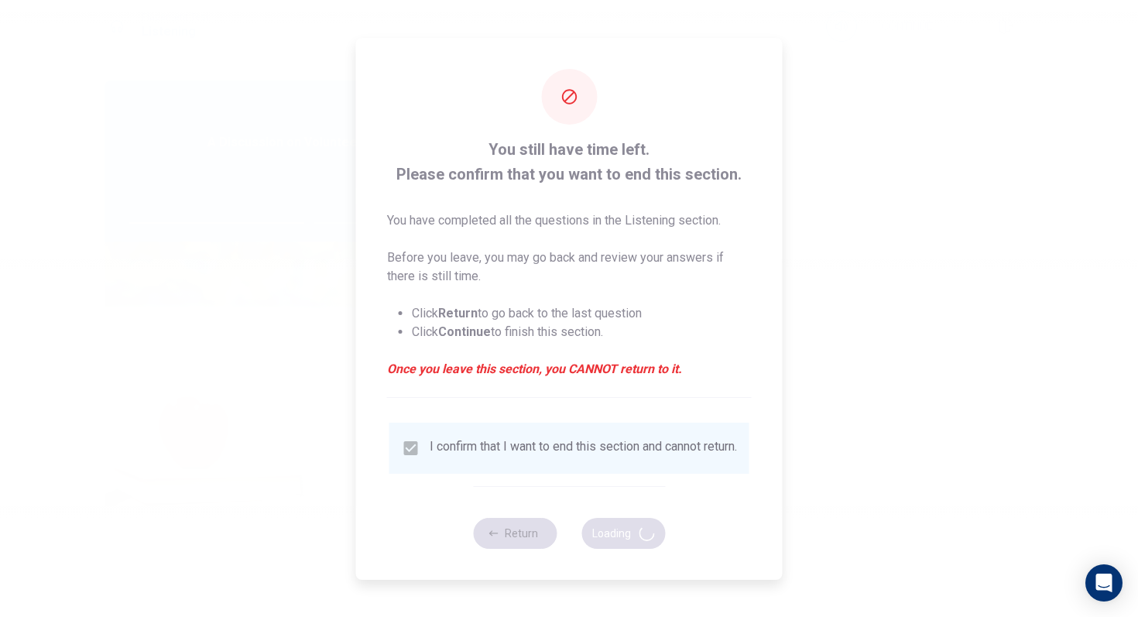
type input "65"
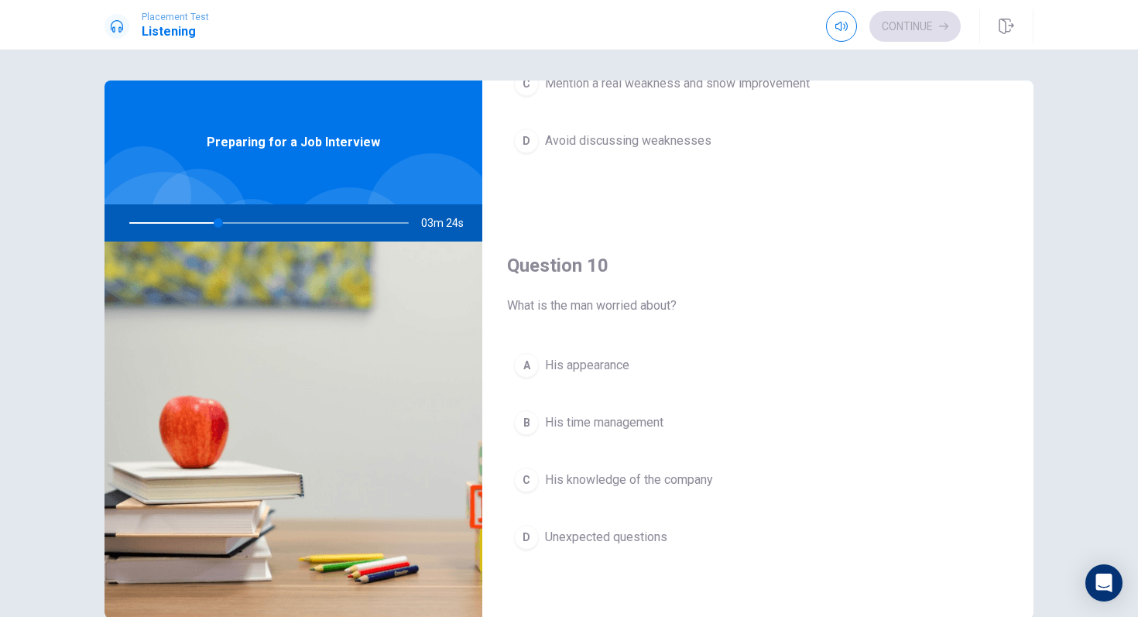
click at [636, 528] on span "Unexpected questions" at bounding box center [606, 537] width 122 height 19
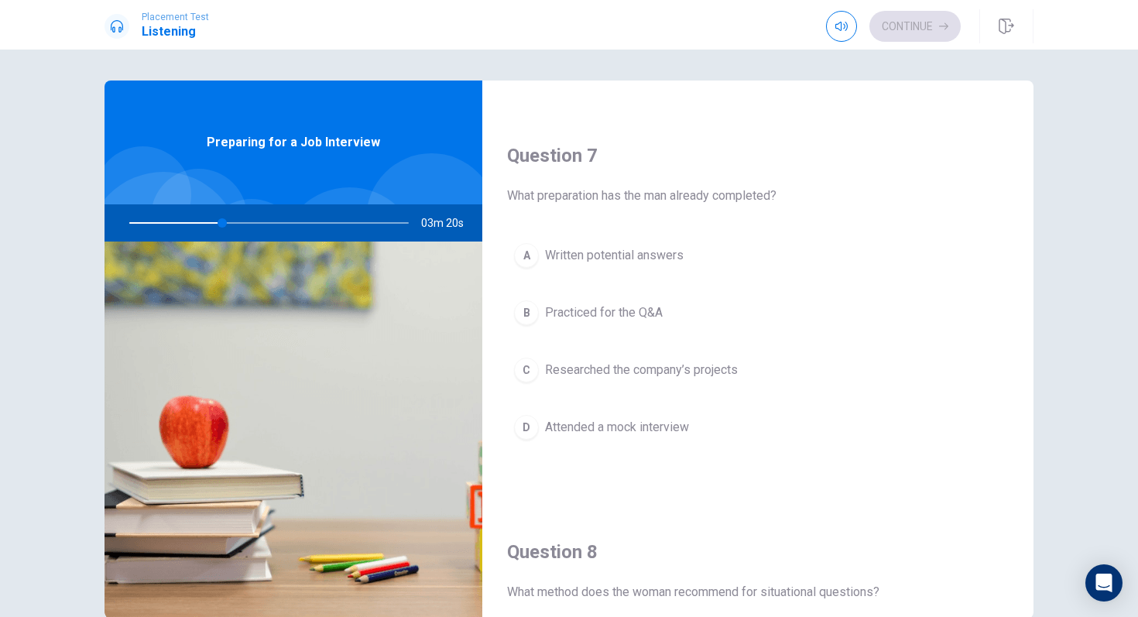
scroll to position [355, 0]
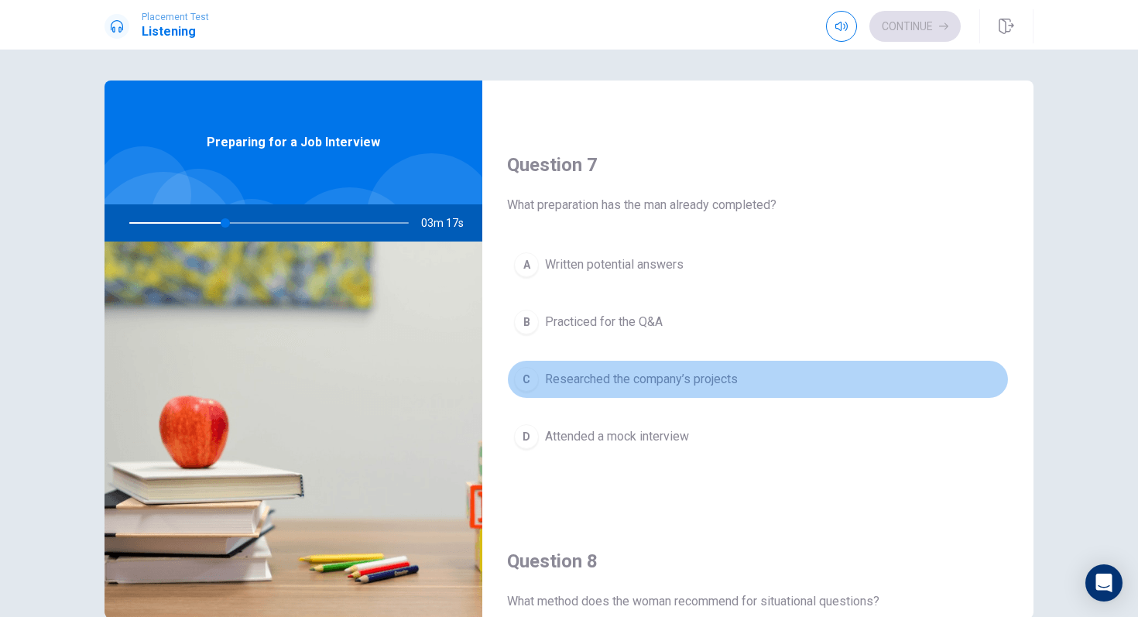
click at [619, 377] on span "Researched the company’s projects" at bounding box center [641, 379] width 193 height 19
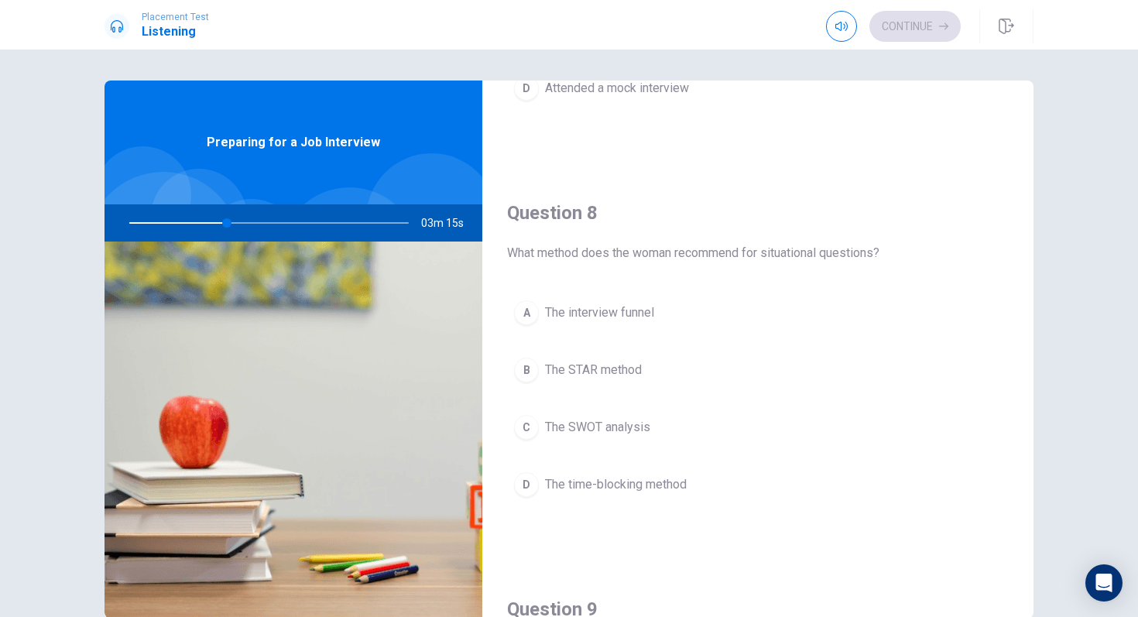
scroll to position [705, 0]
click at [629, 370] on span "The STAR method" at bounding box center [593, 369] width 97 height 19
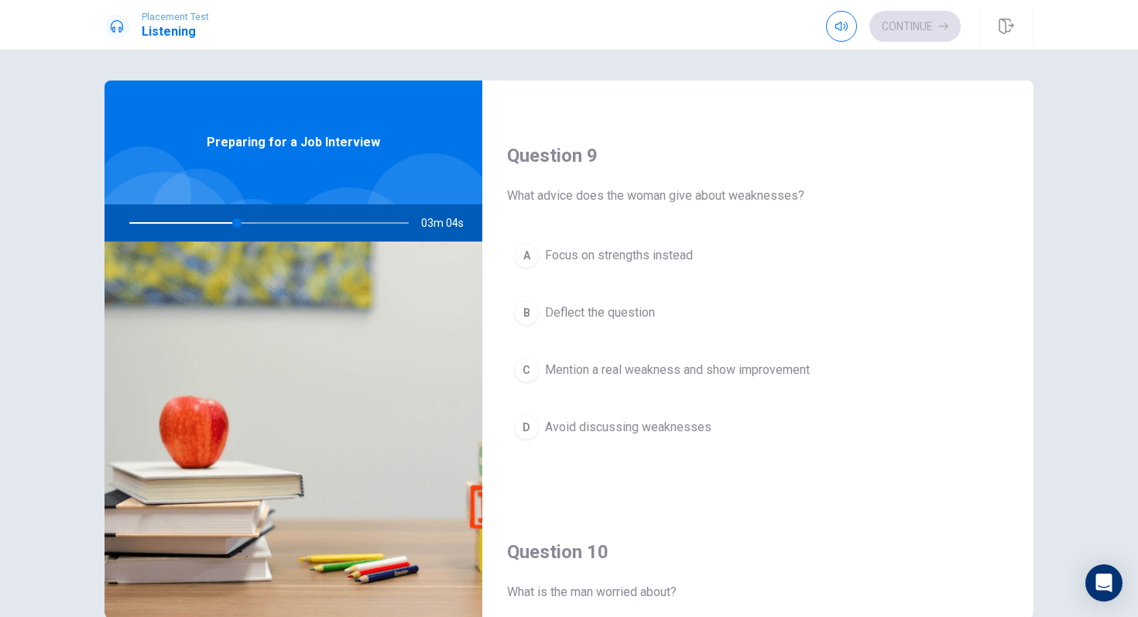
scroll to position [1161, 0]
click at [638, 370] on span "Mention a real weakness and show improvement" at bounding box center [677, 367] width 265 height 19
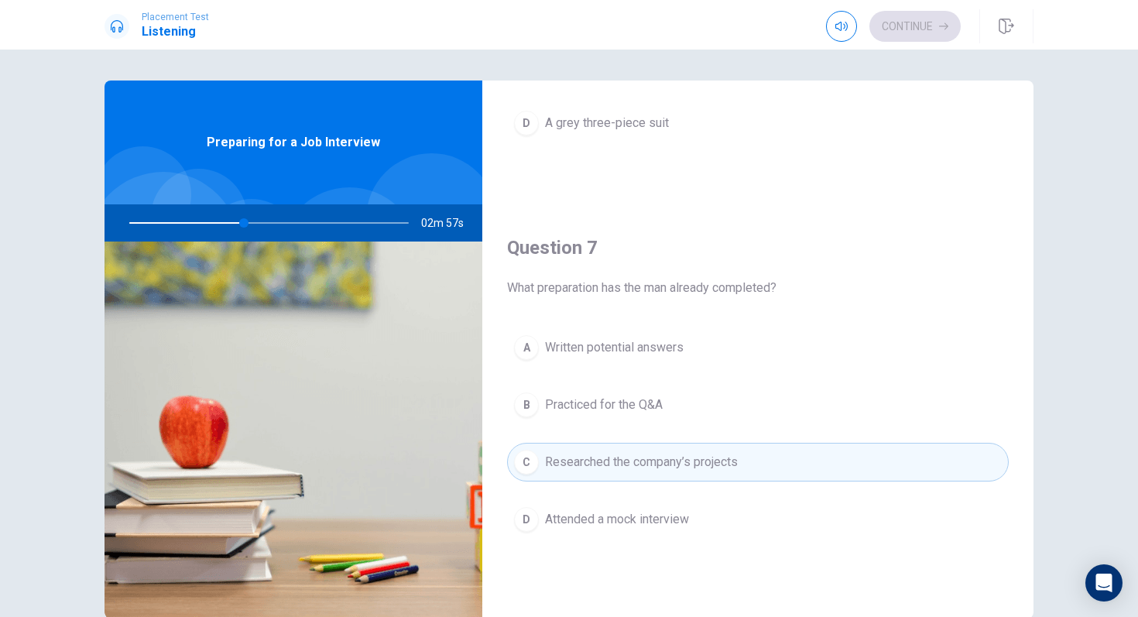
scroll to position [0, 0]
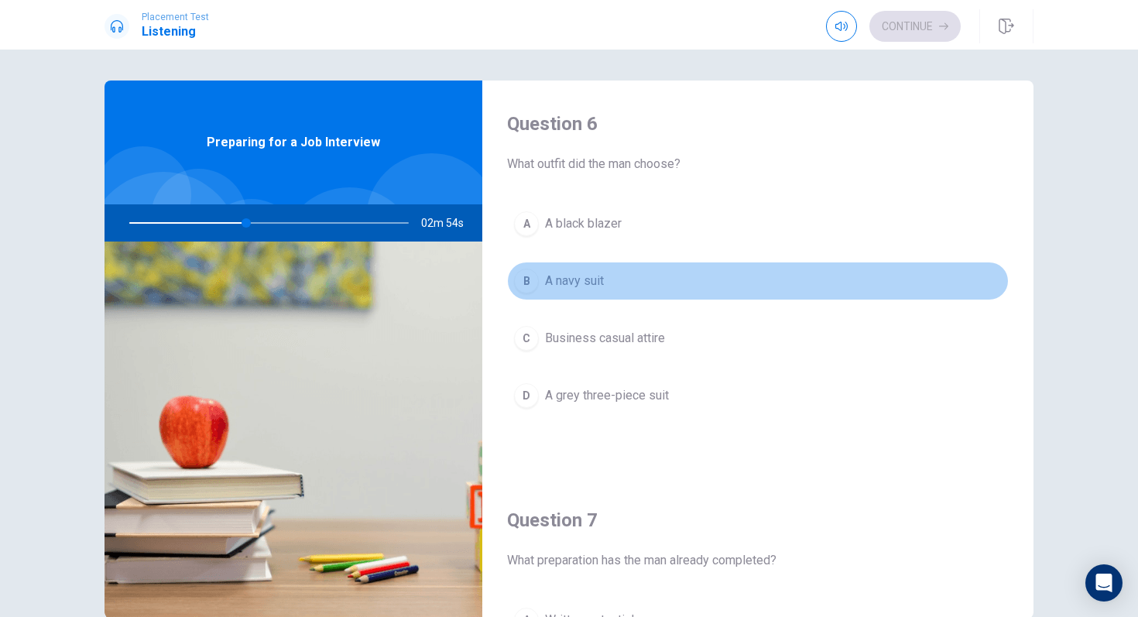
click at [612, 280] on button "B A navy suit" at bounding box center [758, 281] width 502 height 39
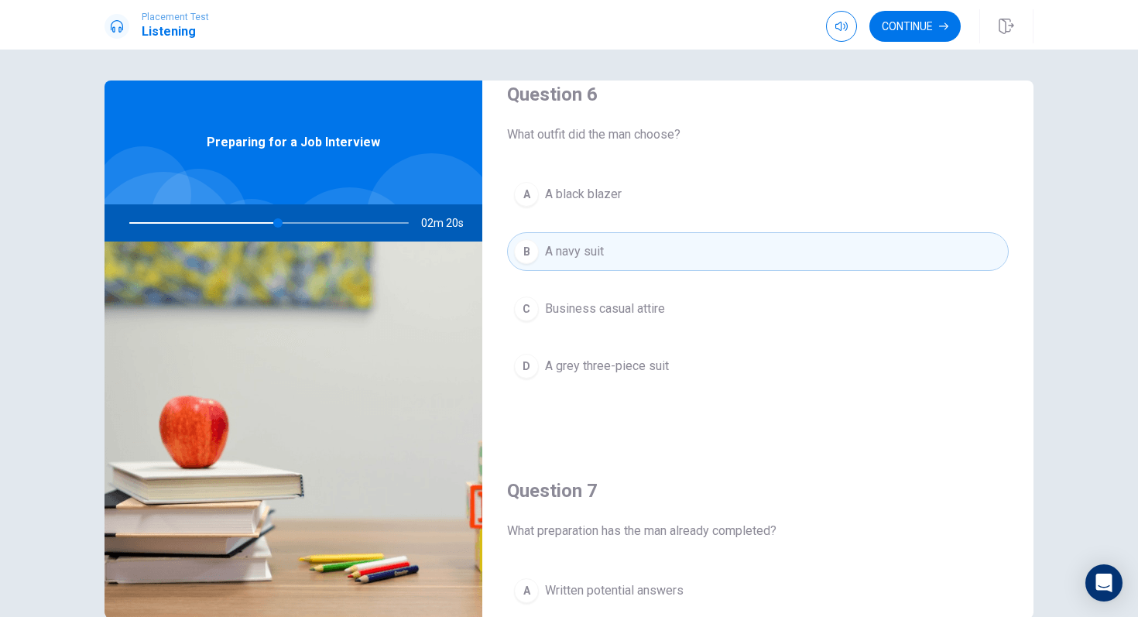
scroll to position [30, 0]
click at [924, 30] on button "Continue" at bounding box center [914, 26] width 91 height 31
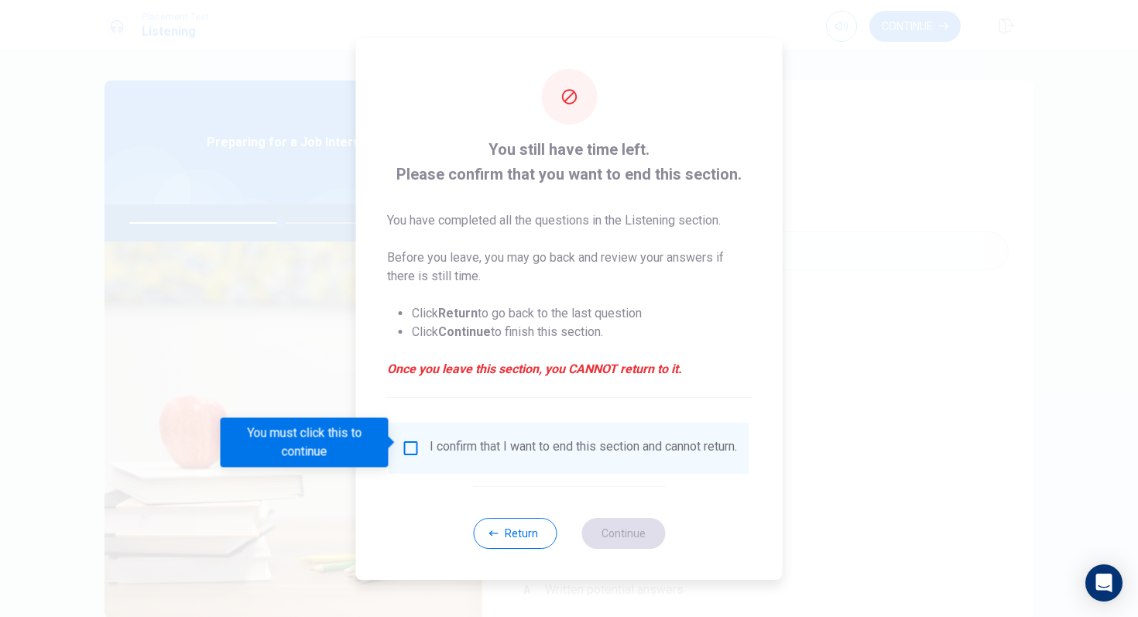
click at [405, 443] on input "You must click this to continue" at bounding box center [411, 448] width 19 height 19
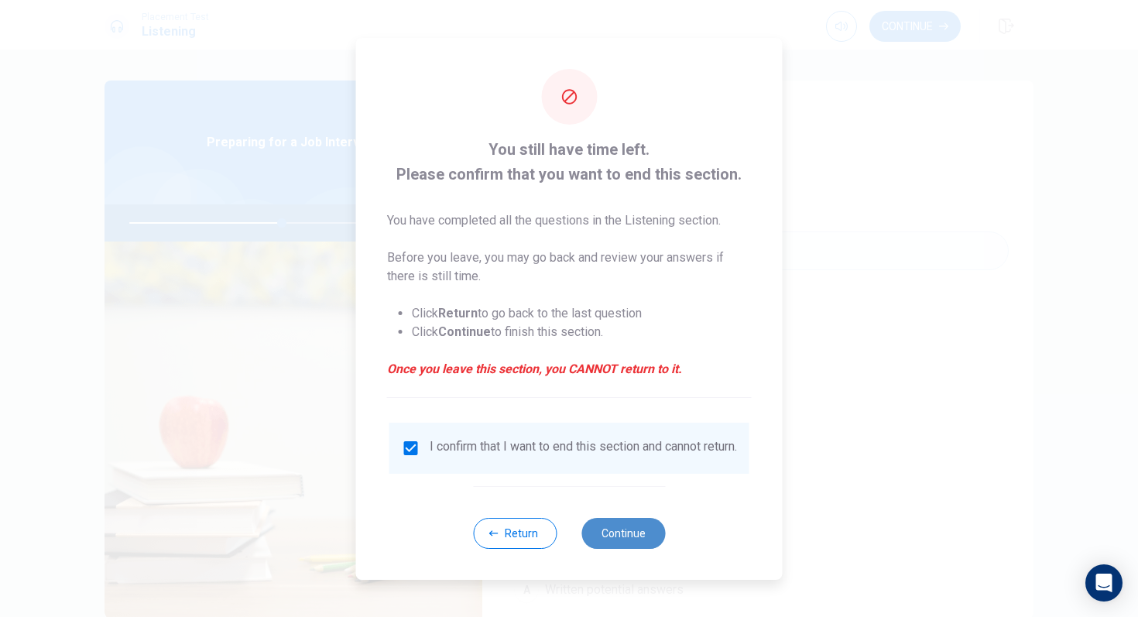
click at [626, 540] on button "Continue" at bounding box center [623, 533] width 84 height 31
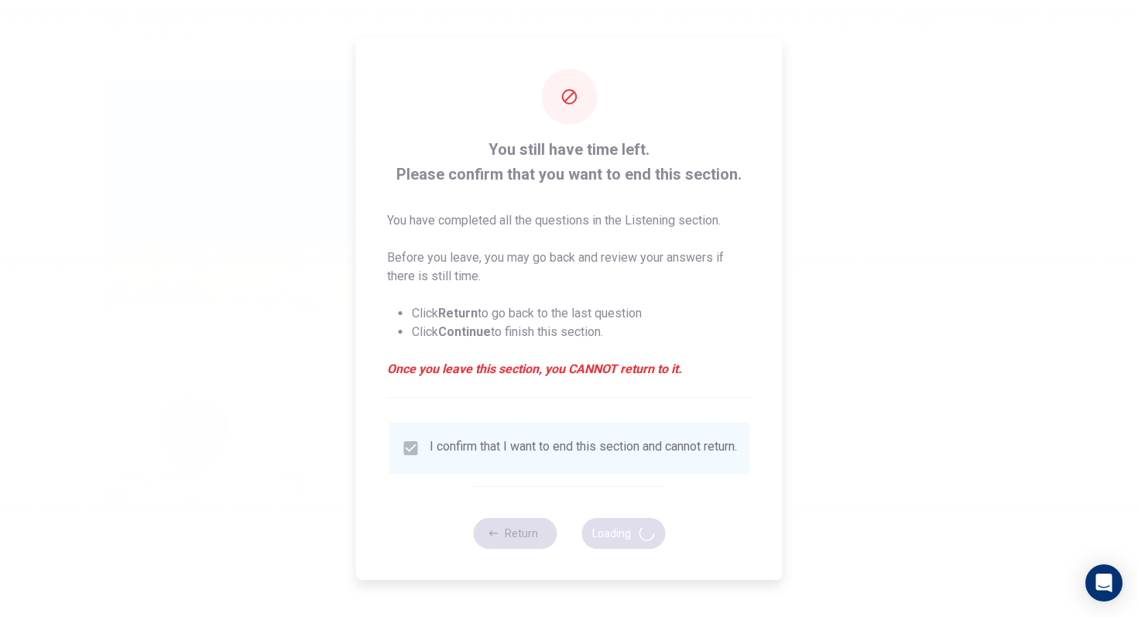
type input "55"
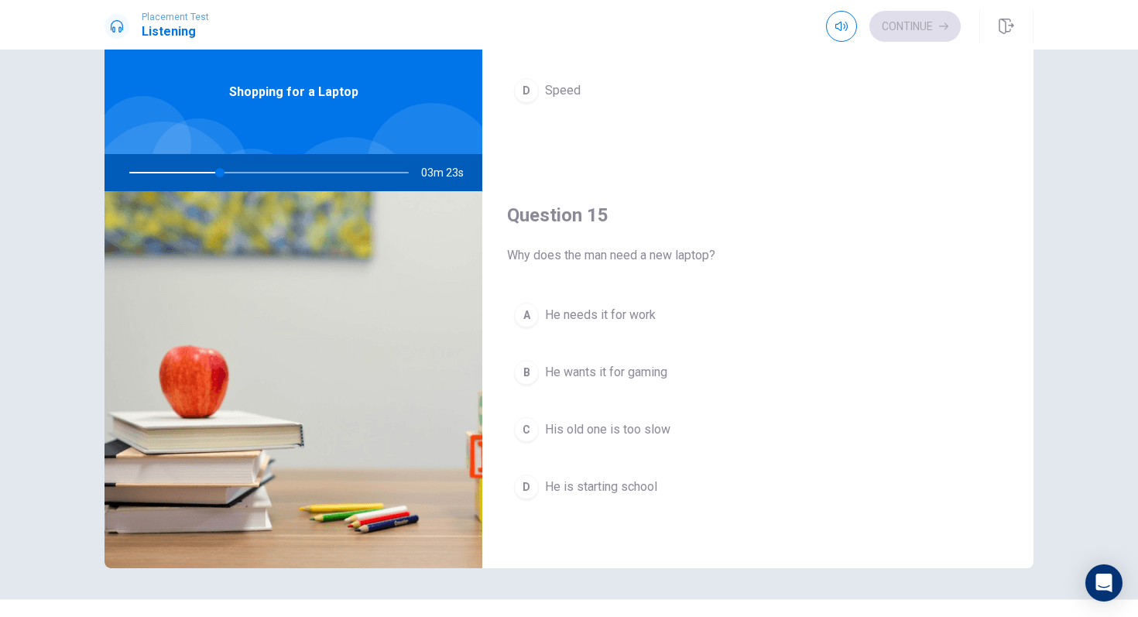
scroll to position [50, 0]
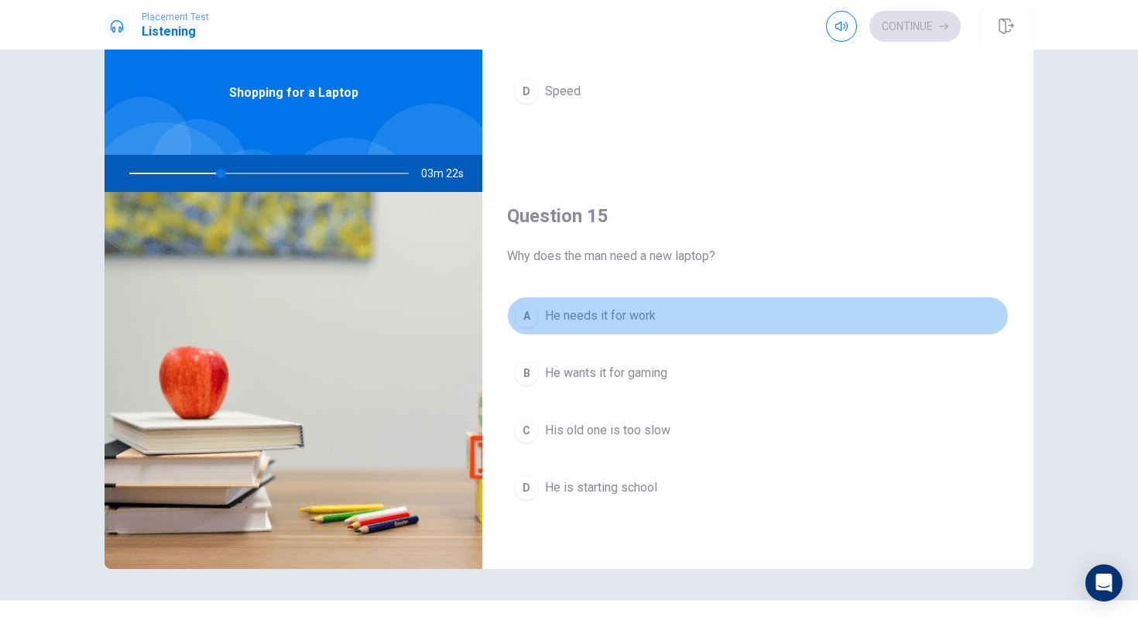
click at [616, 319] on span "He needs it for work" at bounding box center [600, 316] width 111 height 19
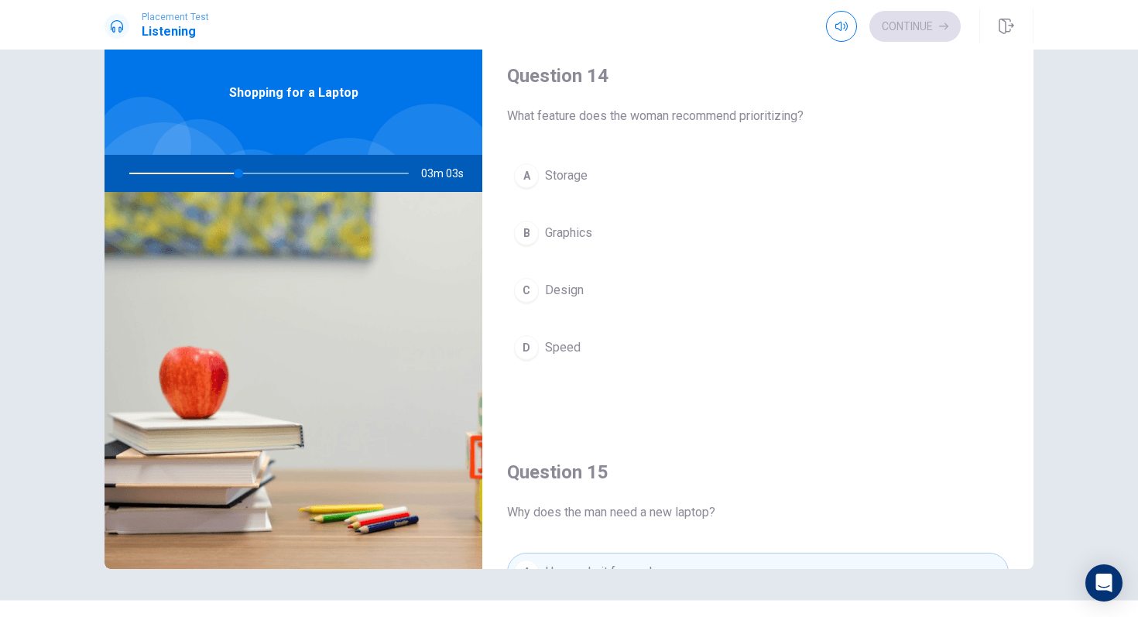
scroll to position [1184, 0]
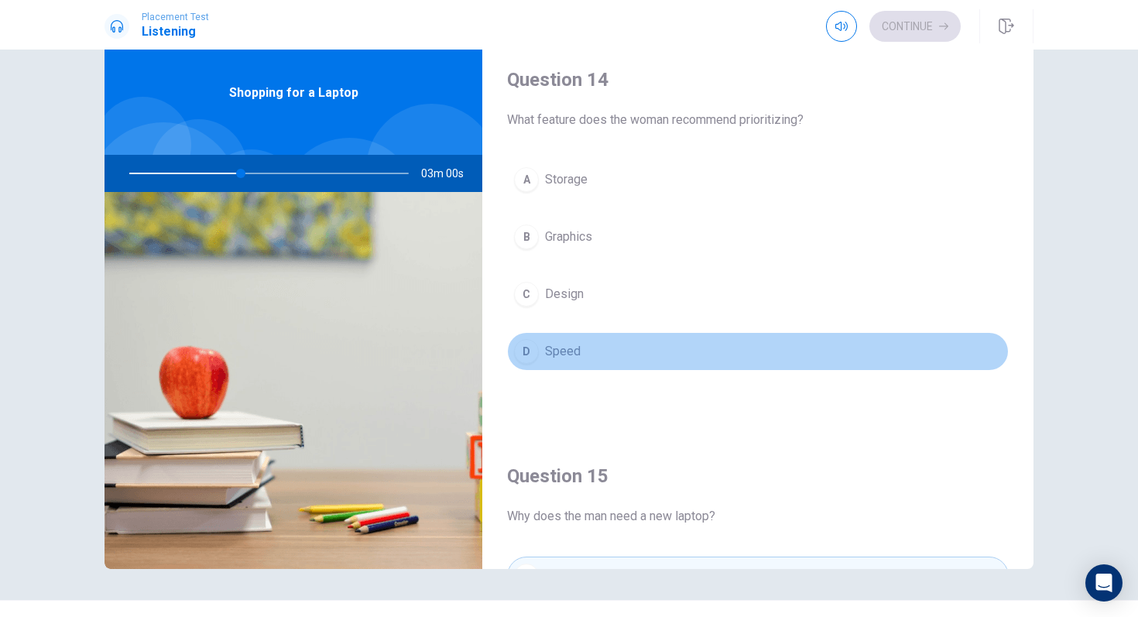
click at [582, 345] on button "D Speed" at bounding box center [758, 351] width 502 height 39
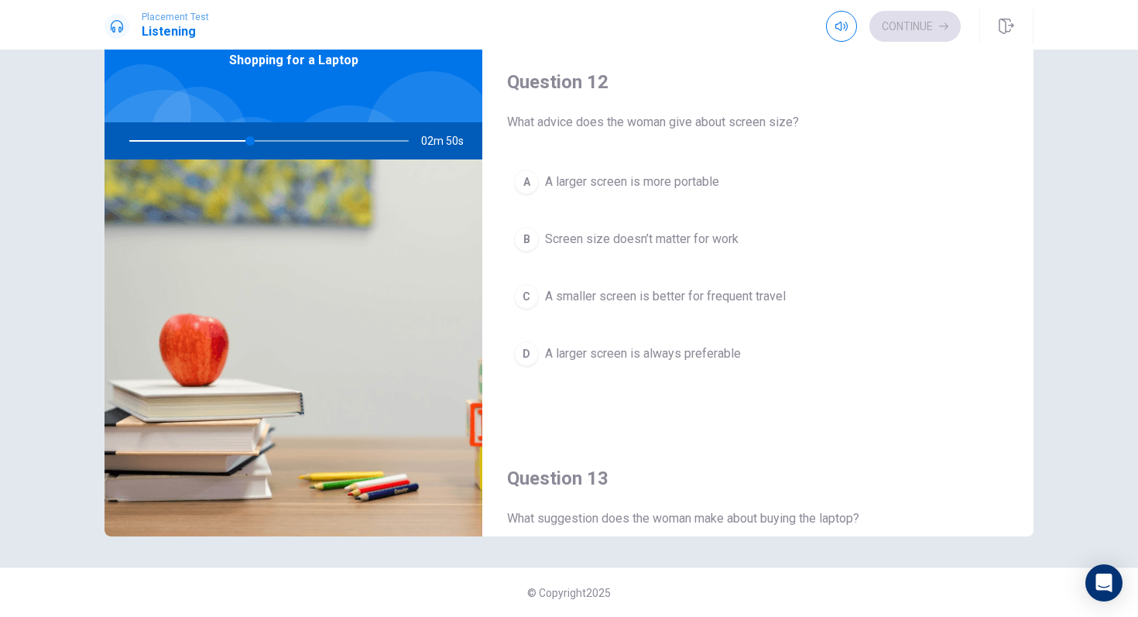
scroll to position [358, 0]
click at [597, 292] on span "A smaller screen is better for frequent travel" at bounding box center [665, 295] width 241 height 19
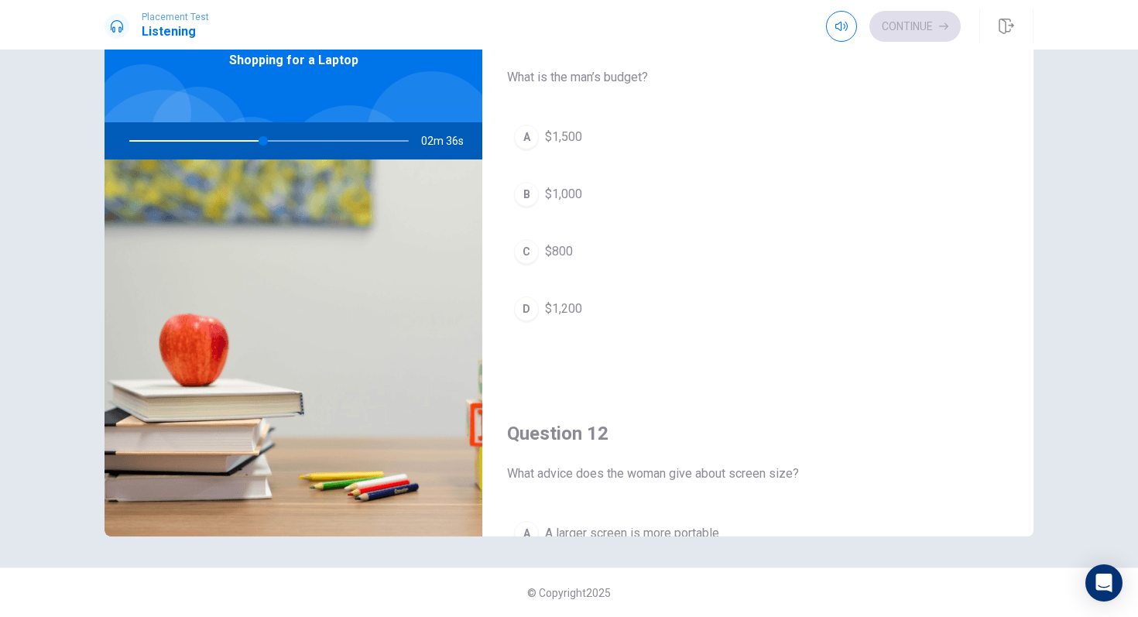
scroll to position [0, 0]
click at [585, 201] on button "B $1,000" at bounding box center [758, 199] width 502 height 39
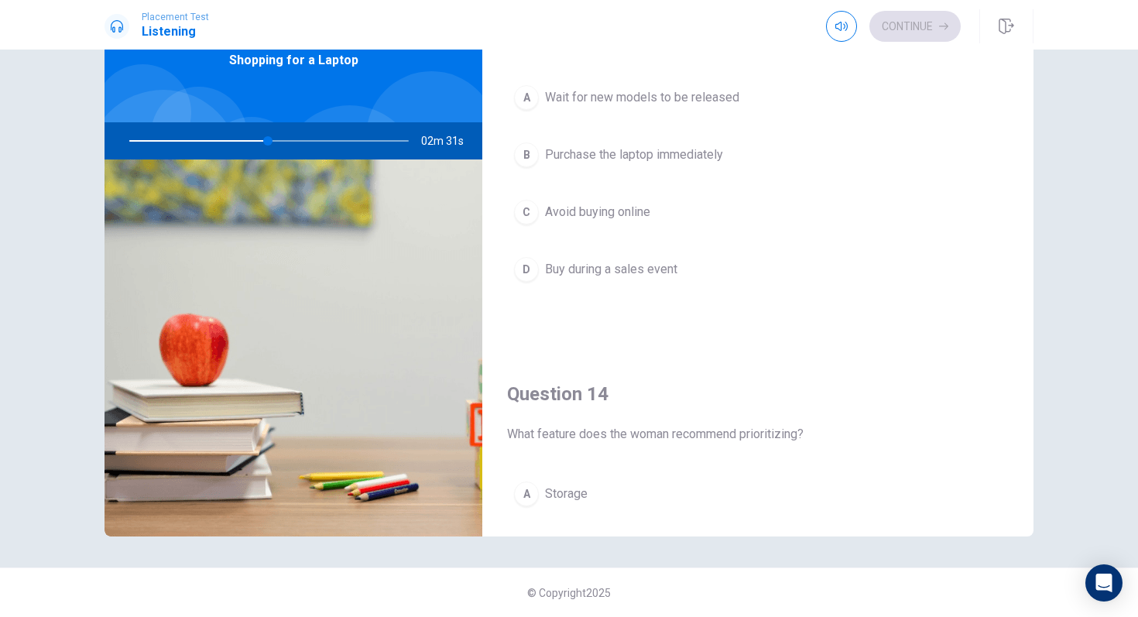
scroll to position [845, 0]
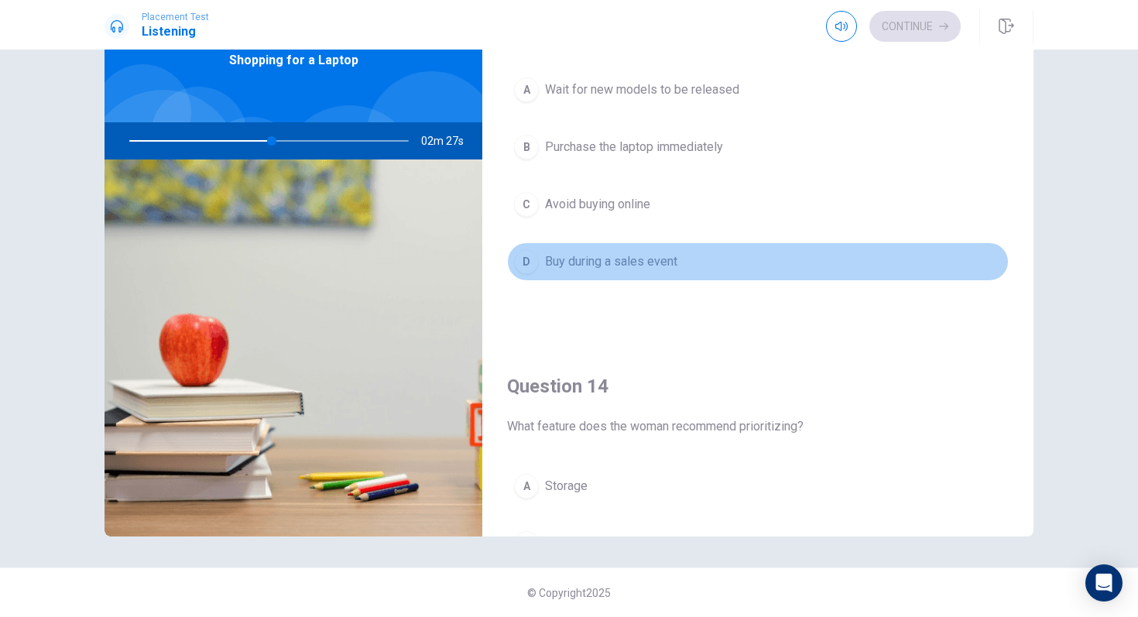
click at [631, 251] on button "D Buy during a sales event" at bounding box center [758, 261] width 502 height 39
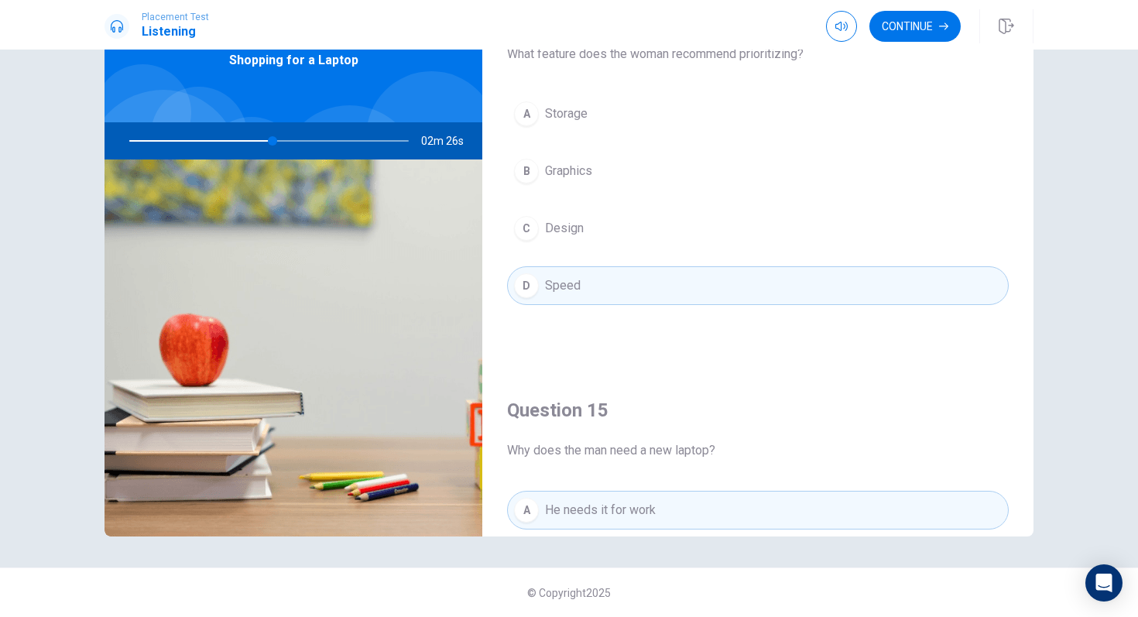
scroll to position [1226, 0]
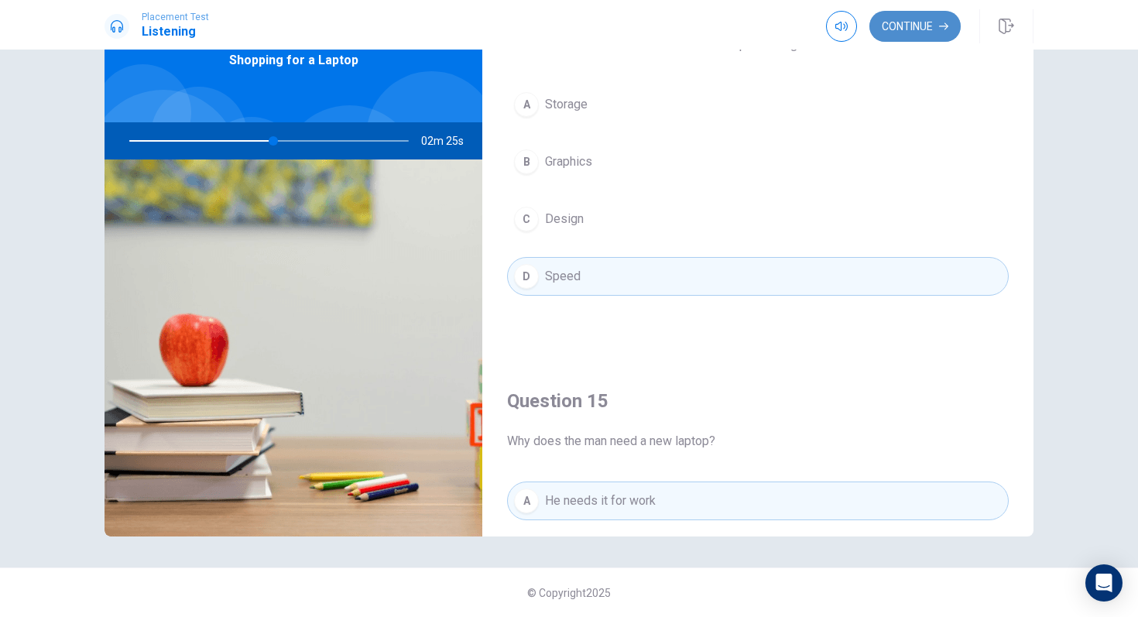
click at [915, 32] on button "Continue" at bounding box center [914, 26] width 91 height 31
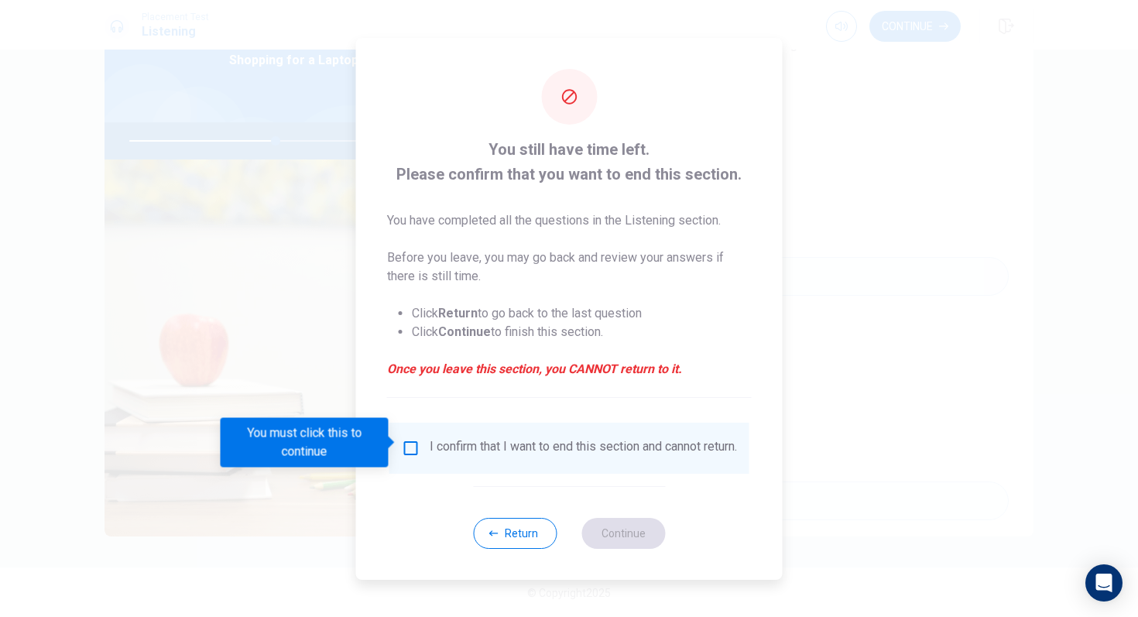
click at [415, 439] on input "You must click this to continue" at bounding box center [411, 448] width 19 height 19
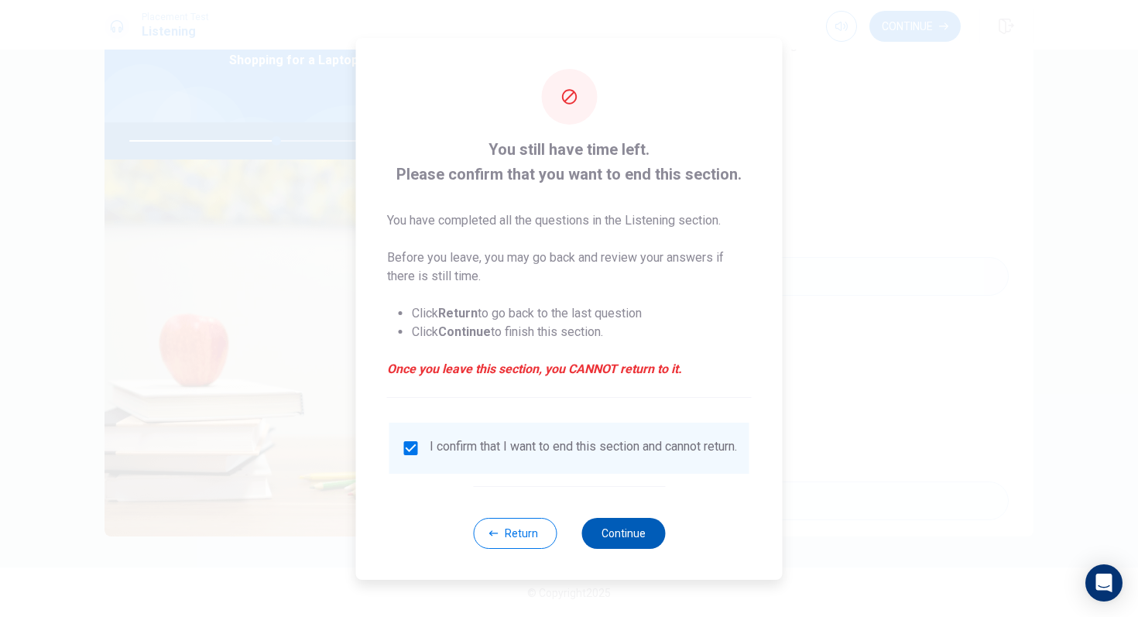
click at [614, 524] on button "Continue" at bounding box center [623, 533] width 84 height 31
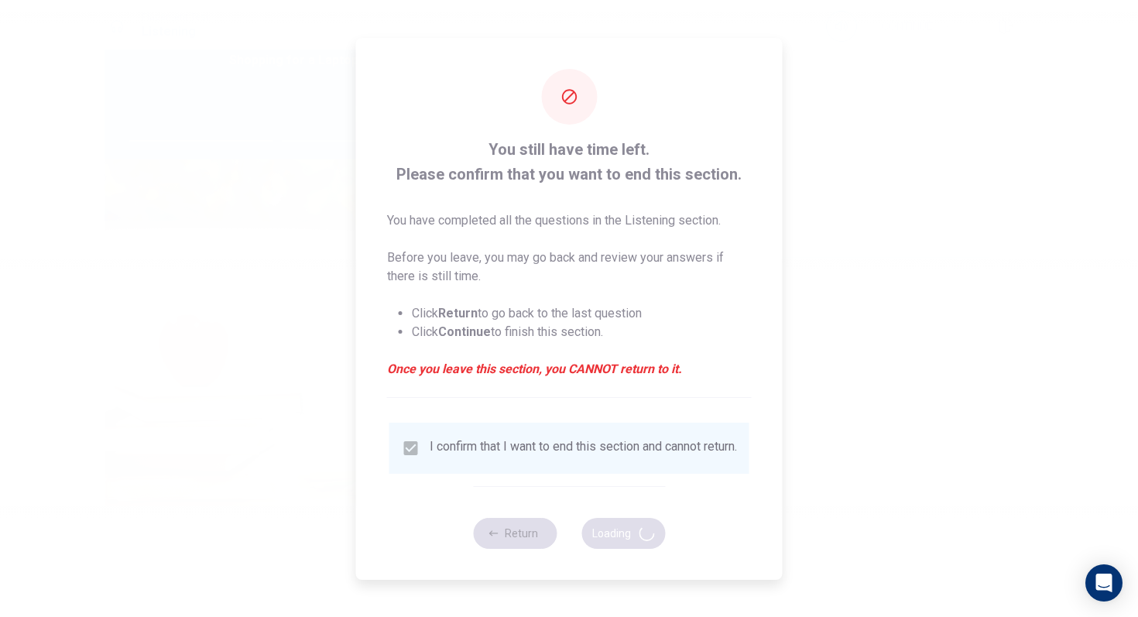
type input "53"
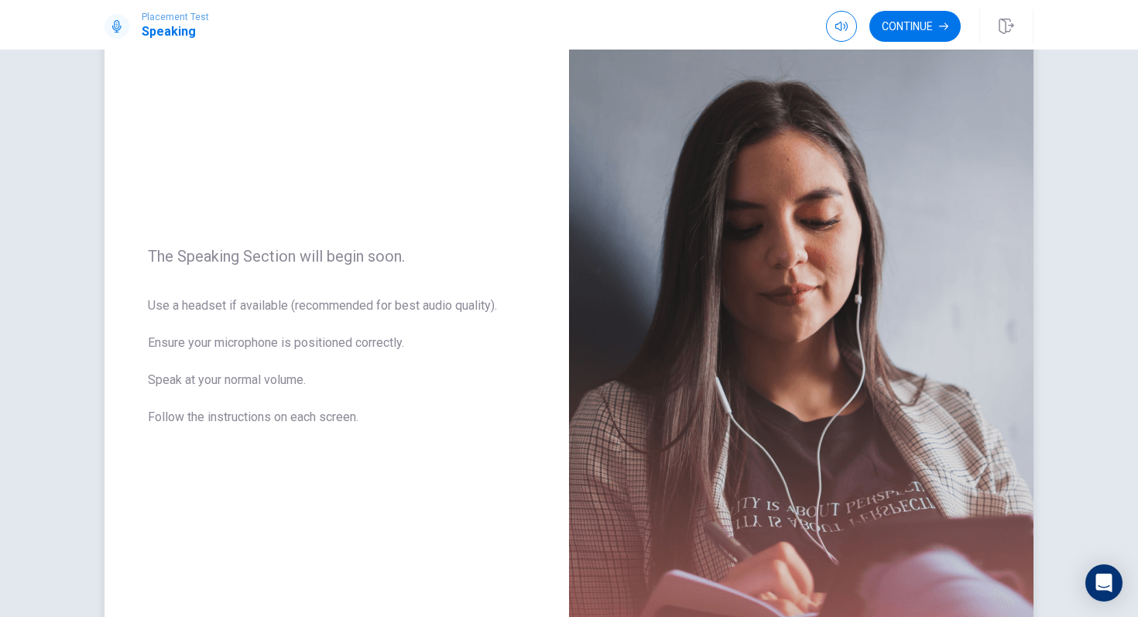
scroll to position [219, 0]
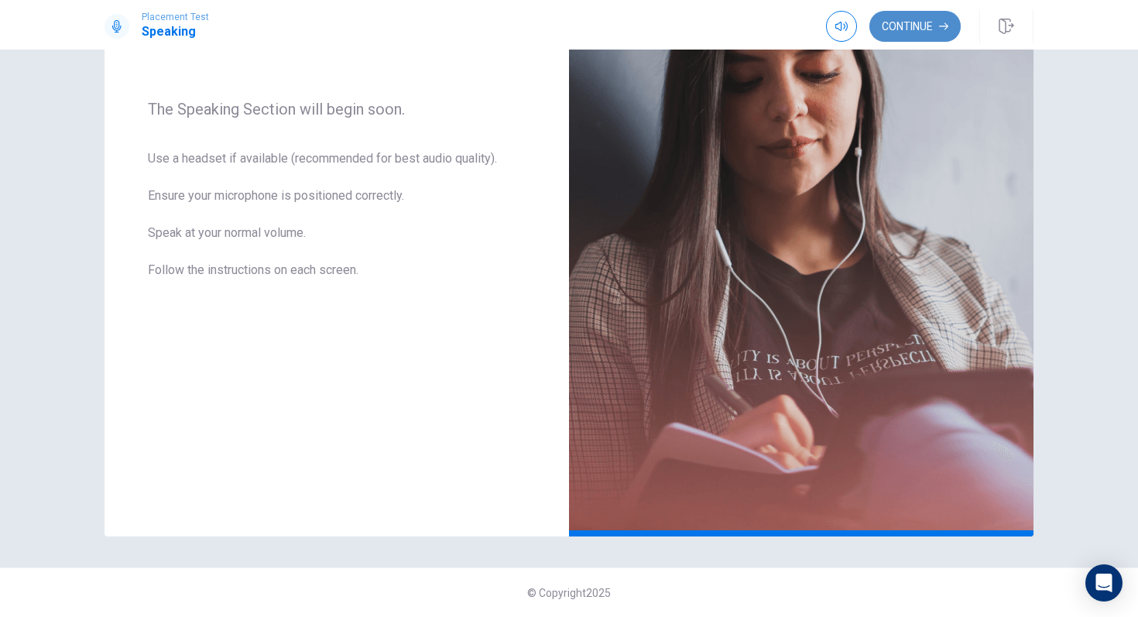
click at [907, 29] on button "Continue" at bounding box center [914, 26] width 91 height 31
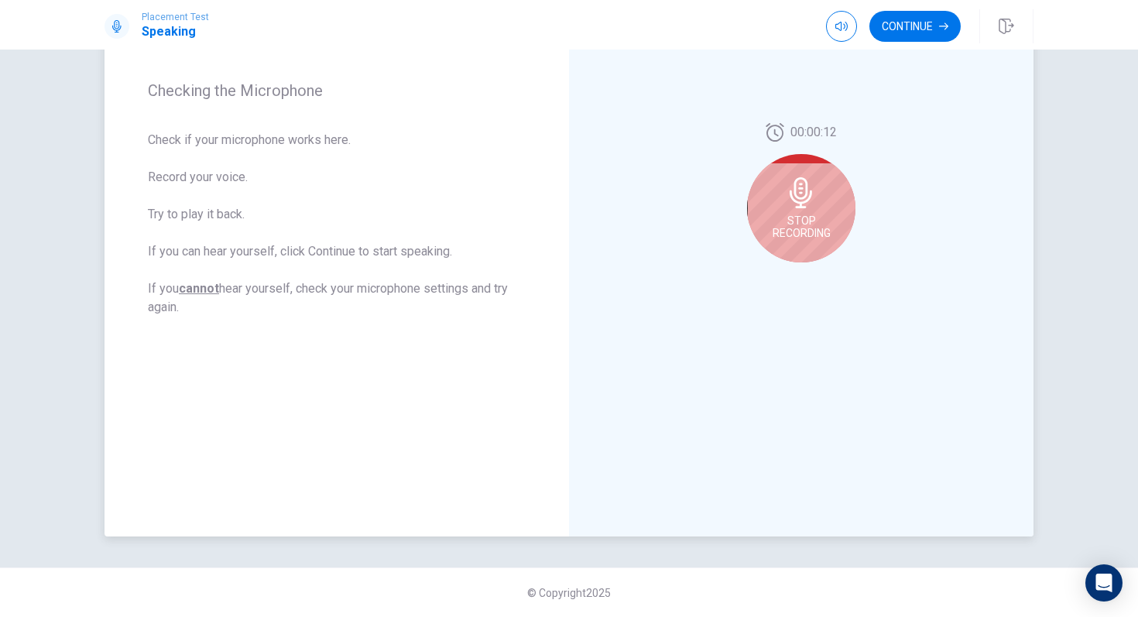
click at [814, 190] on icon at bounding box center [801, 192] width 31 height 31
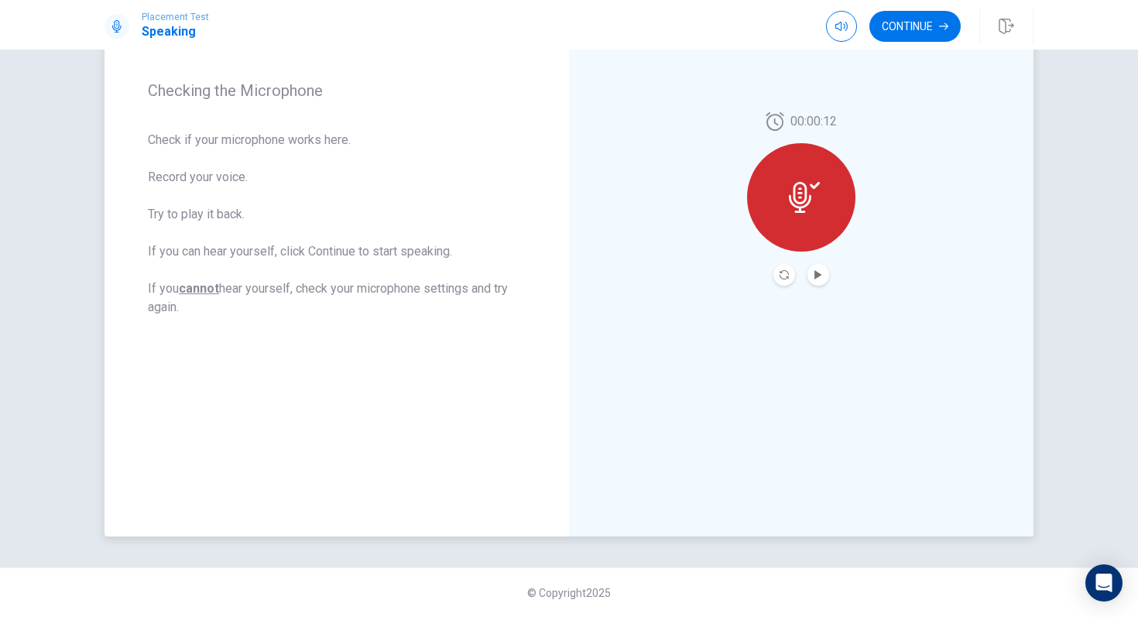
click at [804, 202] on icon at bounding box center [800, 197] width 22 height 31
click at [820, 275] on icon "Play Audio" at bounding box center [817, 274] width 7 height 9
click at [902, 22] on button "Continue" at bounding box center [914, 26] width 91 height 31
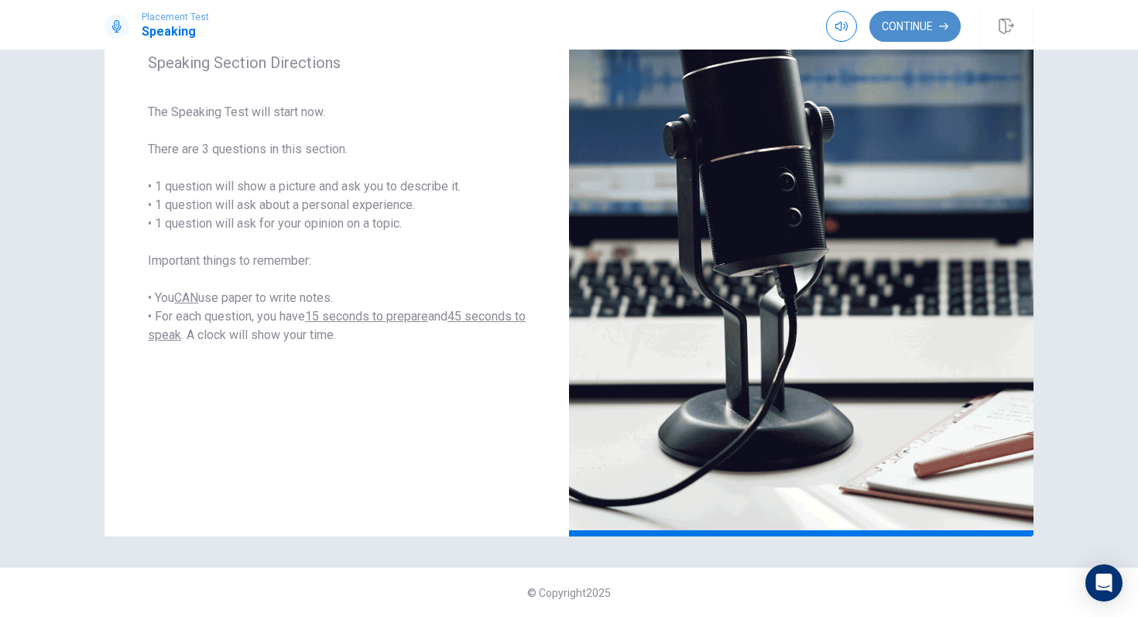
click at [898, 27] on button "Continue" at bounding box center [914, 26] width 91 height 31
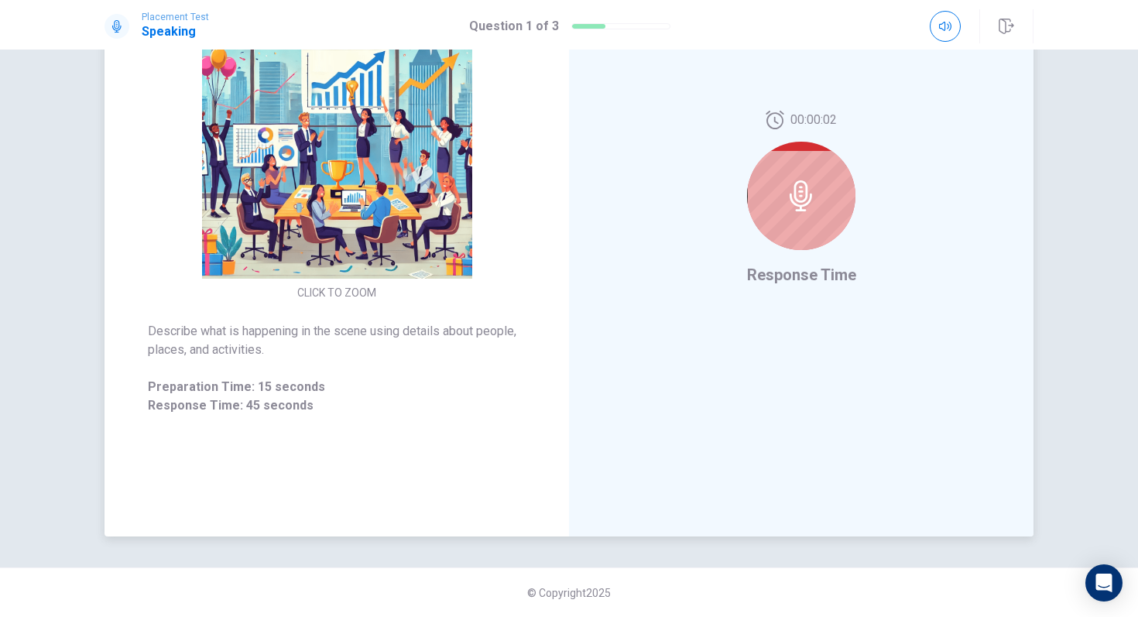
click at [807, 170] on div at bounding box center [801, 196] width 108 height 108
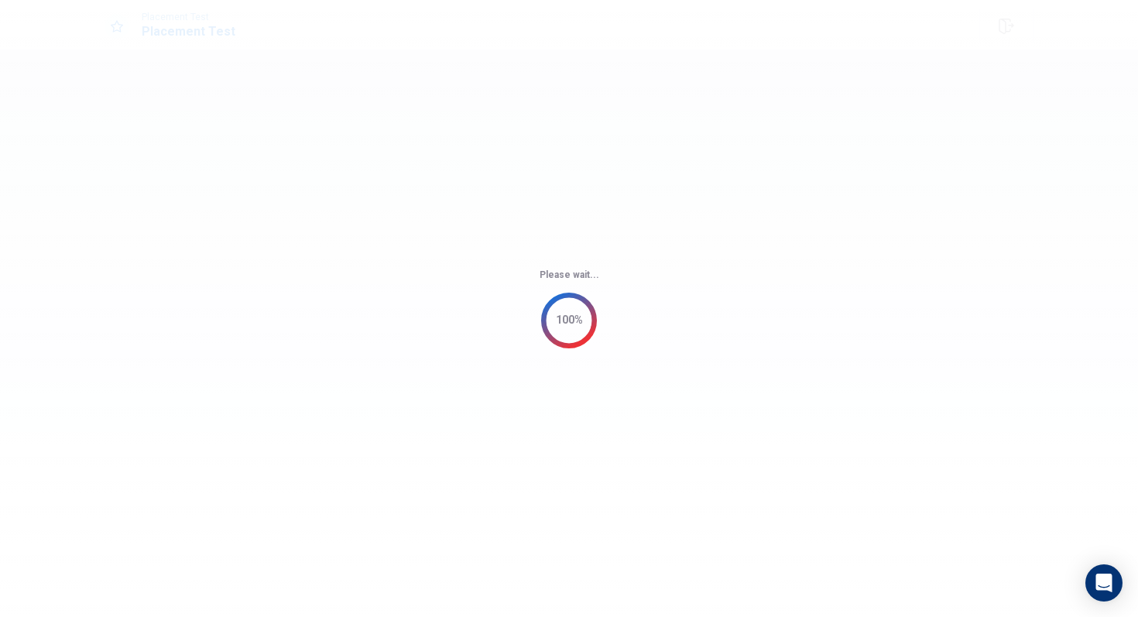
scroll to position [0, 0]
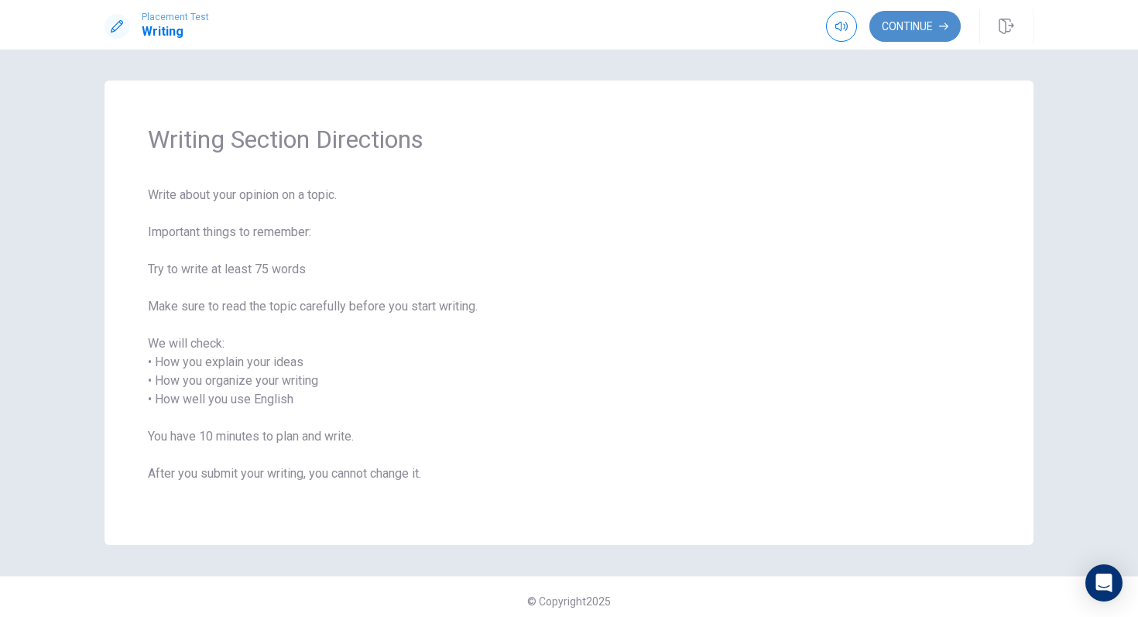
click at [903, 28] on button "Continue" at bounding box center [914, 26] width 91 height 31
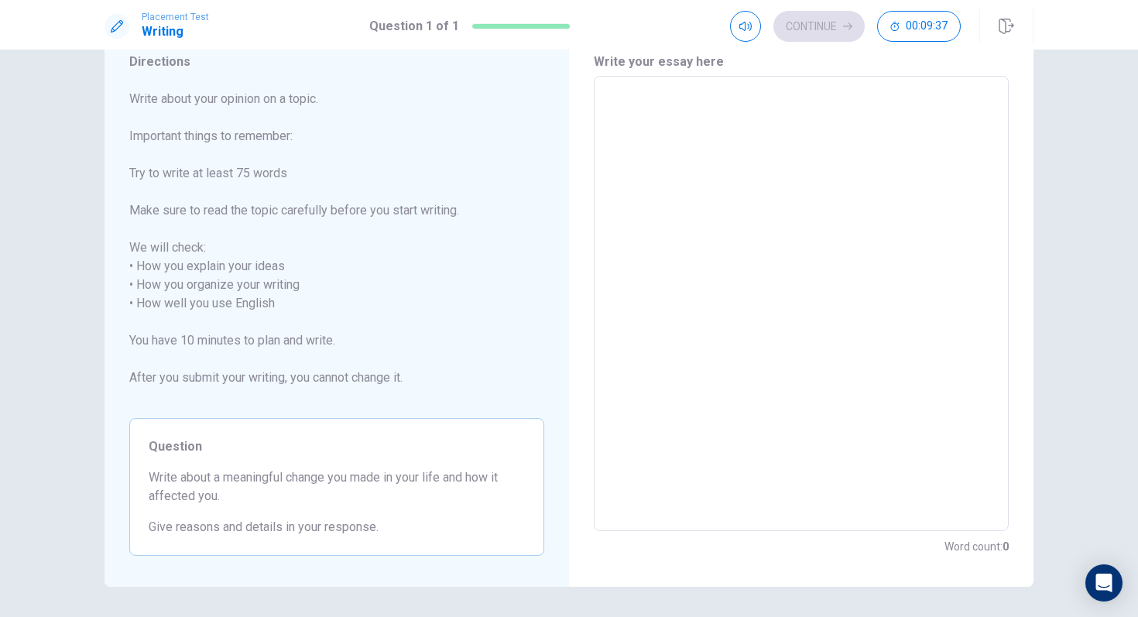
scroll to position [59, 0]
click at [615, 102] on textarea at bounding box center [801, 304] width 393 height 430
type textarea "s"
type textarea "x"
type textarea "si"
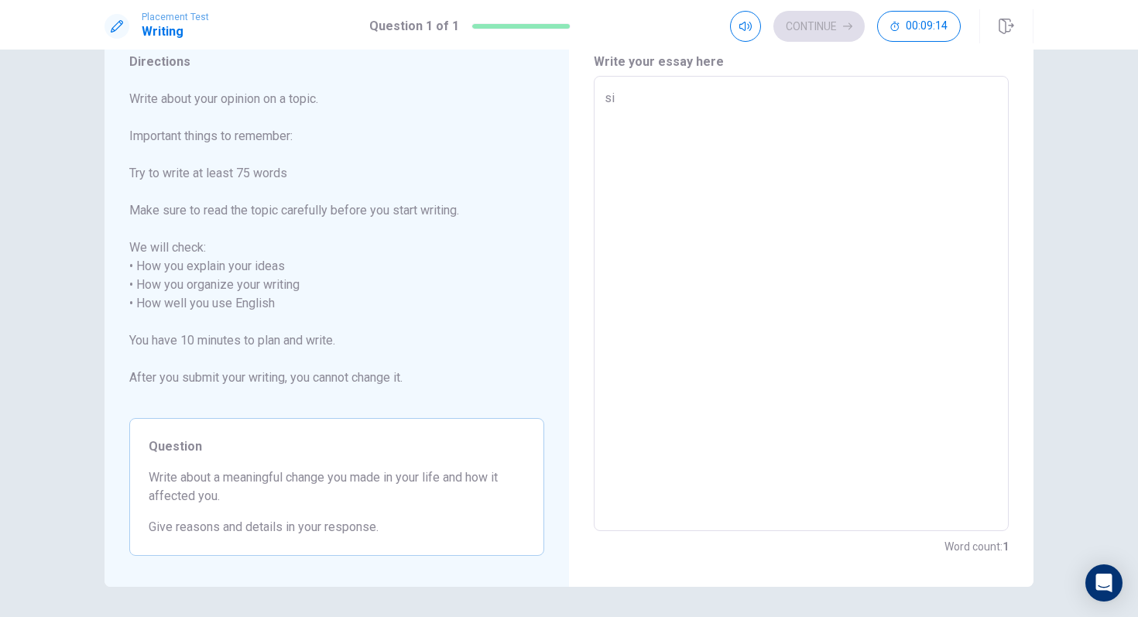
type textarea "x"
type textarea "sin"
type textarea "x"
type textarea "sins"
type textarea "x"
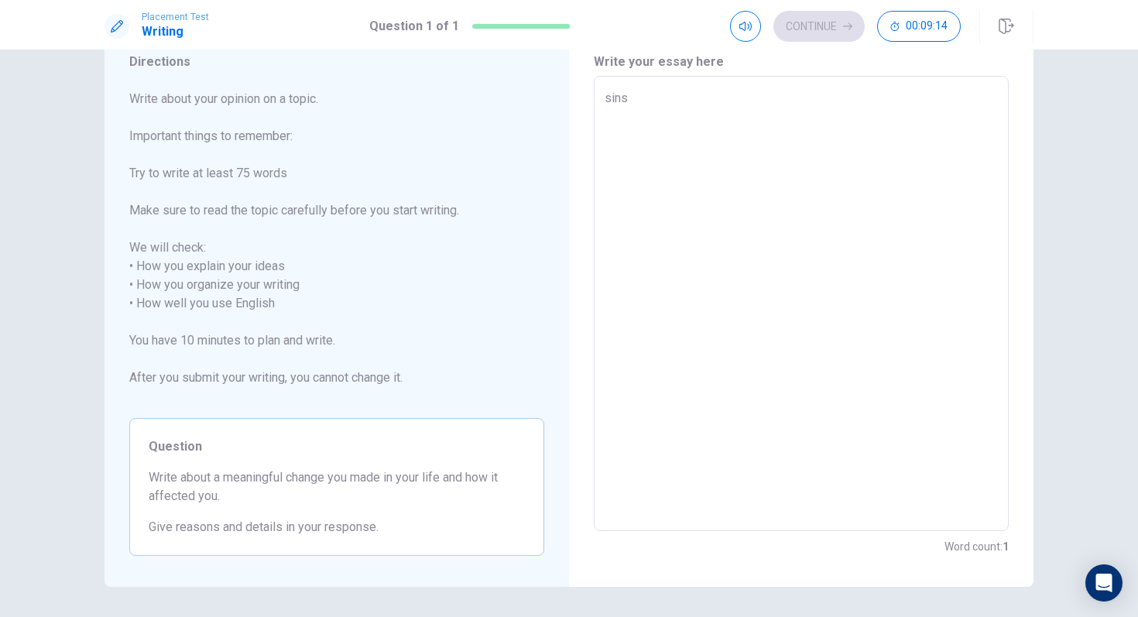
type textarea "sinse"
type textarea "x"
type textarea "sinse"
type textarea "x"
type textarea "sinse i"
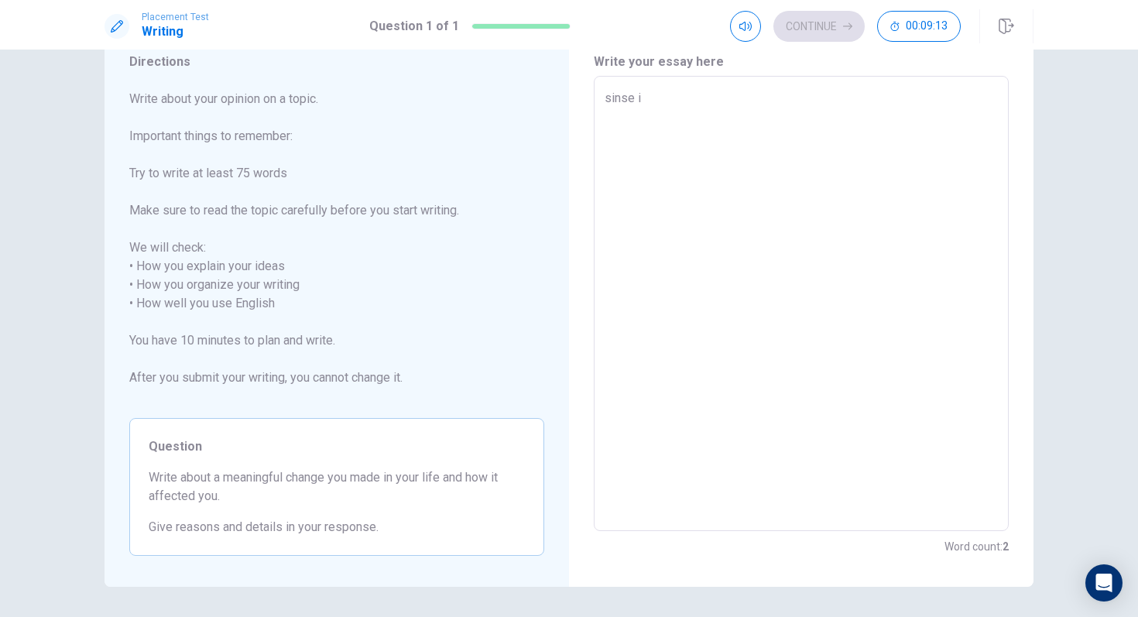
type textarea "x"
type textarea "sinse i"
type textarea "x"
type textarea "sinse i w"
type textarea "x"
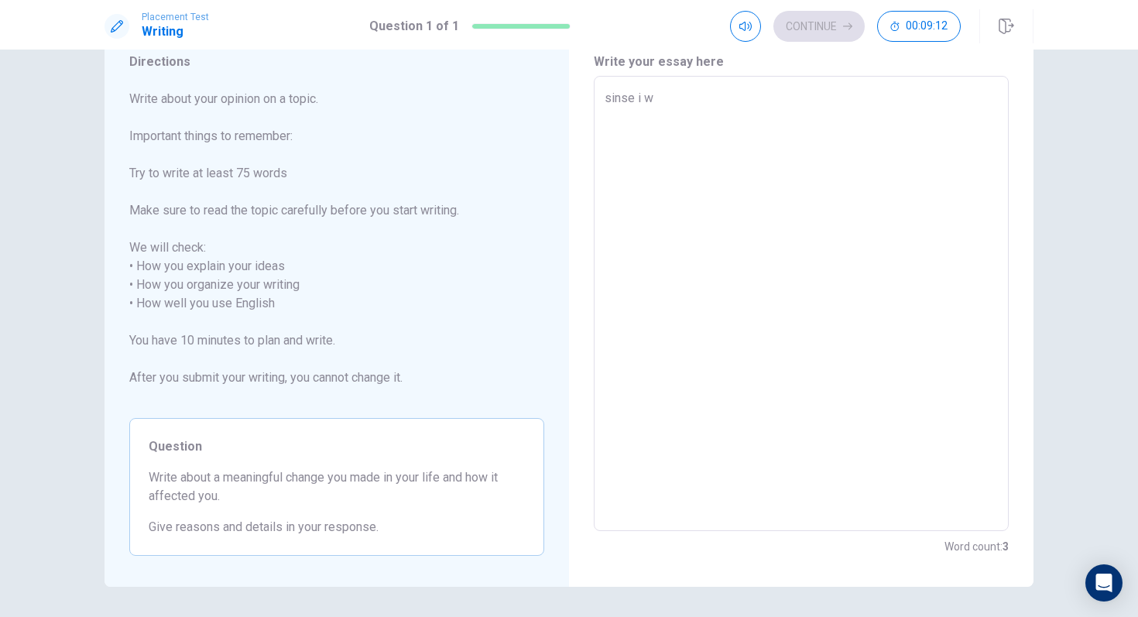
type textarea "sinse i wa"
type textarea "x"
type textarea "sinse i was"
type textarea "x"
type textarea "sinse i was"
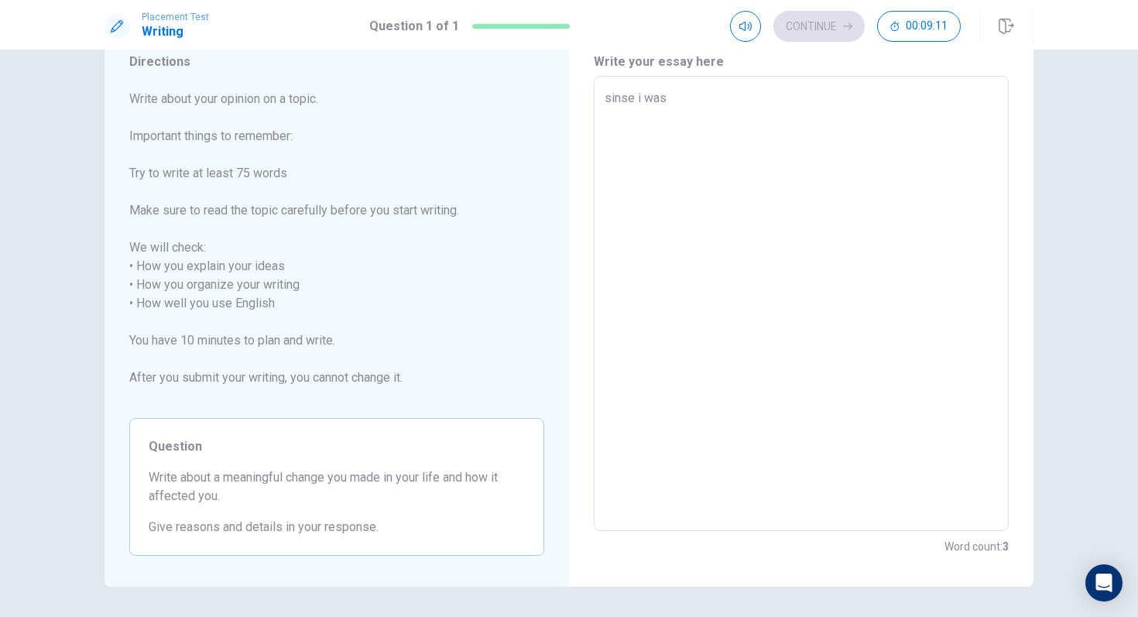
type textarea "x"
type textarea "sinse i was l"
type textarea "x"
type textarea "sinse i was li"
type textarea "x"
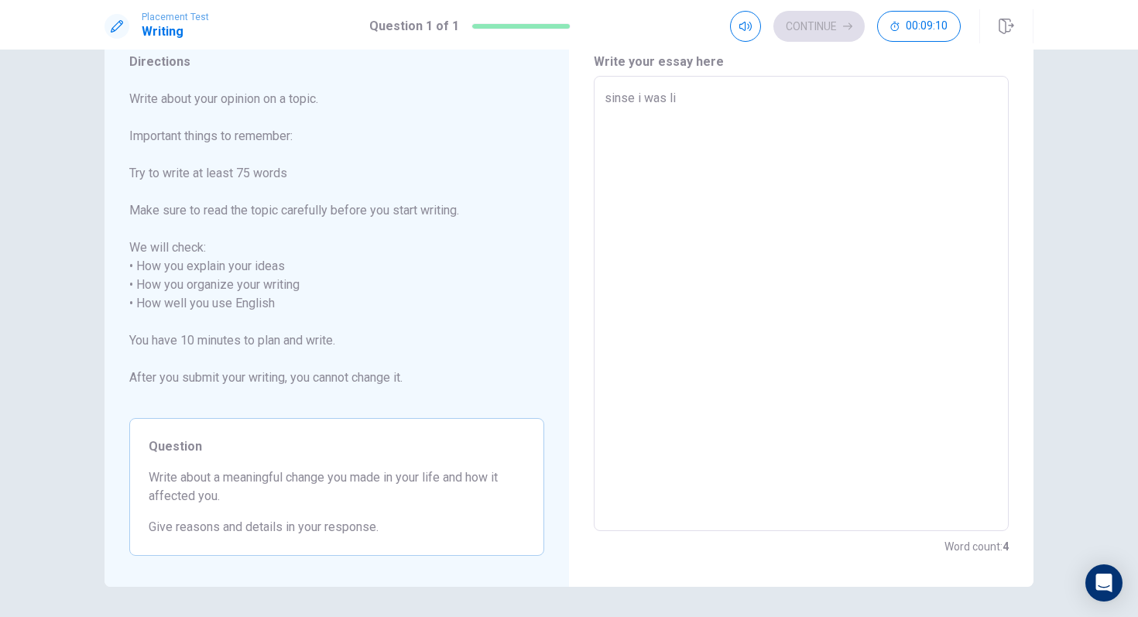
type textarea "sinse i was lit"
type textarea "x"
type textarea "sinse i was litl"
type textarea "x"
type textarea "sinse i was litle"
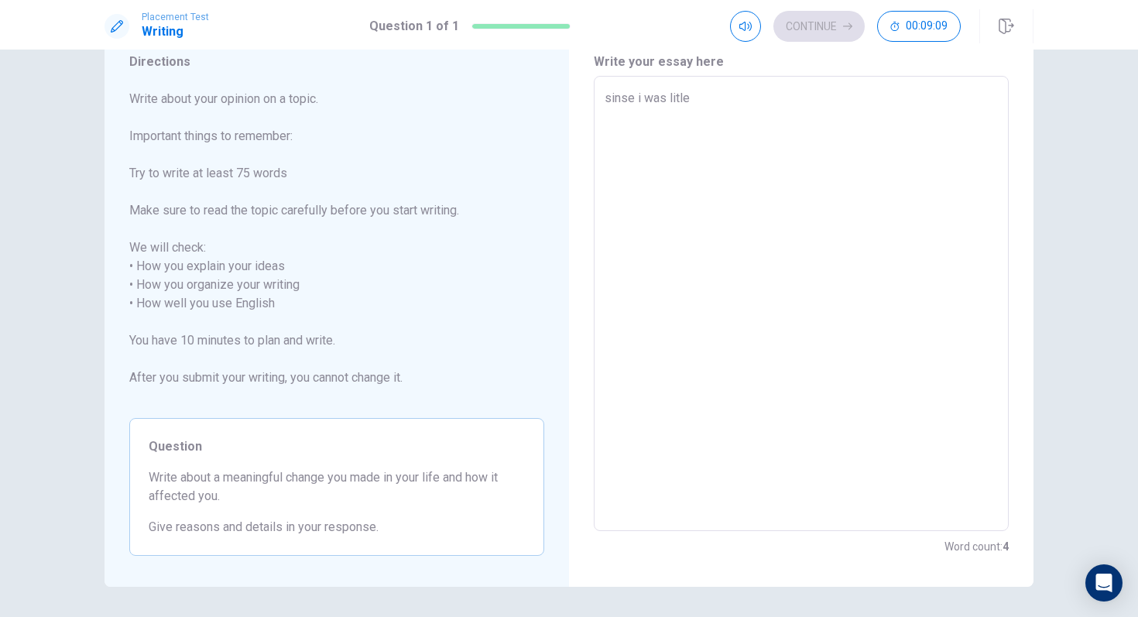
type textarea "x"
type textarea "sinse i was litle"
type textarea "x"
type textarea "sinse i was litle"
type textarea "x"
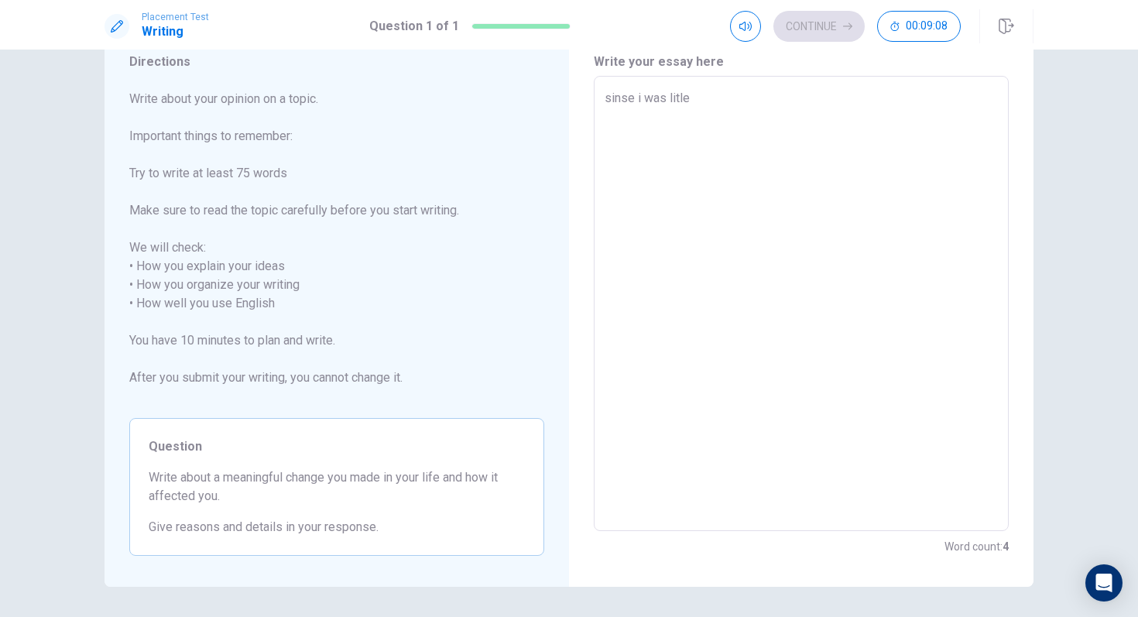
type textarea "sinse i was litl"
type textarea "x"
type textarea "sinse i was lit"
type textarea "x"
type textarea "sinse i was litt"
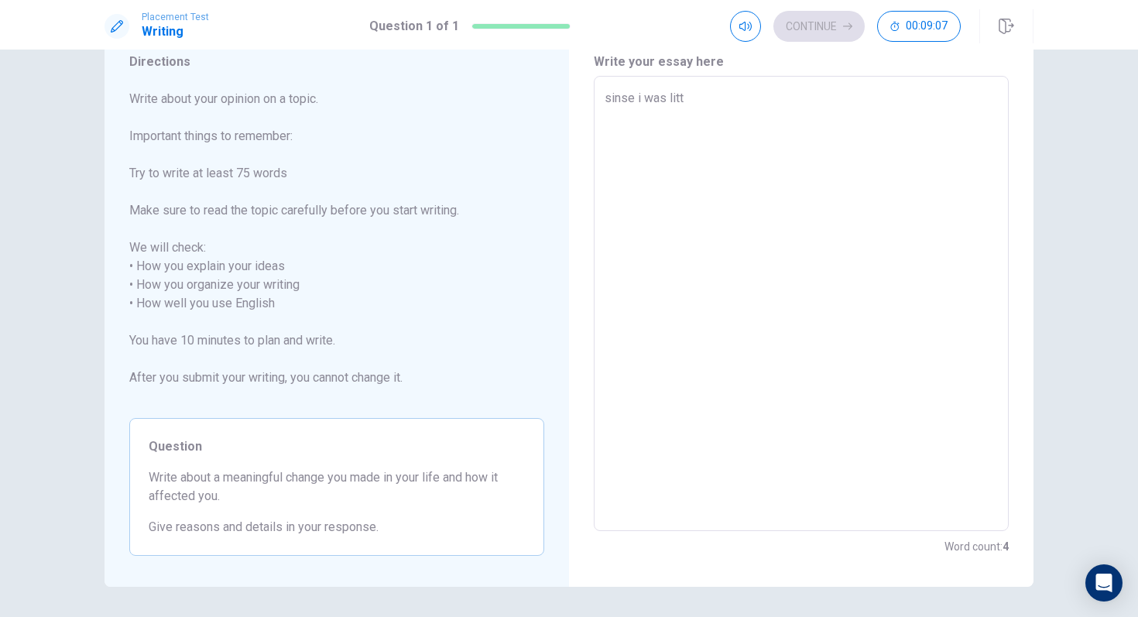
type textarea "x"
type textarea "sinse i was littl"
type textarea "x"
type textarea "sinse i was little"
type textarea "x"
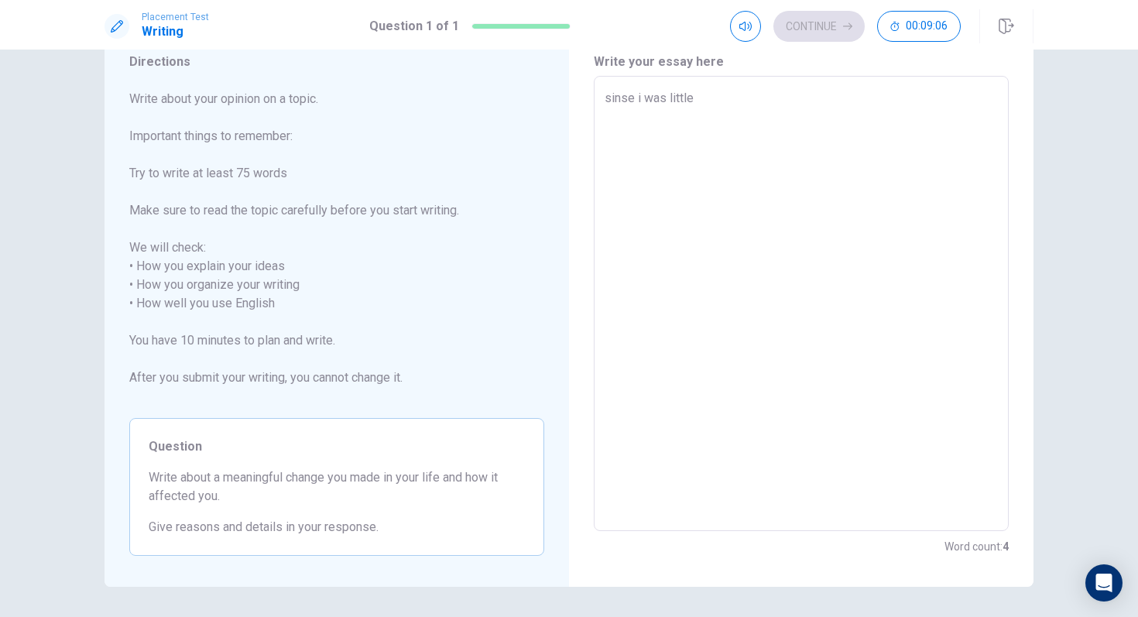
type textarea "sinse i was little"
type textarea "x"
type textarea "sinse i was little"
type textarea "x"
type textarea "sinse i was littl"
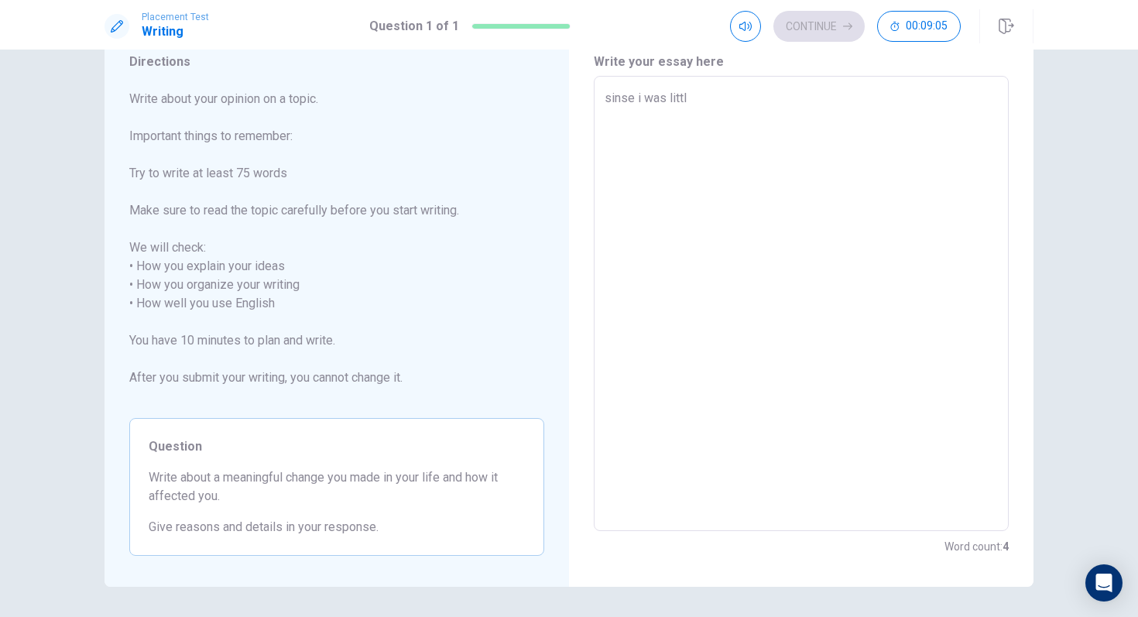
type textarea "x"
type textarea "sinse i was litt"
type textarea "x"
type textarea "sinse i was lit"
type textarea "x"
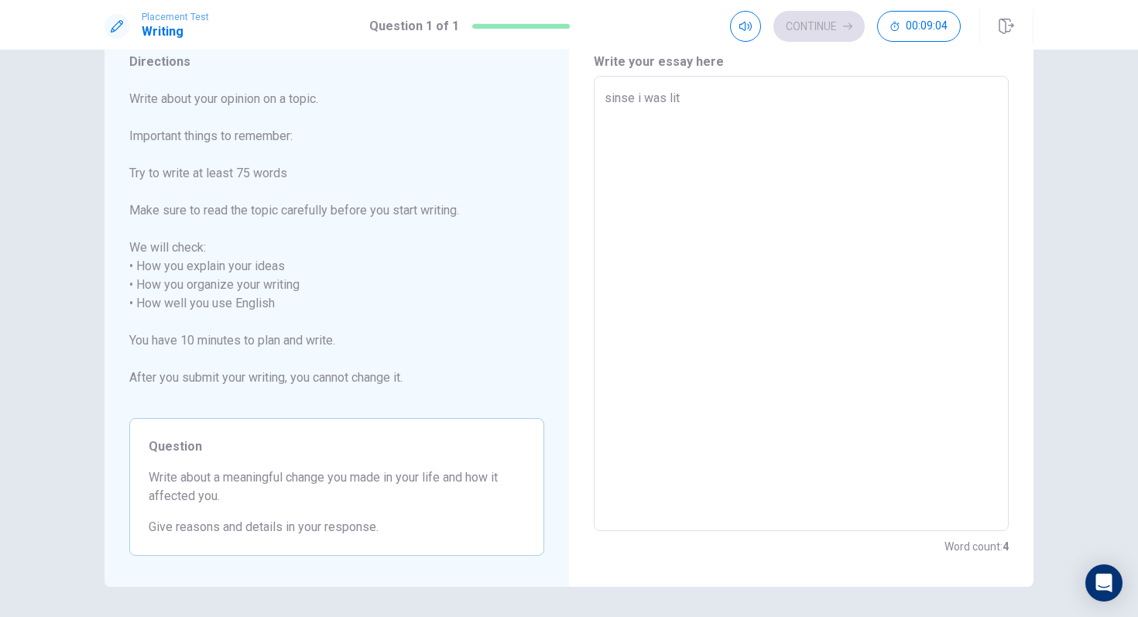
type textarea "sinse i was litl"
type textarea "x"
type textarea "sinse i was litle"
type textarea "x"
type textarea "sinse i was litle"
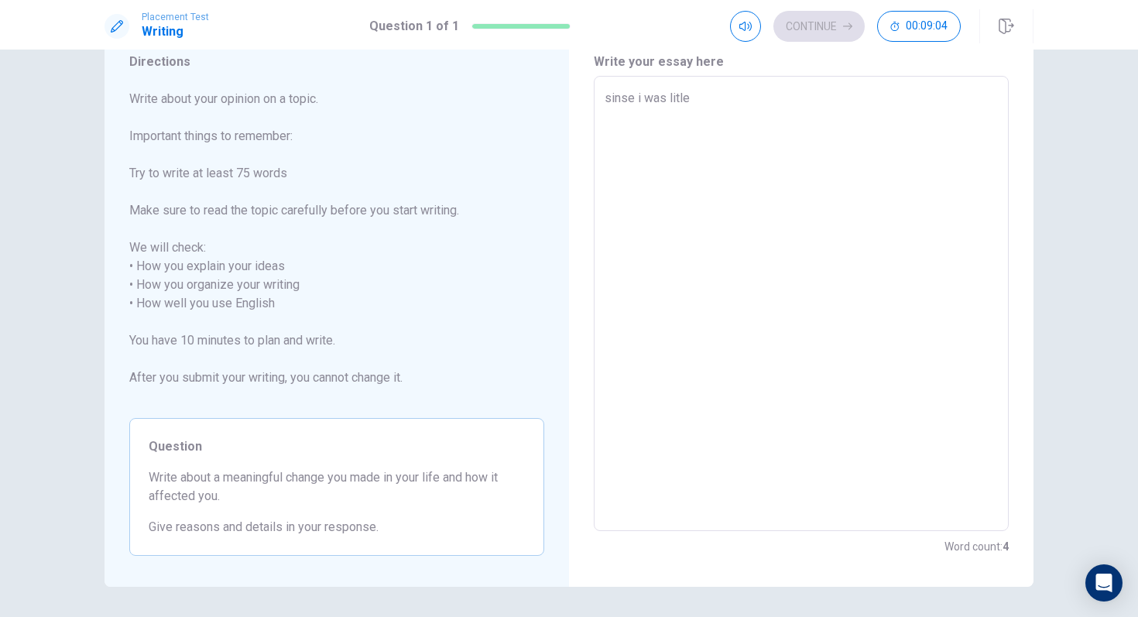
type textarea "x"
type textarea "sinse i was litle i"
type textarea "x"
type textarea "sinse i was litle i"
type textarea "x"
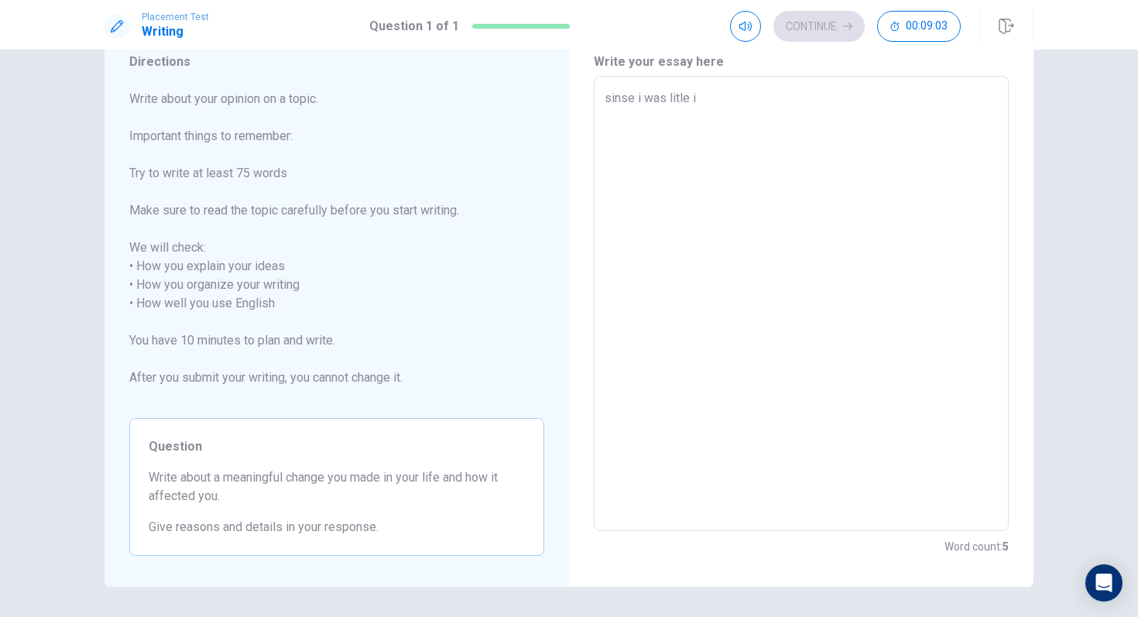
type textarea "sinse i was litle i h"
type textarea "x"
type textarea "sinse i was litle i ha"
type textarea "x"
type textarea "sinse i was litle i had"
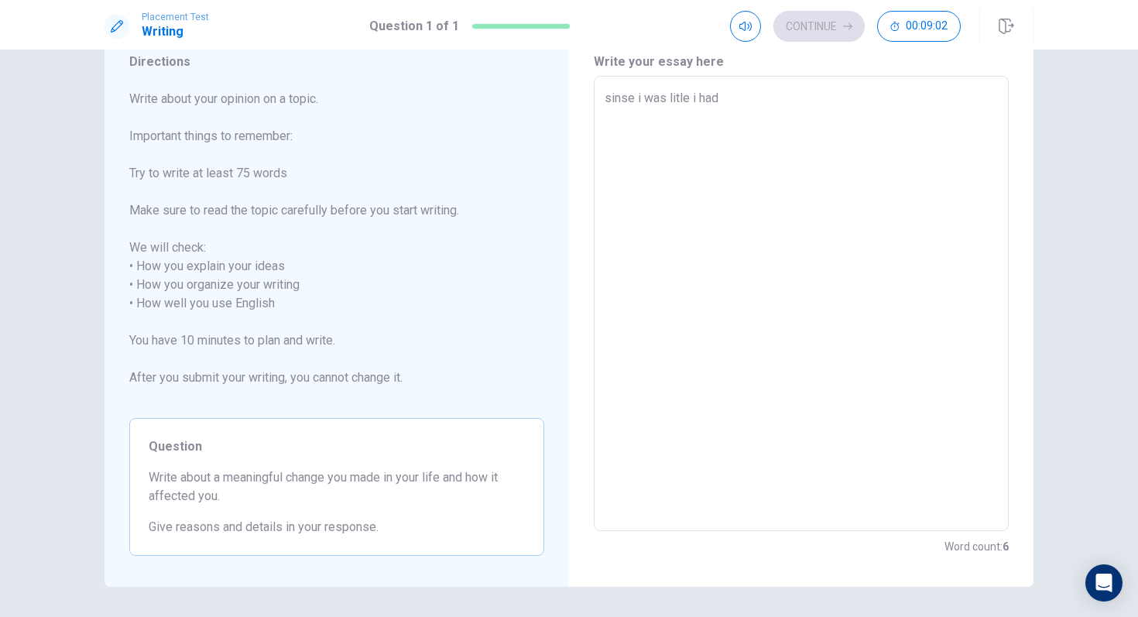
type textarea "x"
type textarea "sinse i was litle i had"
type textarea "x"
type textarea "sinse i was litle i had d"
type textarea "x"
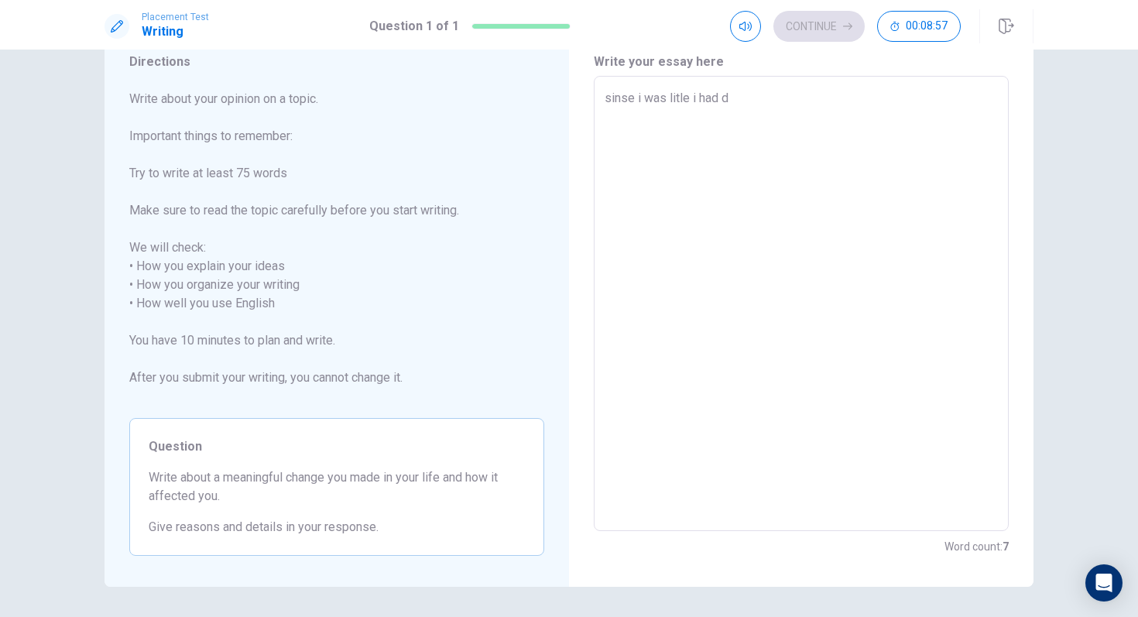
type textarea "sinse i was litle i had di"
type textarea "x"
type textarea "sinse i was litle i had dif"
type textarea "x"
type textarea "sinse i was litle i had difi"
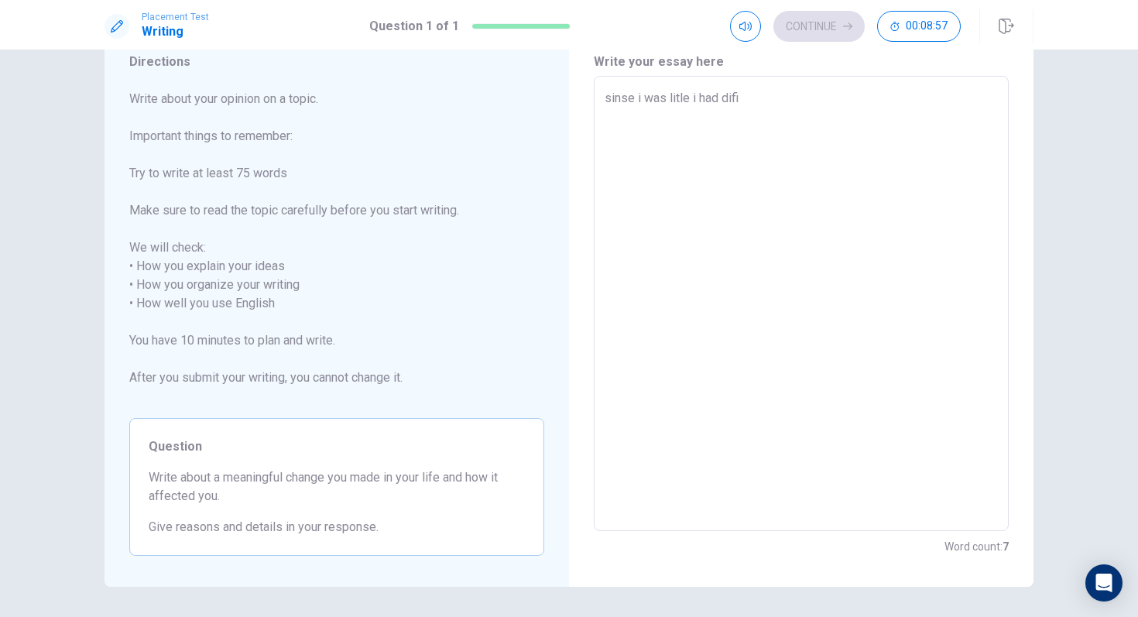
type textarea "x"
type textarea "sinse i was litle i had dific"
type textarea "x"
type textarea "sinse i was litle i had dificu"
type textarea "x"
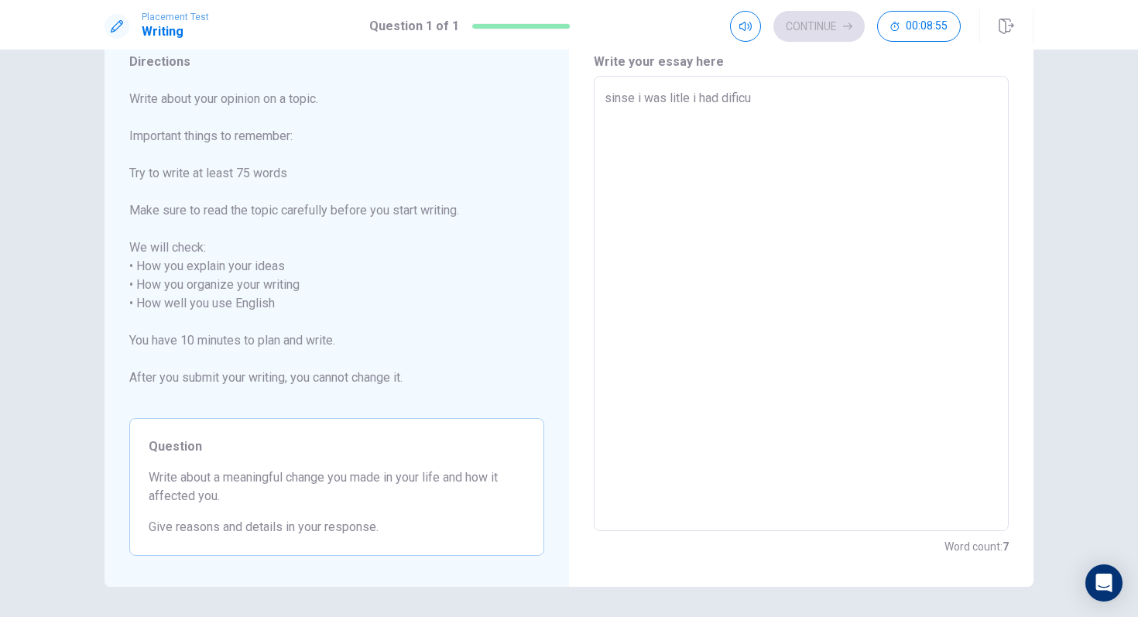
type textarea "sinse i was litle i had dificul"
type textarea "x"
type textarea "sinse i was litle i had dificult"
type textarea "x"
type textarea "sinse i was litle i had dificulty"
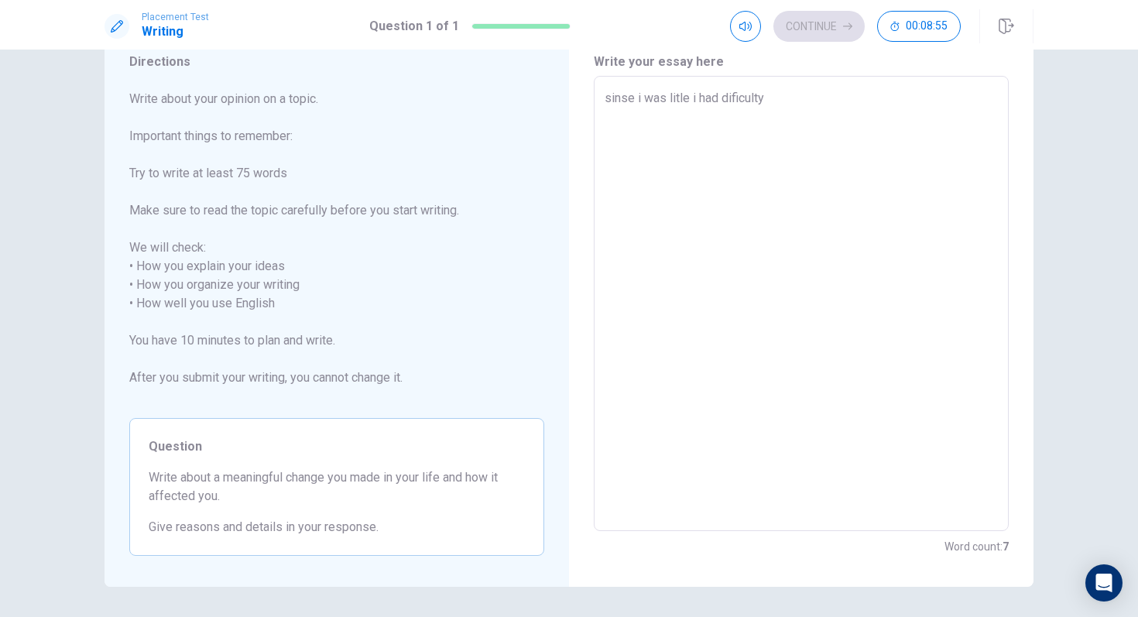
type textarea "x"
type textarea "sinse i was litle i had dificulty"
type textarea "x"
type textarea "sinse i was litle i had dificulty e"
type textarea "x"
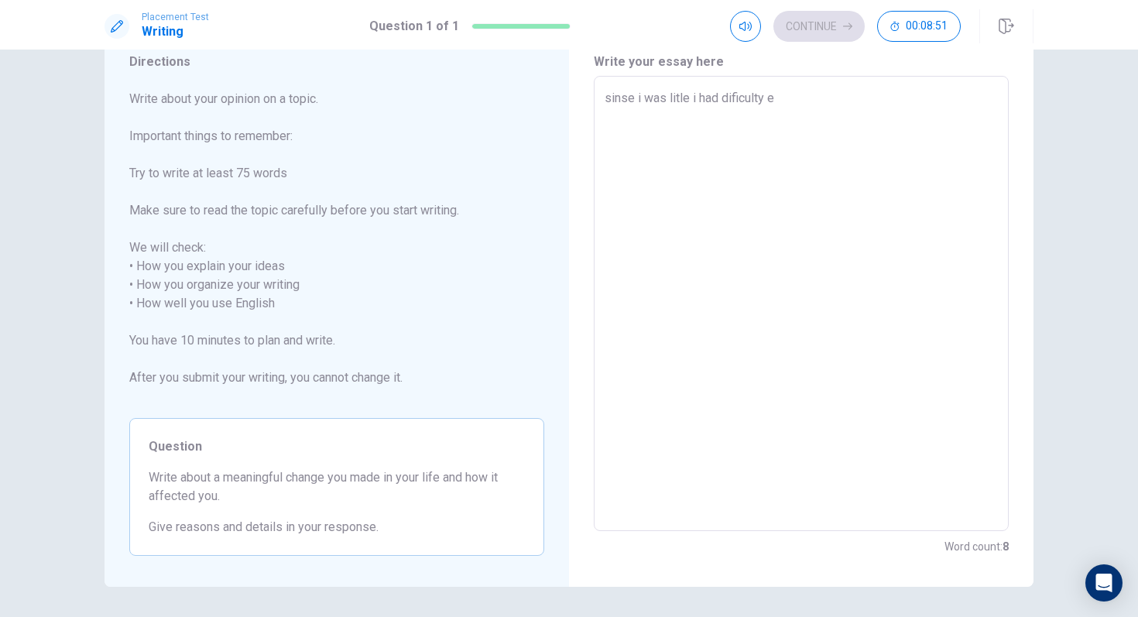
type textarea "sinse i was litle i had dificulty es"
type textarea "x"
type textarea "sinse i was litle i had dificulty esp"
type textarea "x"
type textarea "sinse i was litle i had dificulty espr"
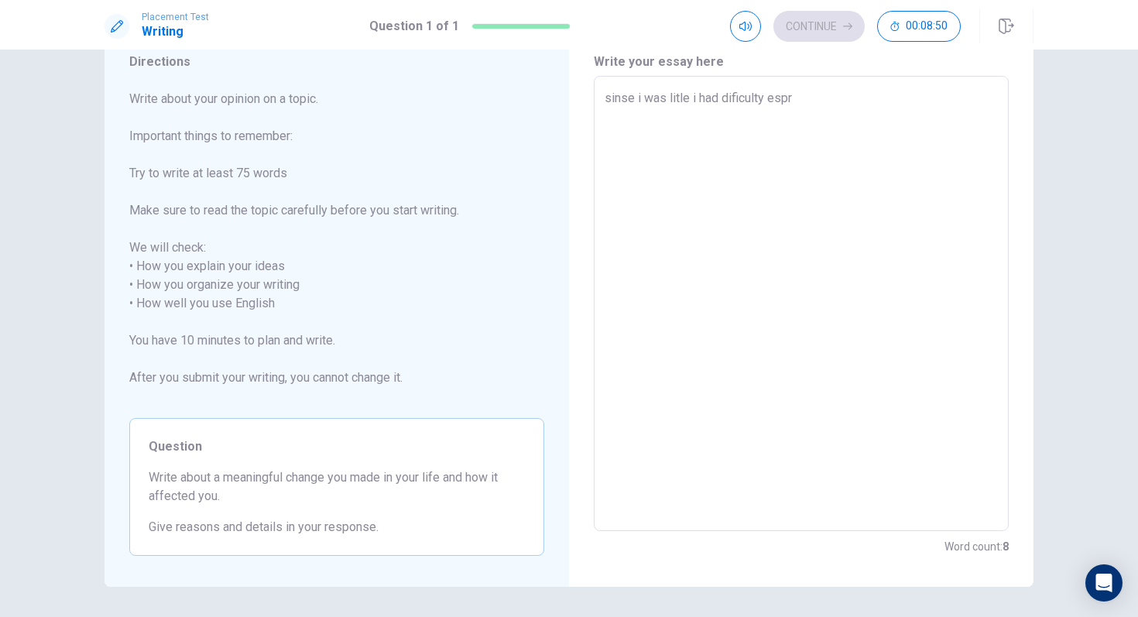
type textarea "x"
type textarea "sinse i was litle i had dificulty espre"
type textarea "x"
type textarea "sinse i was litle i had dificulty espres"
type textarea "x"
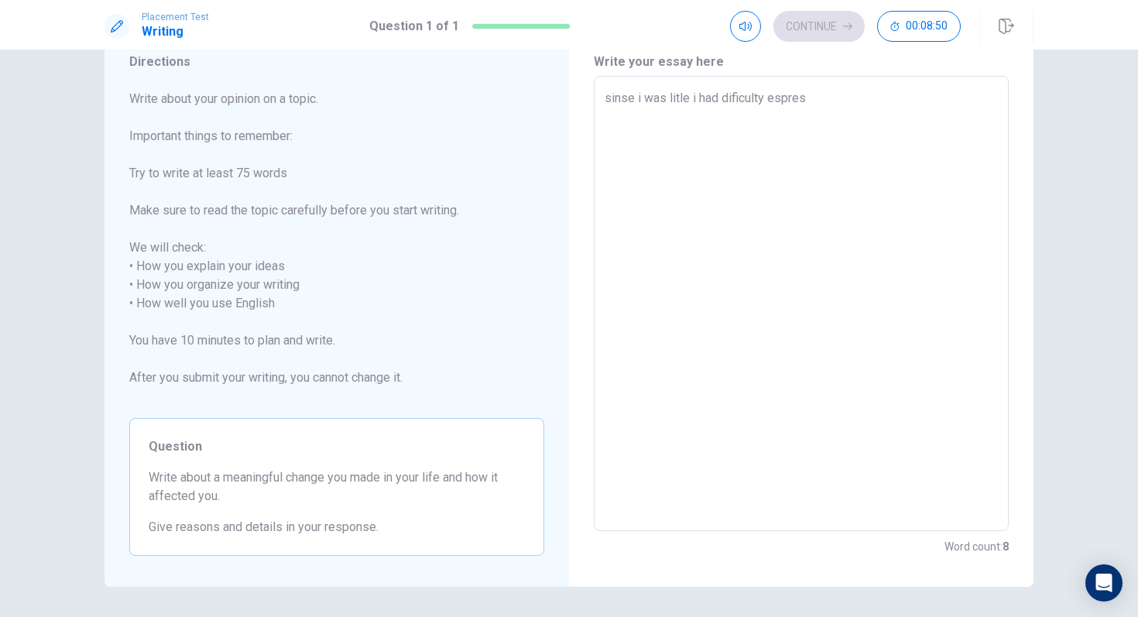
type textarea "sinse i was litle i had dificulty espresi"
type textarea "x"
type textarea "sinse i was litle i had dificulty espresin"
type textarea "x"
type textarea "sinse i was litle i had dificulty espresing"
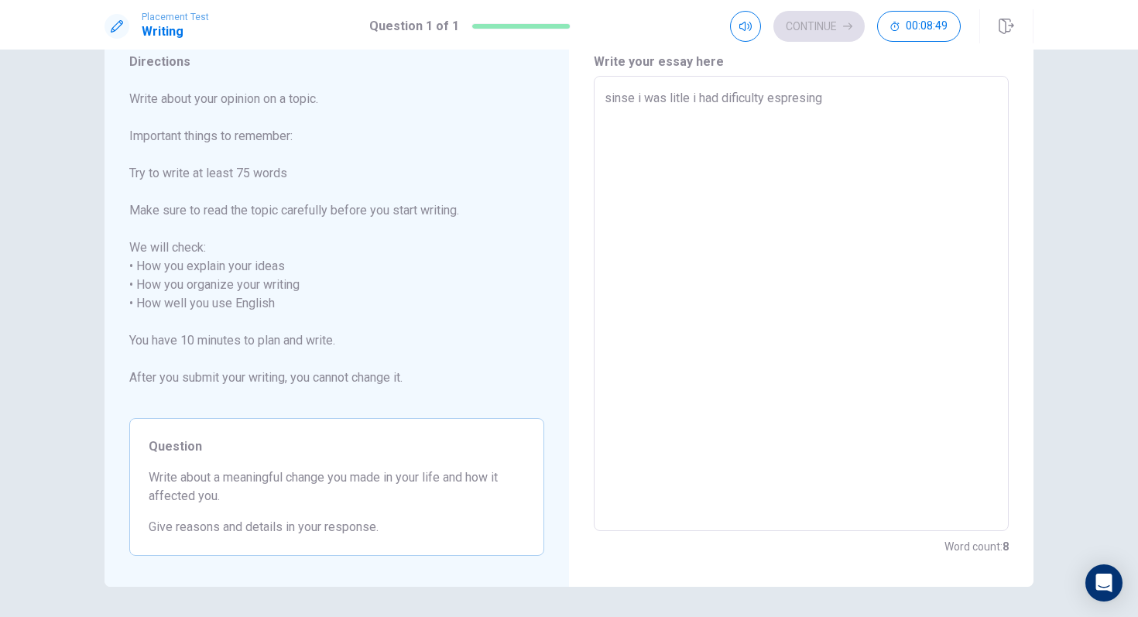
type textarea "x"
type textarea "sinse i was litle i had dificulty espresing"
type textarea "x"
type textarea "sinse i was litle i had dificulty espresing m"
type textarea "x"
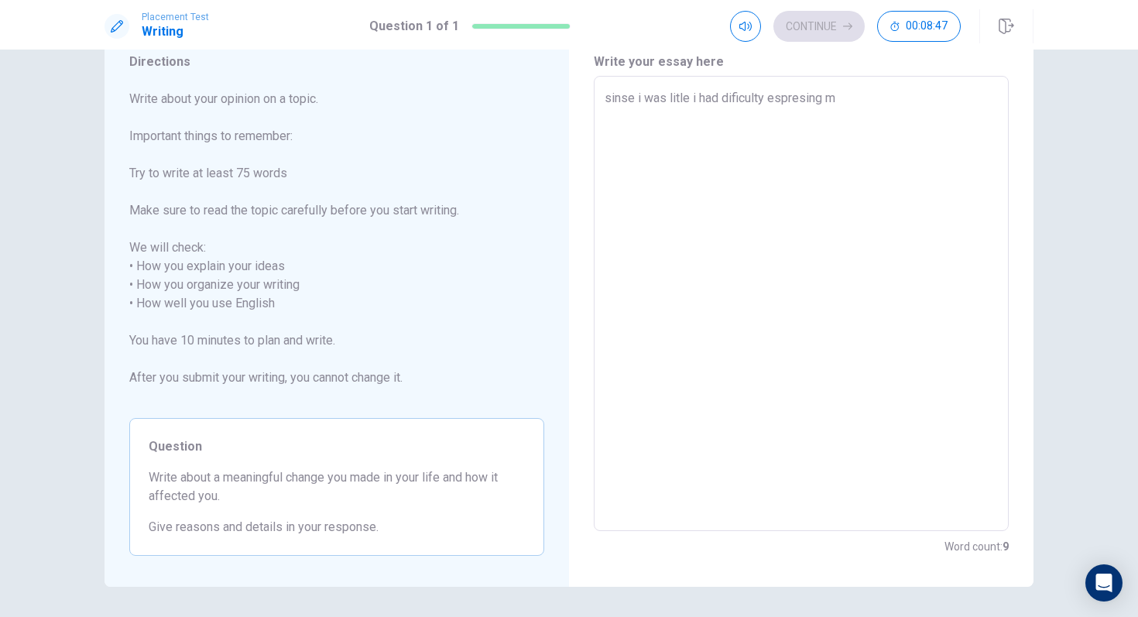
type textarea "sinse i was litle i had dificulty espresing my"
type textarea "x"
type textarea "sinse i was litle i had dificulty espresing my"
type textarea "x"
type textarea "sinse i was litle i had dificulty espresing my f"
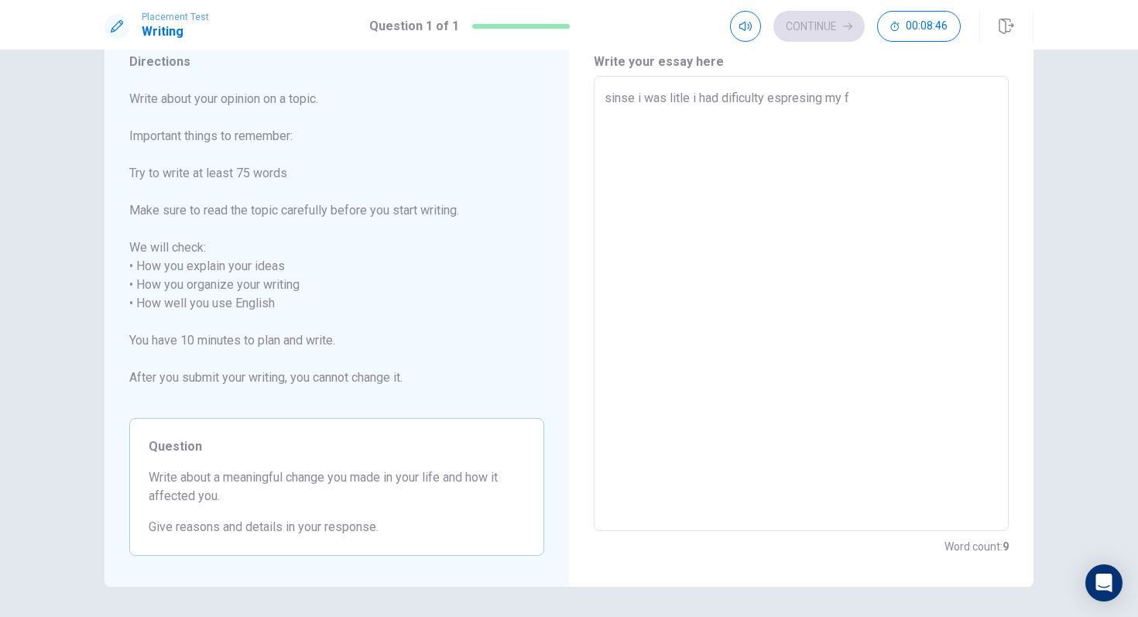
type textarea "x"
type textarea "sinse i was litle i had dificulty espresing my fe"
type textarea "x"
type textarea "sinse i was litle i had dificulty espresing my fee"
type textarea "x"
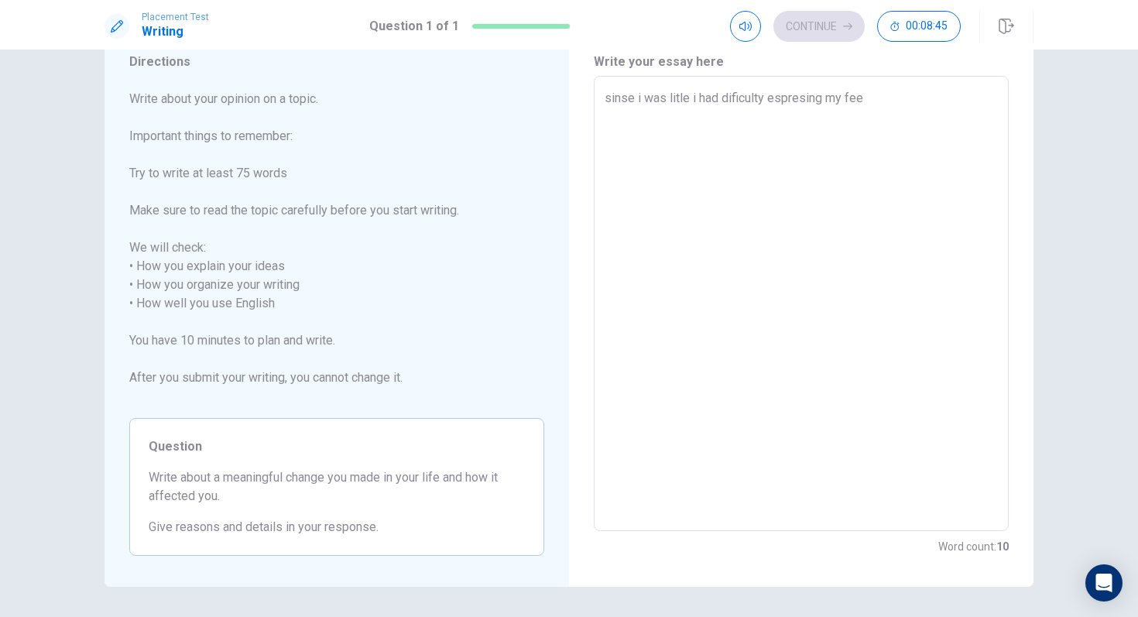
type textarea "sinse i was litle i had dificulty espresing my feel"
type textarea "x"
type textarea "sinse i was litle i had dificulty espresing my feeli"
type textarea "x"
type textarea "sinse i was litle i had dificulty espresing my feelin"
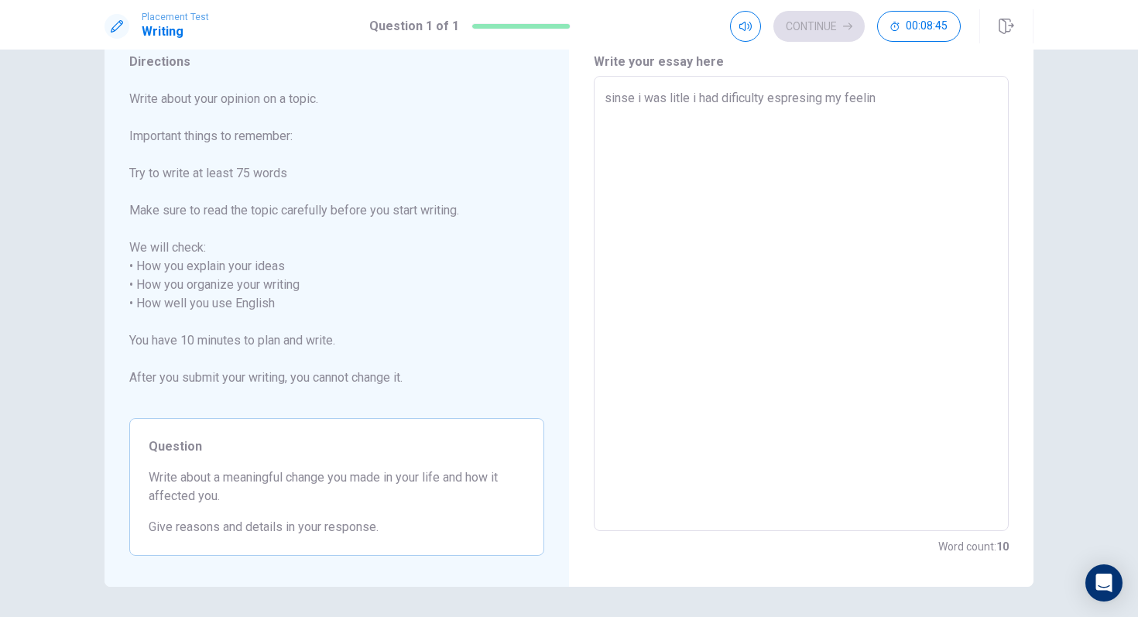
type textarea "x"
type textarea "sinse i was litle i had dificulty espresing my feeling"
type textarea "x"
type textarea "sinse i was litle i had dificulty espresing my feelings"
type textarea "x"
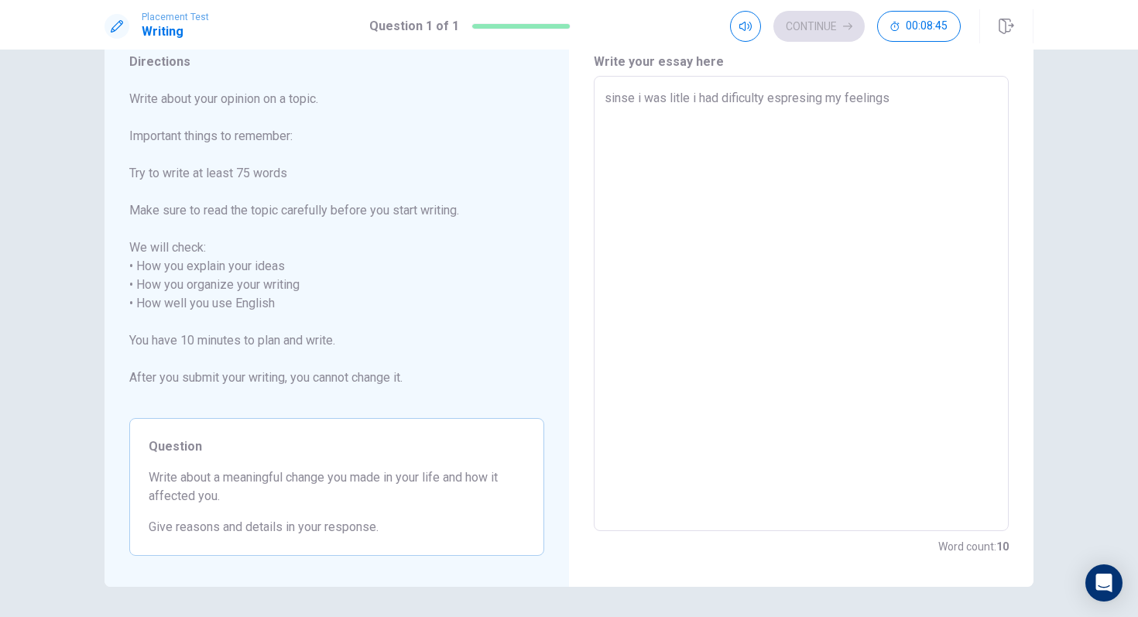
type textarea "sinse i was litle i had dificulty espresing my feelings"
type textarea "x"
type textarea "sinse i was litle i had dificulty espresing my feelings"
type textarea "x"
type textarea "sinse i was litle i had dificulty espresing my feelings,"
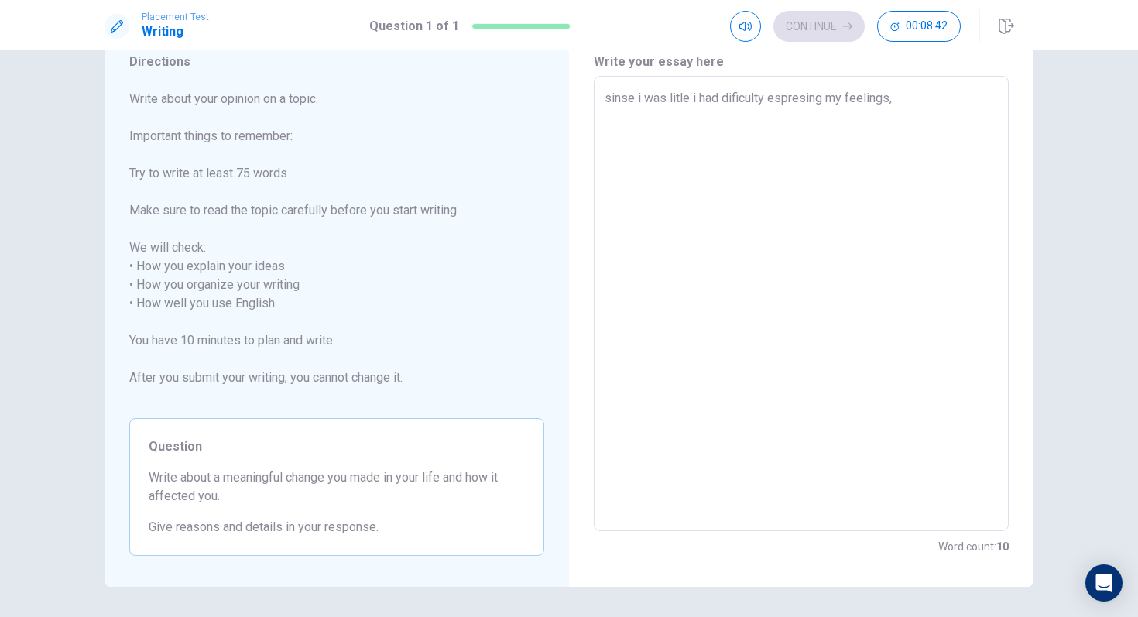
type textarea "x"
type textarea "sinse i was litle i had dificulty espresing my feelings,"
type textarea "x"
type textarea "sinse i was litle i had dificulty espresing my feelings, w"
type textarea "x"
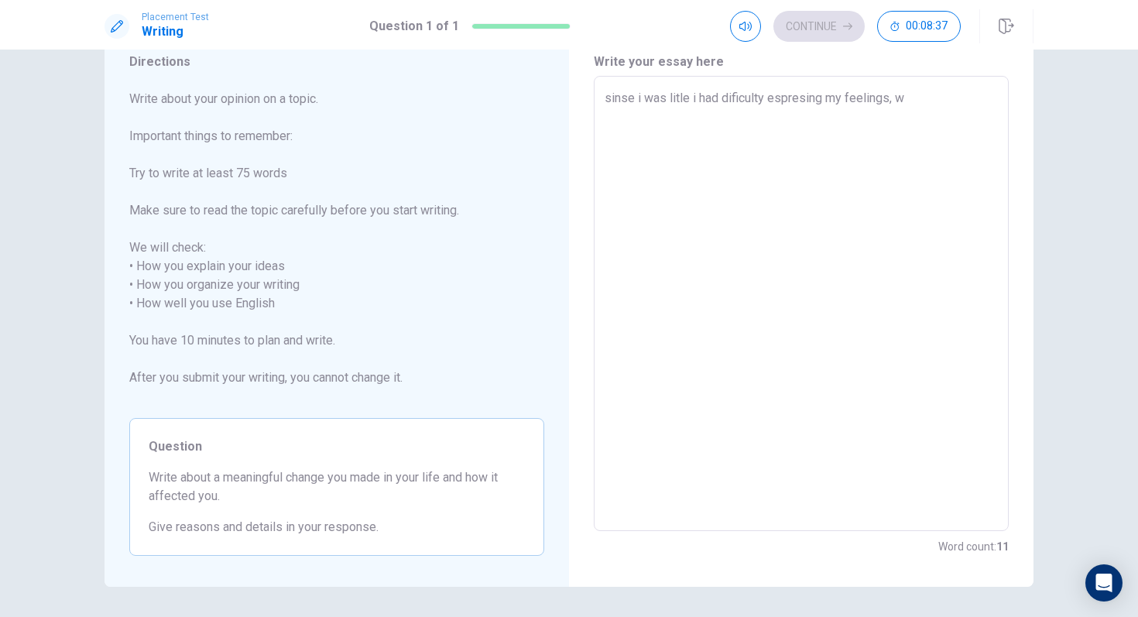
type textarea "sinse i was litle i had dificulty espresing my feelings, wa"
type textarea "x"
type textarea "sinse i was litle i had dificulty espresing my feelings, was"
type textarea "x"
type textarea "sinse i was litle i had dificulty espresing my feelings, was"
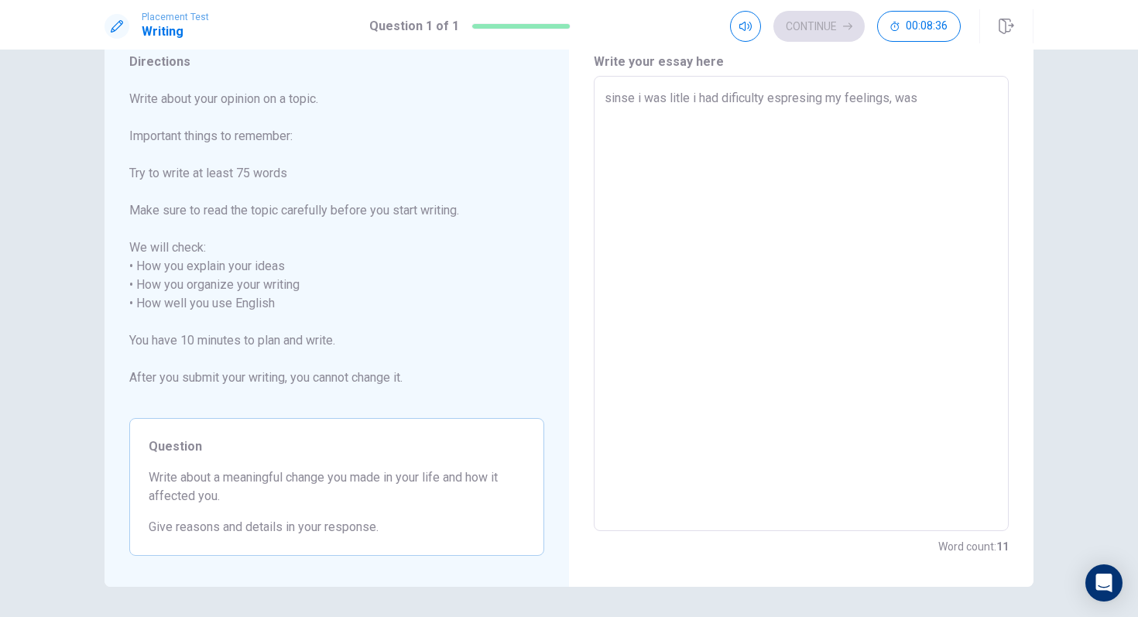
type textarea "x"
type textarea "sinse i was litle i had dificulty espresing my feelings, was i"
type textarea "x"
type textarea "sinse i was litle i had dificulty espresing my feelings, was it"
type textarea "x"
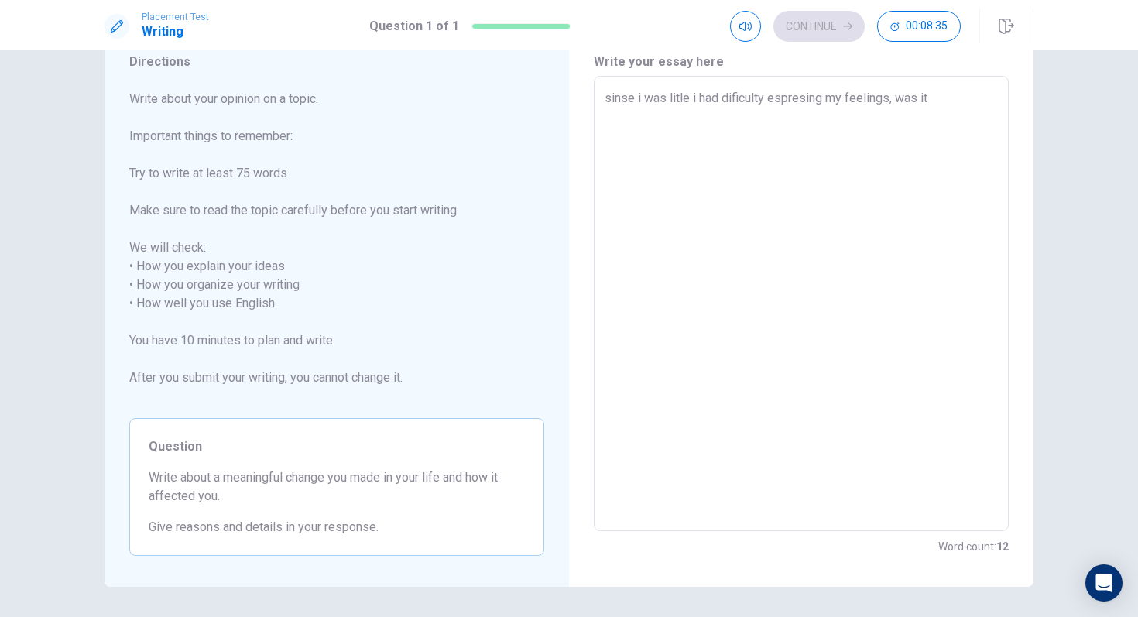
type textarea "sinse i was litle i had dificulty espresing my feelings, was it"
type textarea "x"
type textarea "sinse i was litle i had dificulty espresing my feelings, was it f"
type textarea "x"
type textarea "sinse i was litle i had dificulty espresing my feelings, was it fr"
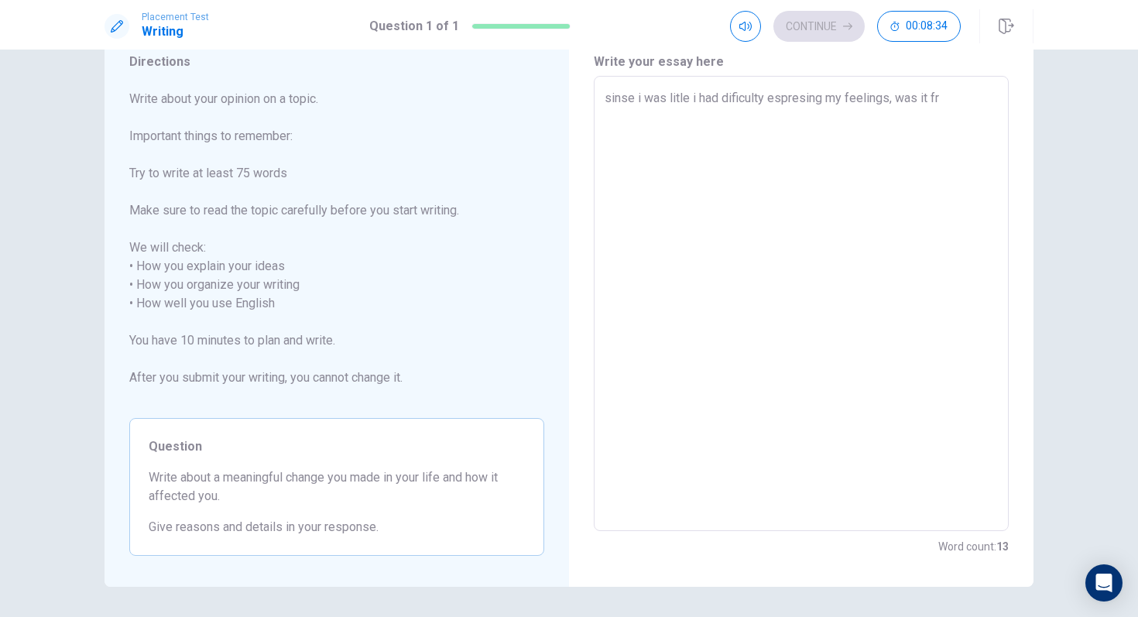
type textarea "x"
type textarea "sinse i was litle i had dificulty espresing my feelings, was it fro"
type textarea "x"
type textarea "sinse i was litle i had dificulty espresing my feelings, was it from"
type textarea "x"
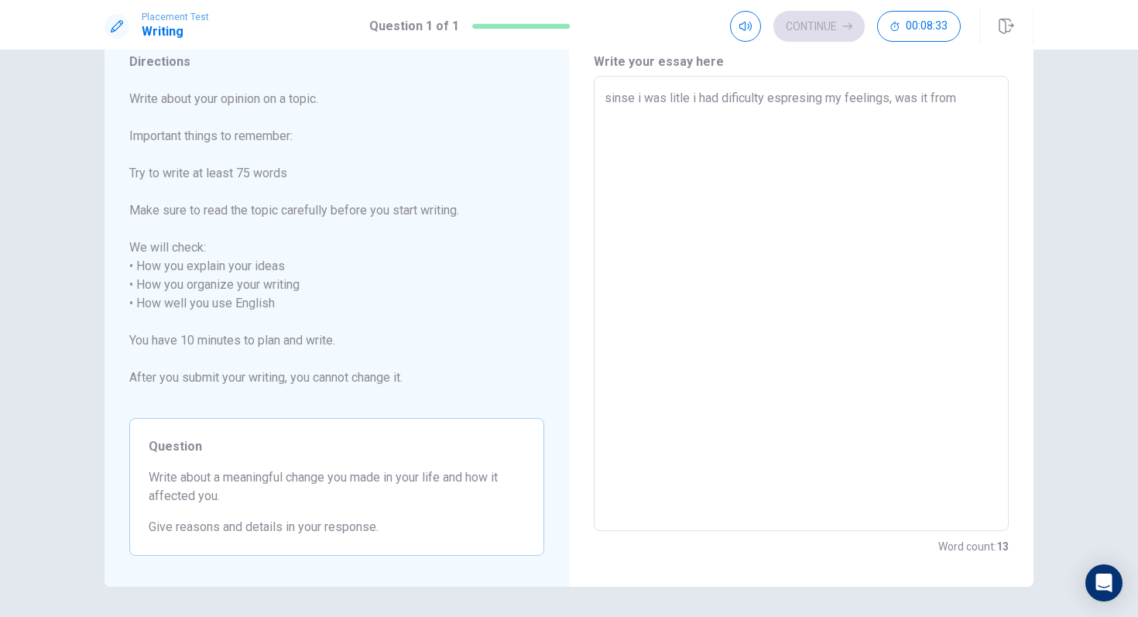
type textarea "sinse i was litle i had dificulty espresing my feelings, was it from"
type textarea "x"
type textarea "sinse i was litle i had dificulty espresing my feelings, was it from s"
type textarea "x"
type textarea "sinse i was litle i had dificulty espresing my feelings, was it from so"
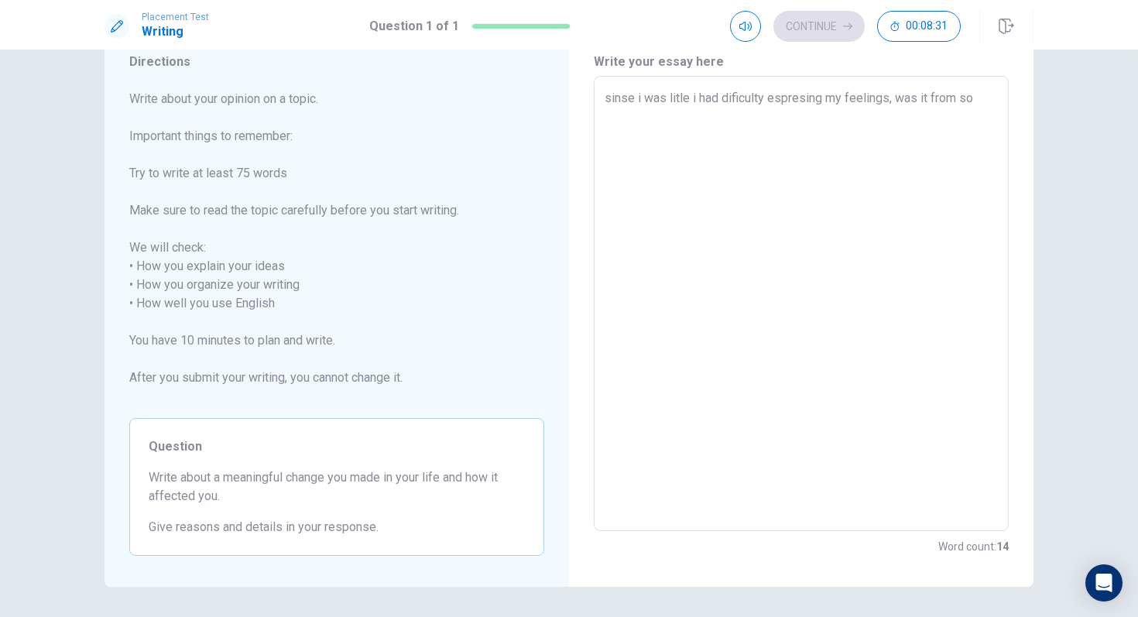
type textarea "x"
type textarea "sinse i was litle i had dificulty espresing my feelings, was it from som"
type textarea "x"
type textarea "sinse i was litle i had dificulty espresing my feelings, was it from some"
type textarea "x"
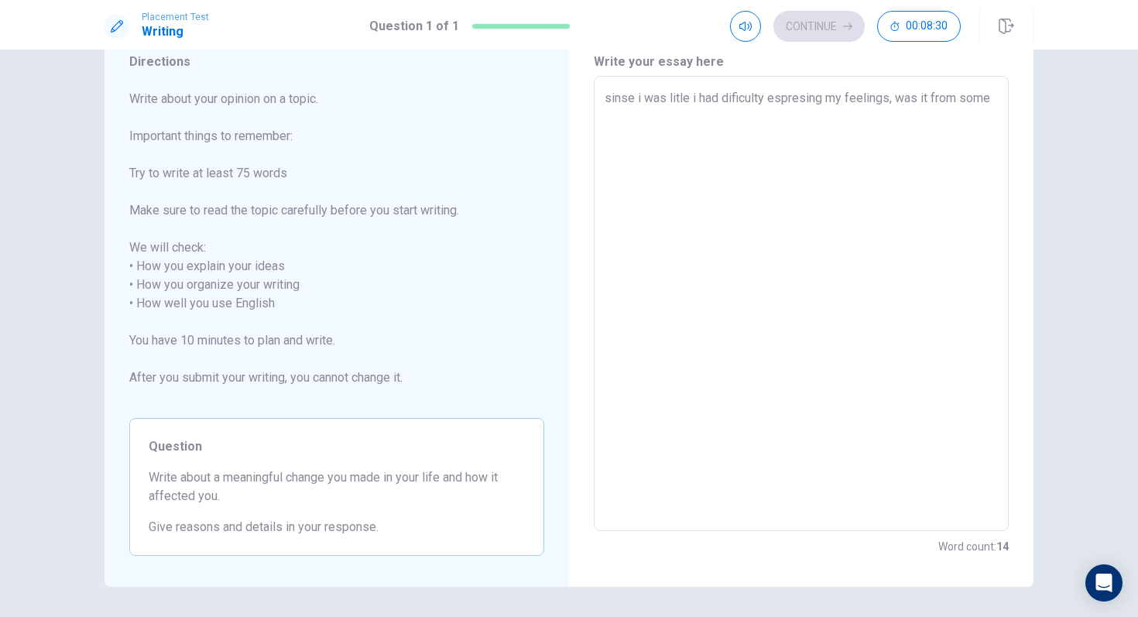
type textarea "sinse i was litle i had dificulty espresing my feelings, was it from somet"
type textarea "x"
type textarea "sinse i was litle i had dificulty espresing my feelings, was it from someth"
type textarea "x"
type textarea "sinse i was litle i had dificulty espresing my feelings, was it from somethi"
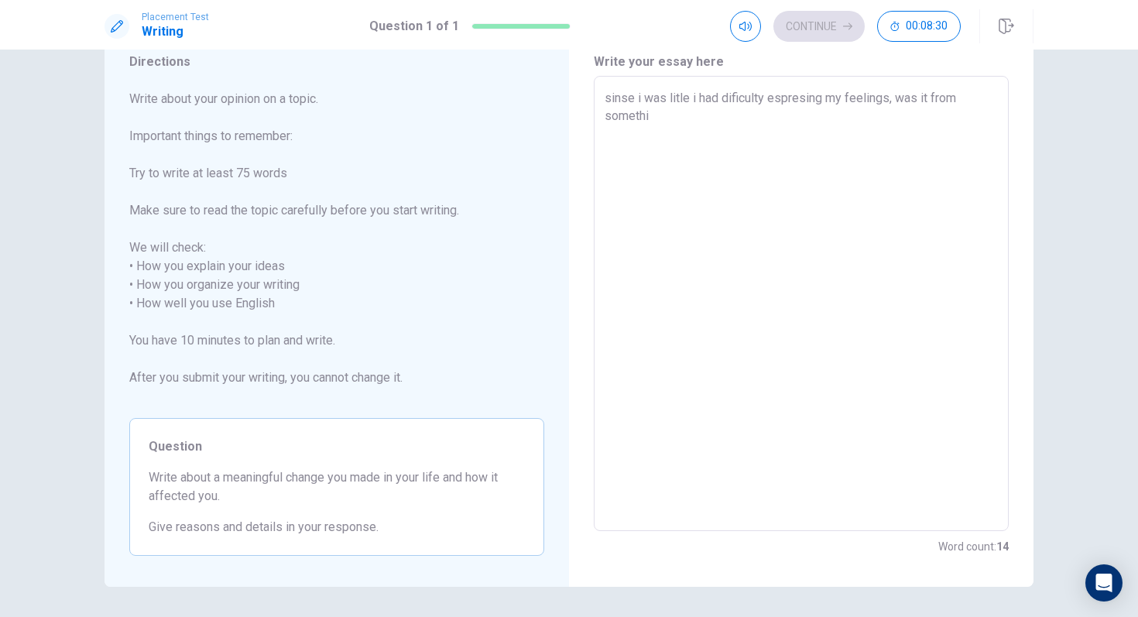
type textarea "x"
type textarea "sinse i was litle i had dificulty espresing my feelings, was it from somethin"
type textarea "x"
type textarea "sinse i was litle i had dificulty espresing my feelings, was it from somethinh"
type textarea "x"
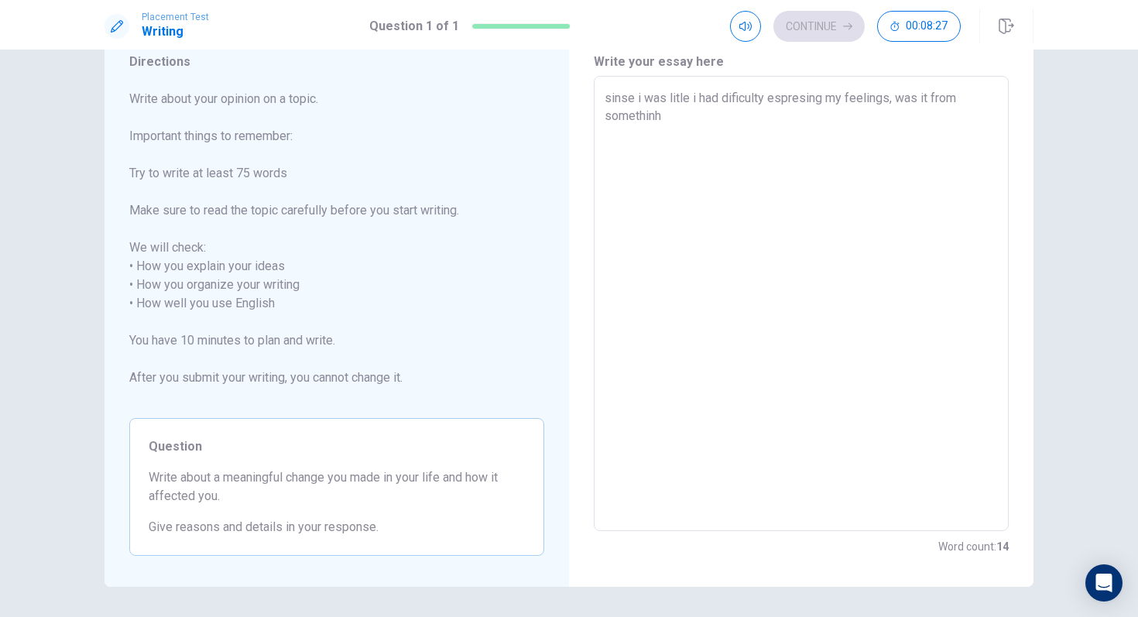
type textarea "sinse i was litle i had dificulty espresing my feelings, was it from somethinhg"
type textarea "x"
type textarea "sinse i was litle i had dificulty espresing my feelings, was it from somethinhg"
type textarea "x"
type textarea "sinse i was litle i had dificulty espresing my feelings, was it from somethinhg"
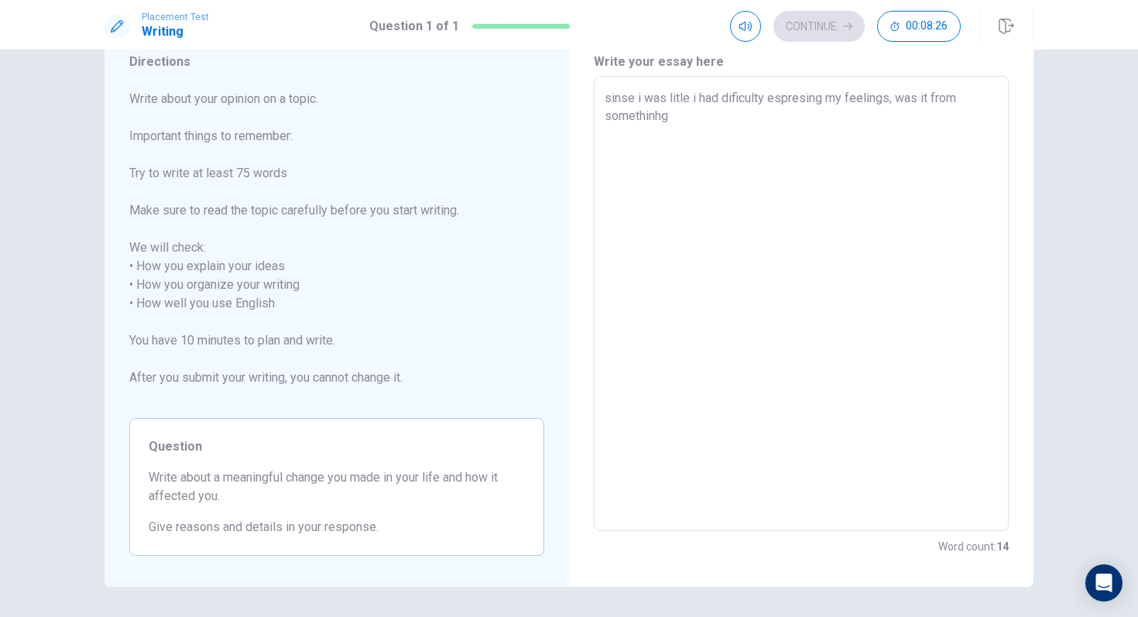
type textarea "x"
type textarea "sinse i was litle i had dificulty espresing my feelings, was it from somethinh"
type textarea "x"
type textarea "sinse i was litle i had dificulty espresing my feelings, was it from somethin"
click at [680, 98] on textarea "sinse i was litle i had dificulty espresing my feelings, was it from something …" at bounding box center [801, 304] width 393 height 430
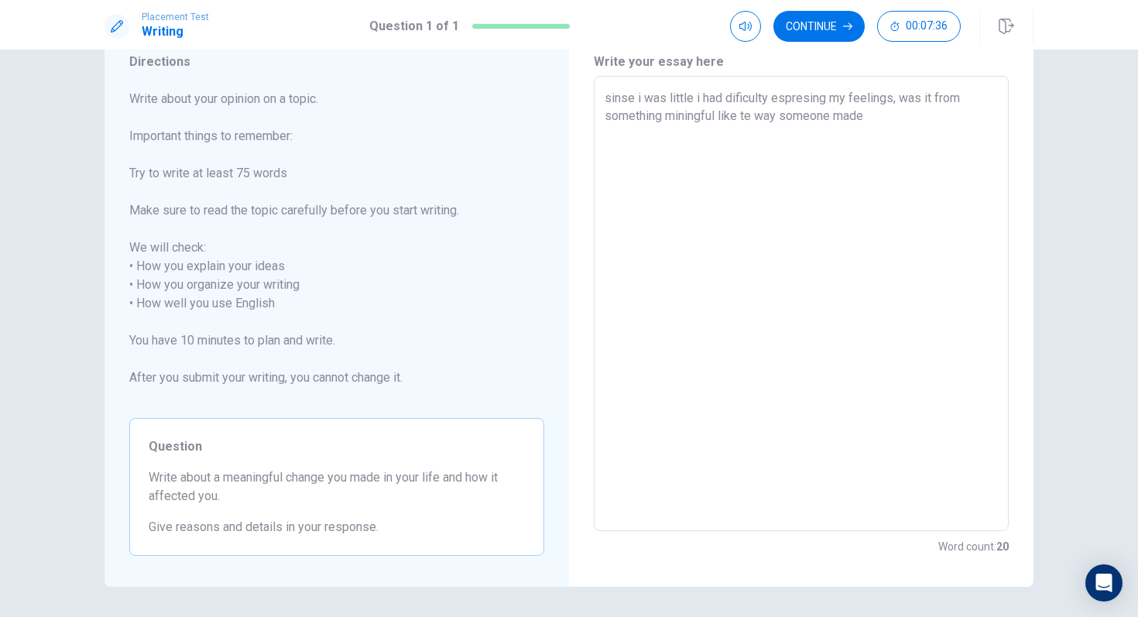
click at [857, 119] on textarea "sinse i was little i had dificulty espresing my feelings, was it from something…" at bounding box center [801, 304] width 393 height 430
drag, startPoint x: 883, startPoint y: 125, endPoint x: 900, endPoint y: 100, distance: 30.7
click at [900, 100] on textarea "sinse i was little i had dificulty espresing my feelings, was it from something…" at bounding box center [801, 304] width 393 height 430
click at [769, 97] on textarea "sinse i was little i had dificulty espresing my feelings," at bounding box center [801, 304] width 393 height 430
click at [701, 98] on textarea "sinse i was little i found espresing my feelings," at bounding box center [801, 304] width 393 height 430
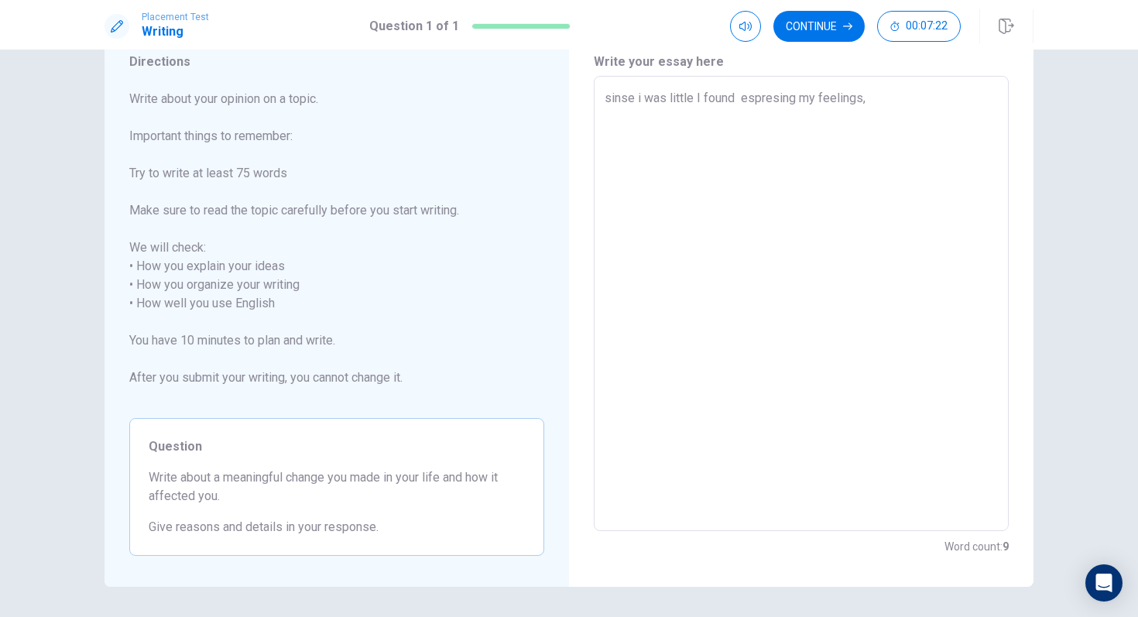
click at [734, 100] on textarea "sinse i was little I found espresing my feelings," at bounding box center [801, 304] width 393 height 430
click at [859, 100] on textarea "sinse i was little I found it dificult to espresing my feelings," at bounding box center [801, 304] width 393 height 430
click at [935, 88] on div "sinse i was little I found it dificult to expres my feelings, x ​" at bounding box center [801, 303] width 415 height 455
click at [927, 111] on textarea "sinse i was little I found it dificult to expres my feelings," at bounding box center [801, 304] width 393 height 430
click at [641, 96] on textarea "sinse i was little I found it dificult to expres my feelings," at bounding box center [801, 304] width 393 height 430
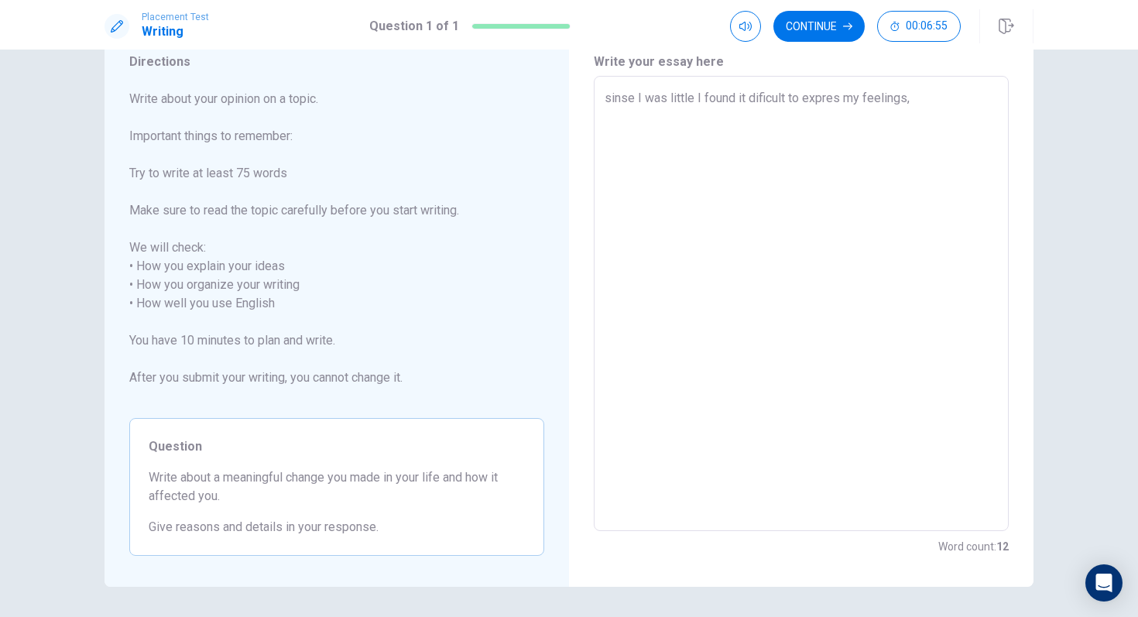
click at [609, 98] on textarea "sinse I was little I found it dificult to expres my feelings," at bounding box center [801, 304] width 393 height 430
click at [910, 102] on textarea "Sinse I was little I found it dificult to expres my feelings," at bounding box center [801, 304] width 393 height 430
click at [793, 114] on textarea "Sinse I was little I found it dificult to expres my feelings, I would always ho…" at bounding box center [801, 304] width 393 height 430
click at [967, 122] on textarea "Sinse I was little I found it dificult to expres my feelings, I would always ho…" at bounding box center [801, 304] width 393 height 430
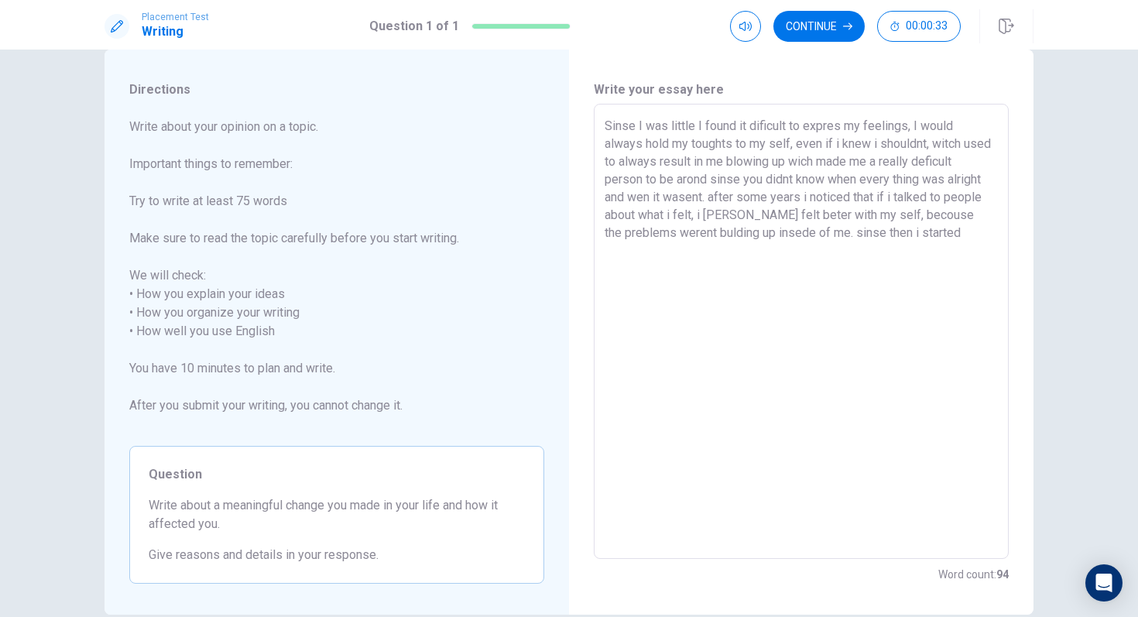
scroll to position [26, 0]
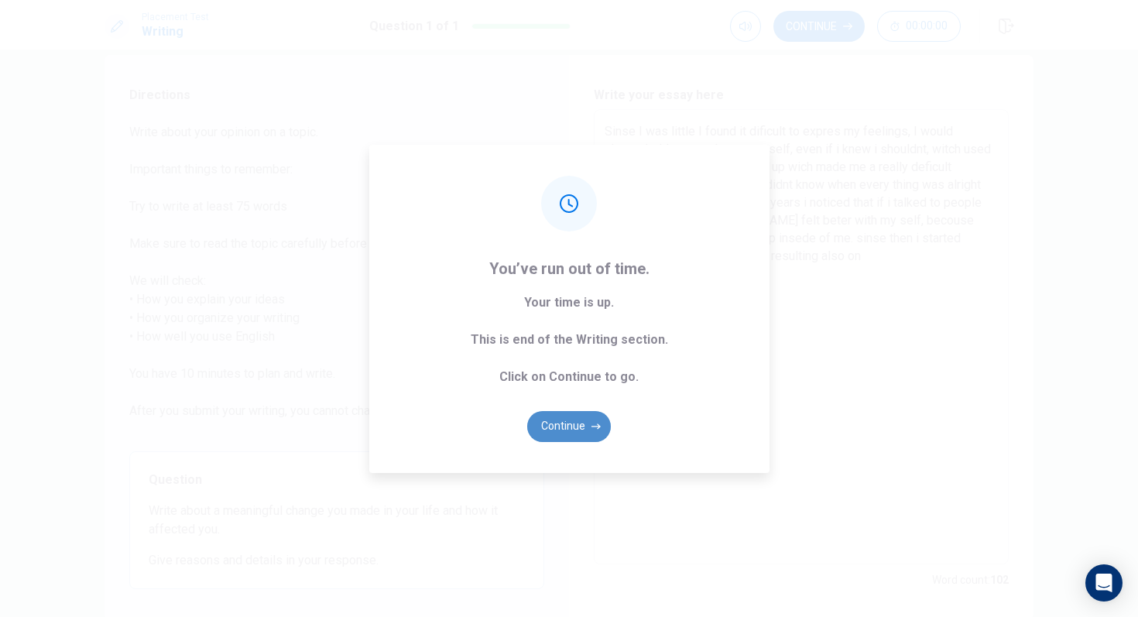
click at [569, 419] on button "Continue" at bounding box center [569, 426] width 84 height 31
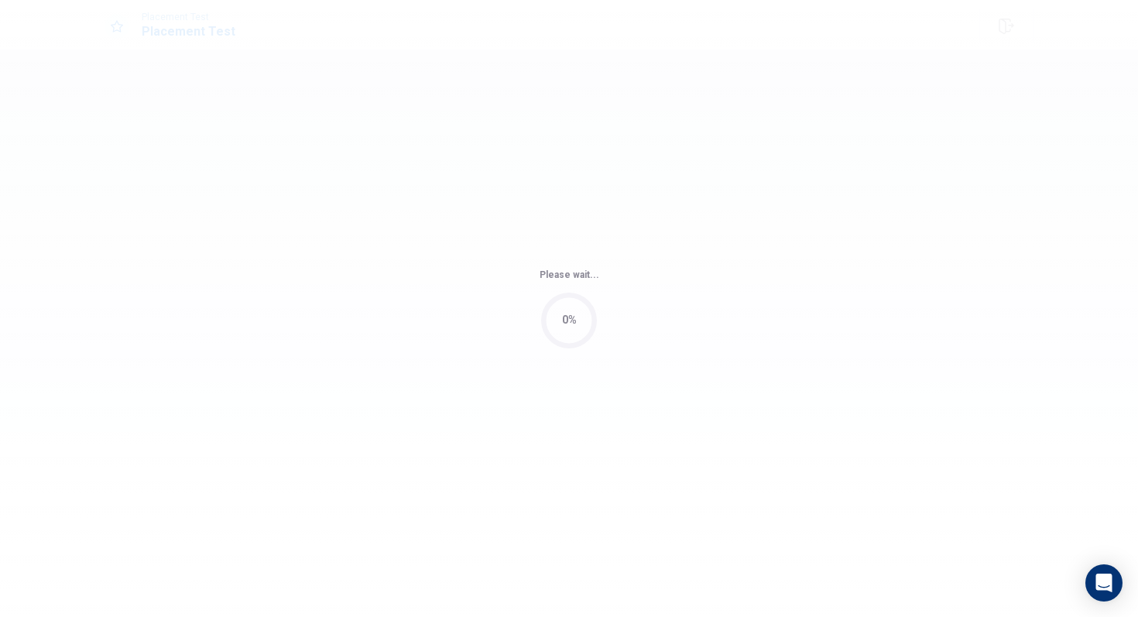
scroll to position [0, 0]
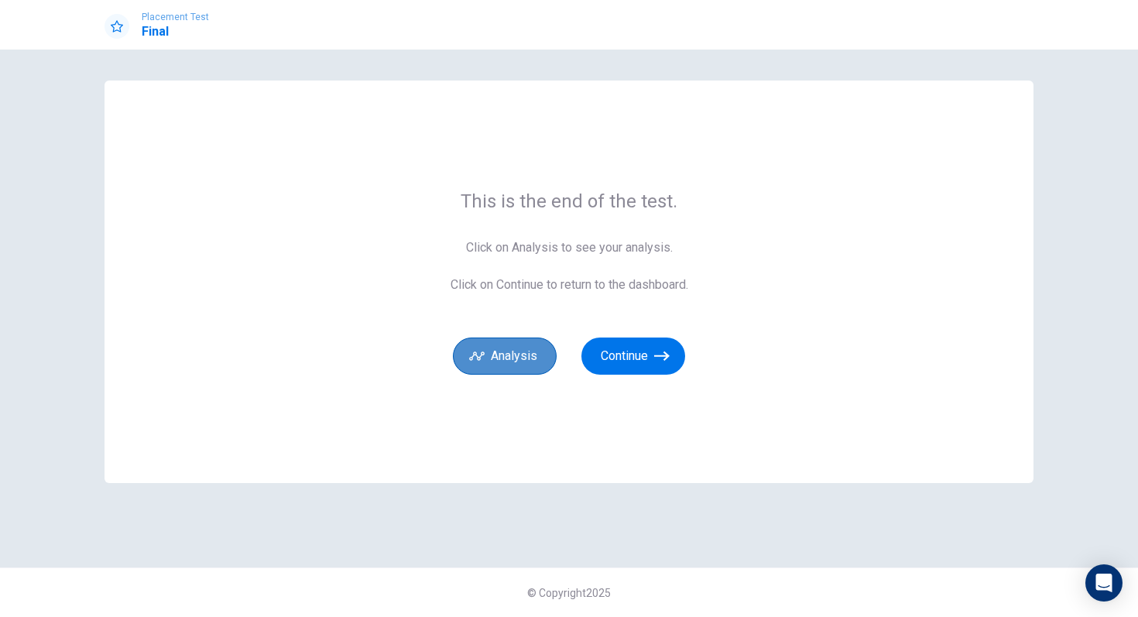
click at [537, 354] on button "Analysis" at bounding box center [505, 356] width 104 height 37
